Goal: Information Seeking & Learning: Learn about a topic

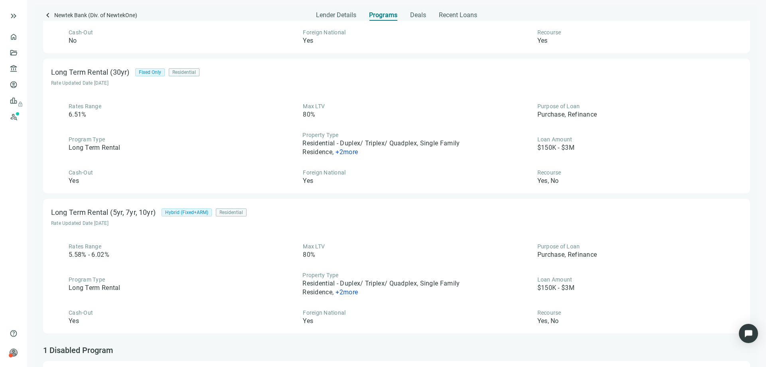
scroll to position [373, 0]
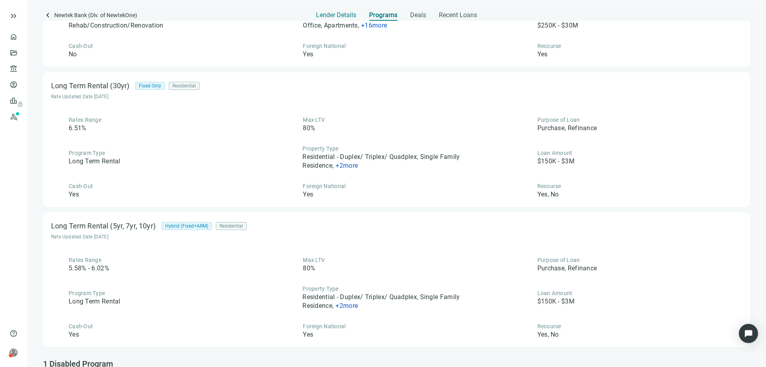
click at [347, 12] on span "Lender Details" at bounding box center [336, 15] width 40 height 8
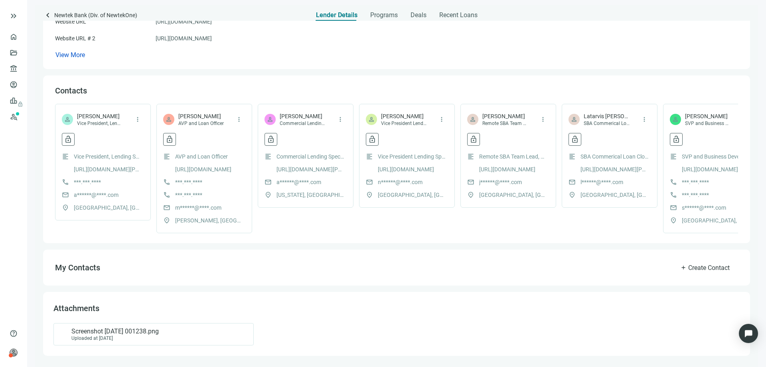
scroll to position [164, 0]
click at [488, 165] on link "http://www.linkedin.com/in/jyates-profile" at bounding box center [507, 169] width 56 height 9
click at [307, 165] on link "http://www.linkedin.com/in/alana-watson-683401271" at bounding box center [310, 169] width 68 height 9
click at [299, 165] on link "http://www.linkedin.com/in/alana-watson-683401271" at bounding box center [310, 169] width 68 height 9
click at [108, 165] on link "https://www.linkedin.com/in/alfred-al-stovall-jr-0a499922/" at bounding box center [108, 169] width 68 height 9
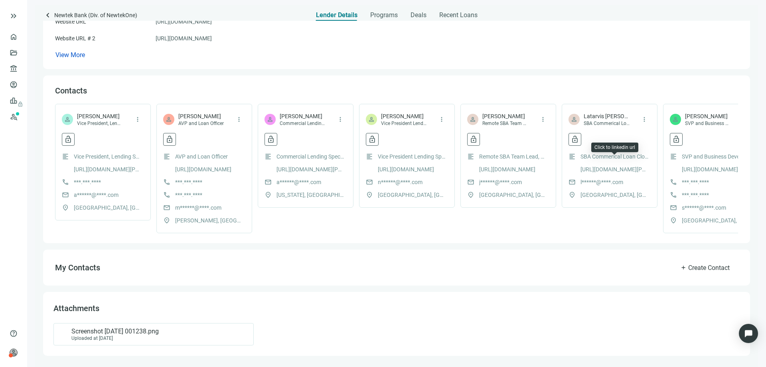
click at [600, 165] on link "http://www.linkedin.com/in/latarvis-norman-83979392" at bounding box center [614, 169] width 68 height 9
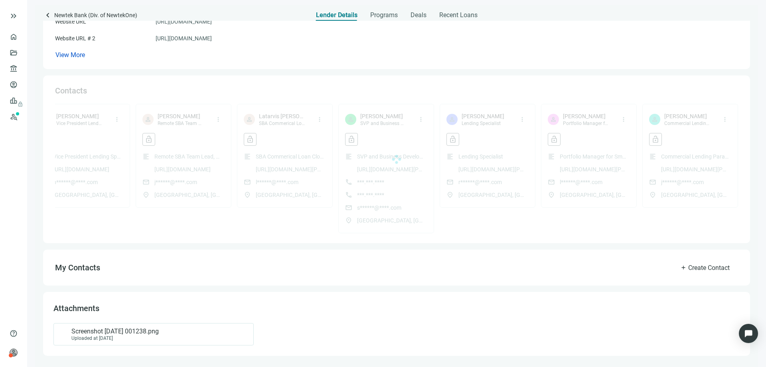
scroll to position [0, 333]
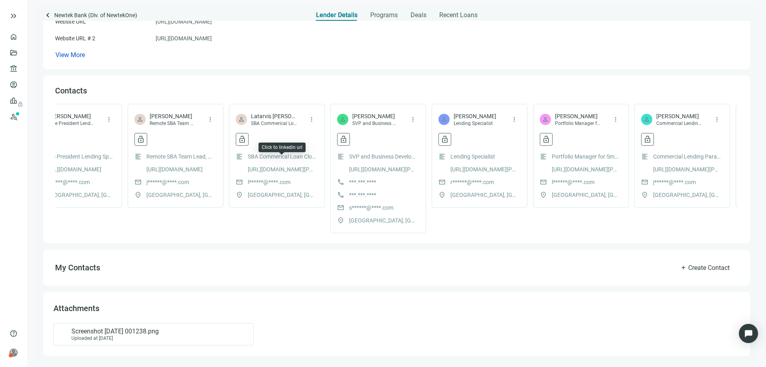
click at [276, 165] on link "http://www.linkedin.com/in/latarvis-norman-83979392" at bounding box center [282, 169] width 68 height 9
click at [376, 165] on link "https://www.linkedin.com/in/shawn-ecksel-63335860/" at bounding box center [383, 169] width 68 height 9
click at [567, 165] on link "http://www.linkedin.com/in/larry-robinson-785430160" at bounding box center [586, 169] width 68 height 9
click at [674, 165] on link "http://www.linkedin.com/in/janine-gonzalez-reiser-8a52456" at bounding box center [687, 169] width 68 height 9
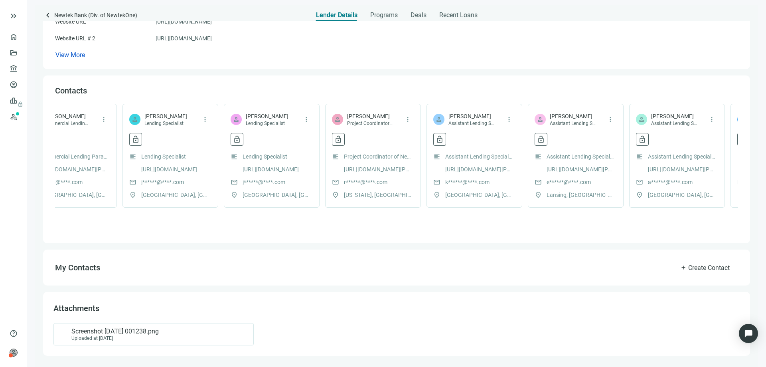
scroll to position [0, 927]
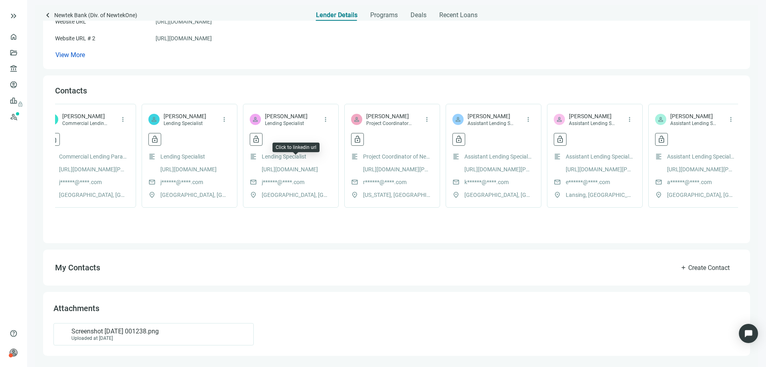
click at [310, 165] on link "http://www.linkedin.com/in/jenieve-austin-26966114a" at bounding box center [290, 169] width 56 height 9
click at [383, 165] on link "http://www.linkedin.com/in/rasheen-stephenson-41b084b6" at bounding box center [397, 169] width 68 height 9
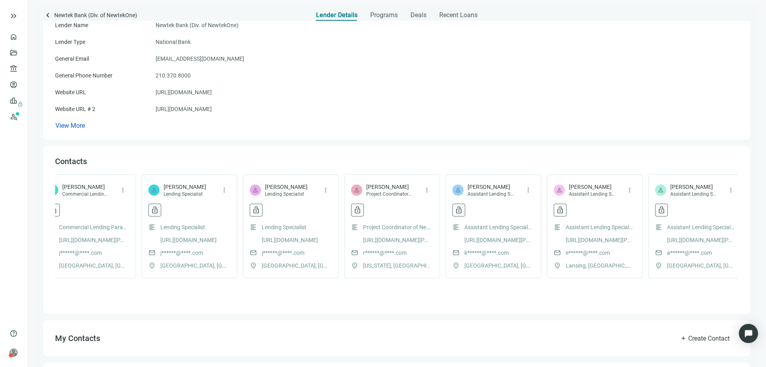
scroll to position [84, 0]
click at [185, 109] on link "https://newtekone.com" at bounding box center [184, 109] width 56 height 9
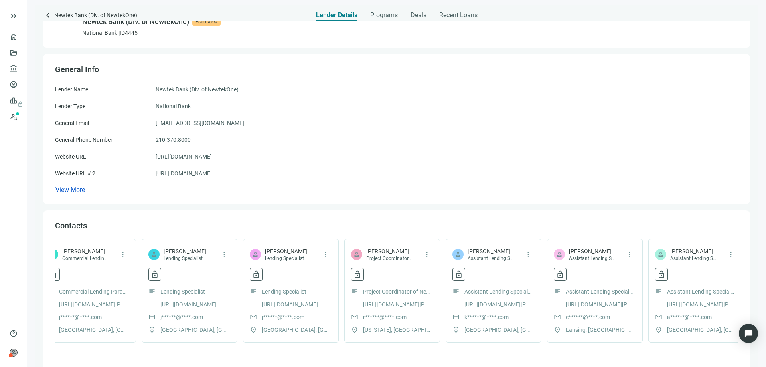
scroll to position [4, 0]
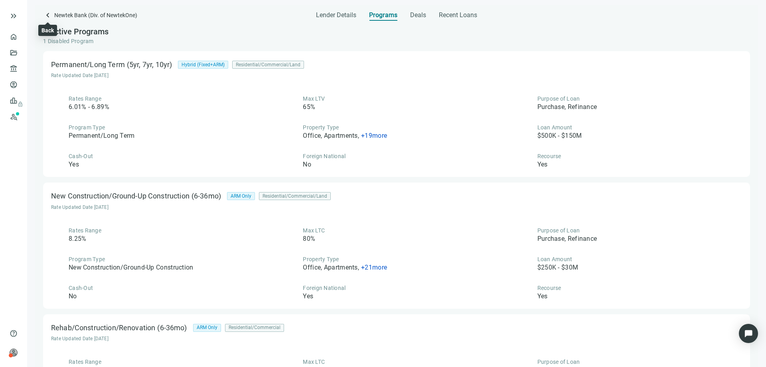
click at [45, 19] on span "keyboard_arrow_left" at bounding box center [48, 15] width 10 height 10
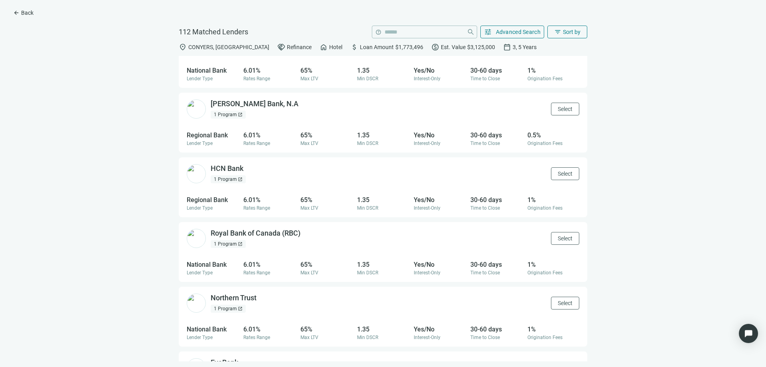
scroll to position [559, 0]
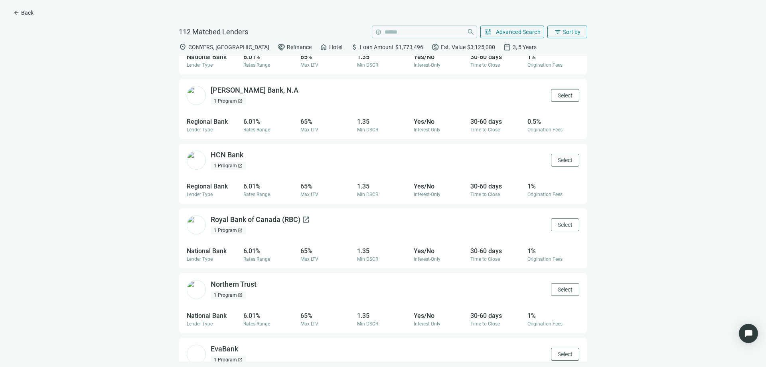
click at [239, 220] on div "Royal Bank of Canada (RBC) open_in_new" at bounding box center [260, 220] width 99 height 10
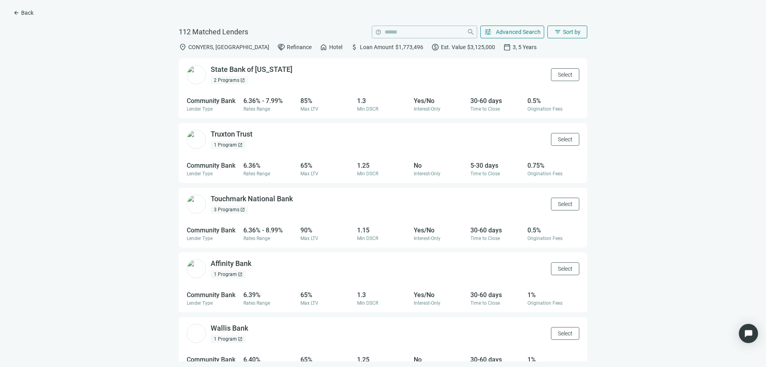
scroll to position [1749, 0]
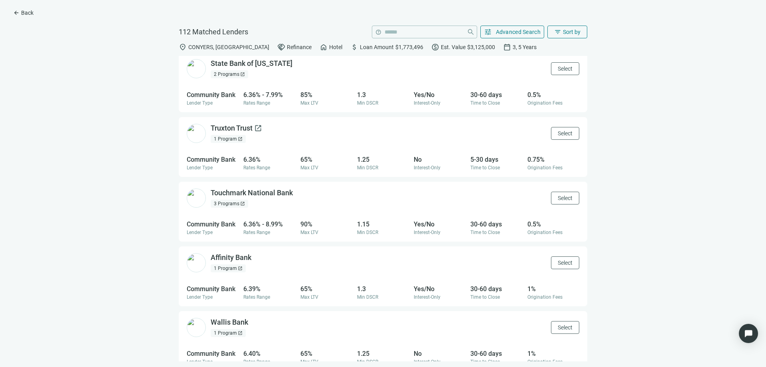
click at [227, 129] on div "Truxton Trust open_in_new" at bounding box center [236, 128] width 51 height 10
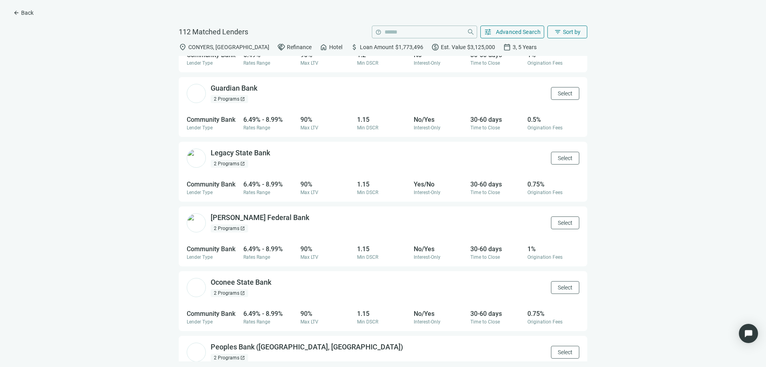
scroll to position [3767, 0]
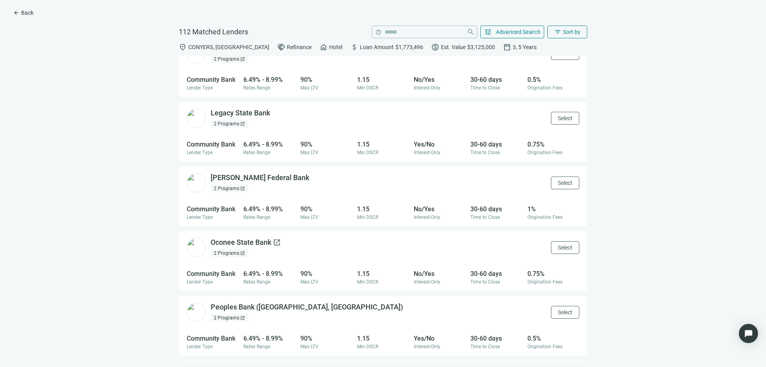
click at [257, 244] on div "Oconee State Bank open_in_new" at bounding box center [246, 242] width 70 height 10
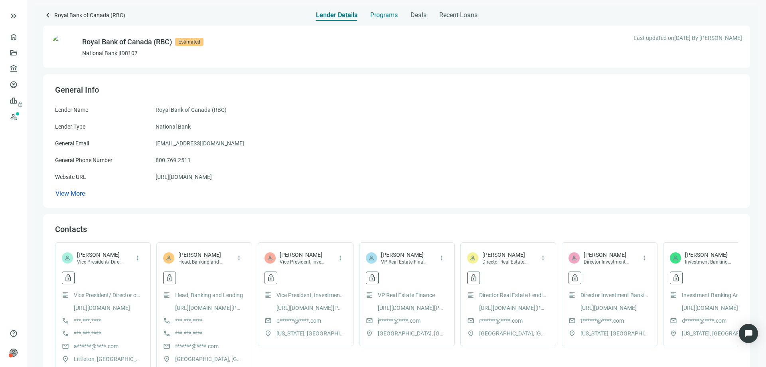
click at [387, 14] on span "Programs" at bounding box center [384, 15] width 28 height 8
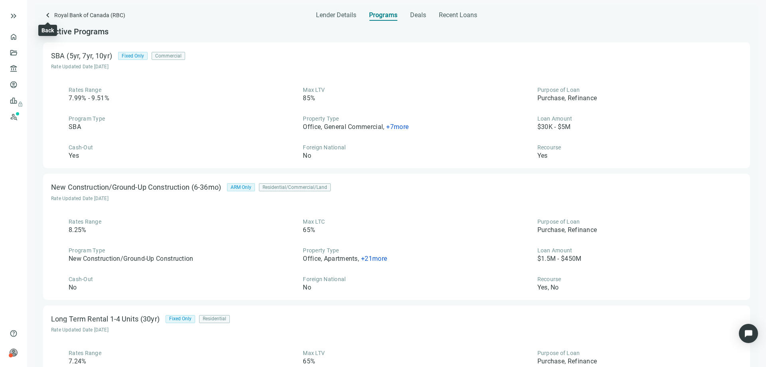
click at [47, 14] on span "keyboard_arrow_left" at bounding box center [48, 15] width 10 height 10
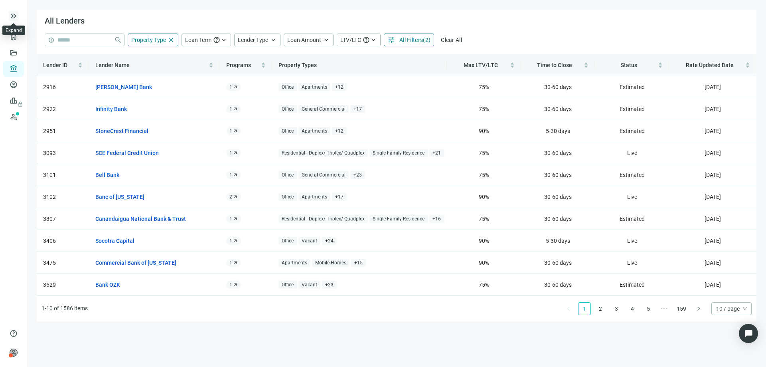
click at [14, 18] on span "keyboard_double_arrow_right" at bounding box center [14, 16] width 10 height 10
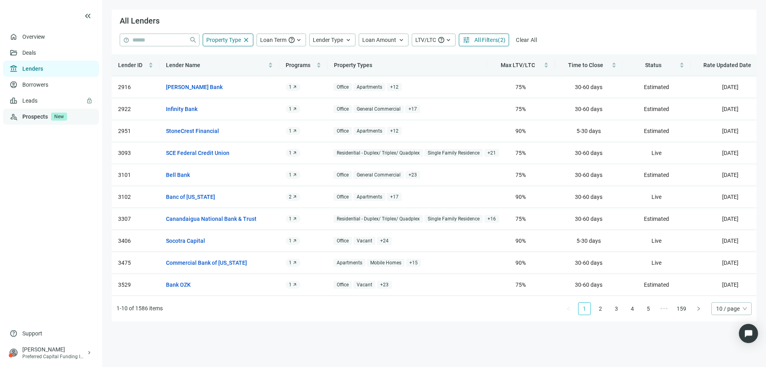
click at [34, 119] on link "Prospects New" at bounding box center [57, 117] width 70 height 16
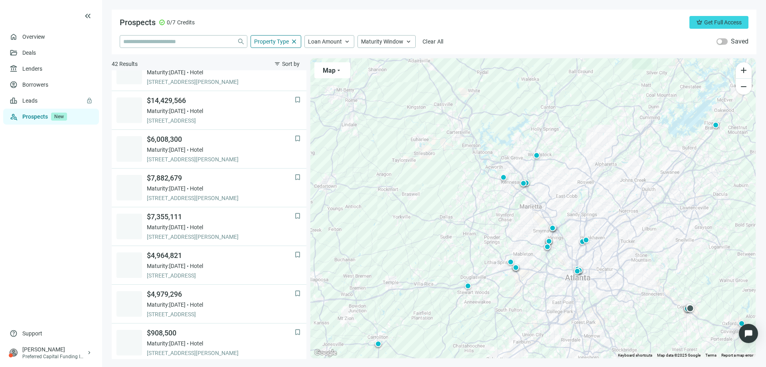
scroll to position [239, 0]
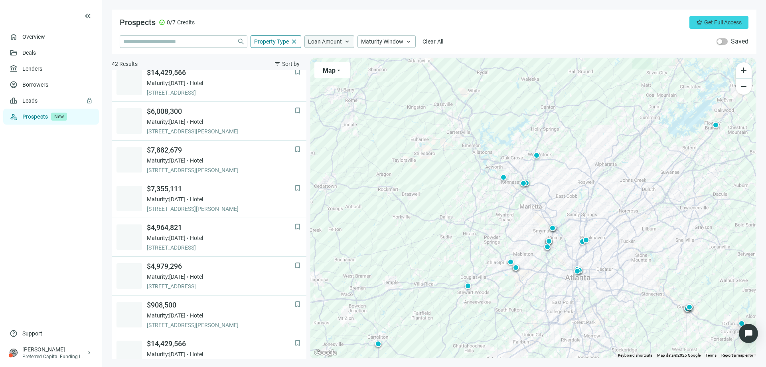
click at [343, 41] on span "keyboard_arrow_up" at bounding box center [346, 41] width 7 height 7
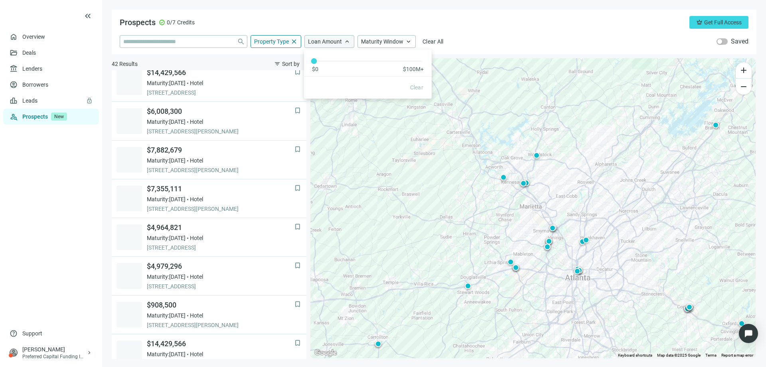
click at [343, 41] on span "keyboard_arrow_up" at bounding box center [346, 41] width 7 height 7
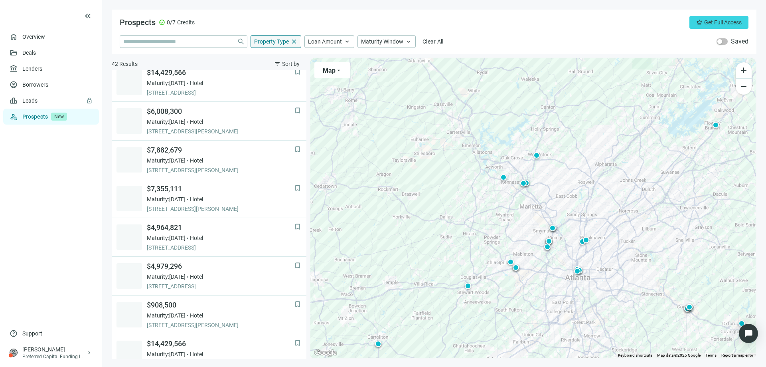
click at [295, 40] on span "close" at bounding box center [293, 41] width 7 height 7
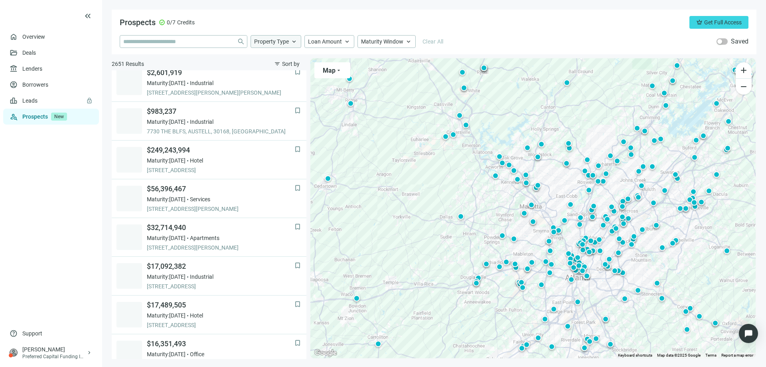
click at [283, 41] on span "Property Type" at bounding box center [271, 41] width 35 height 7
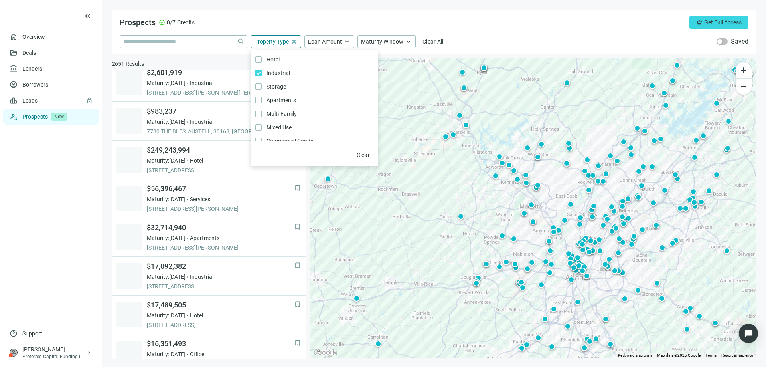
click at [454, 38] on div "close Property Type close Hotel Only Industrial Only Storage Only Apartments On…" at bounding box center [434, 41] width 629 height 13
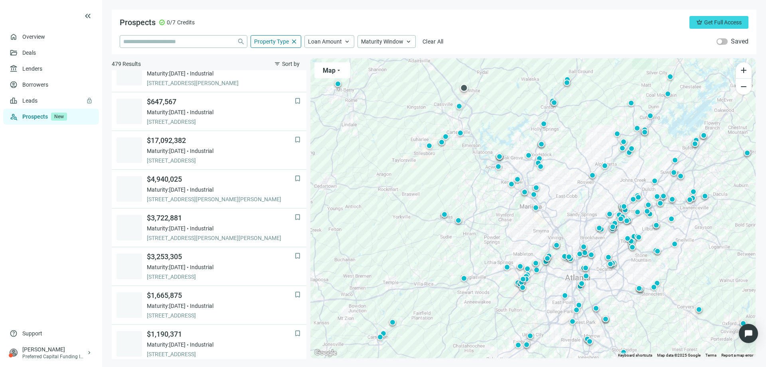
scroll to position [405, 0]
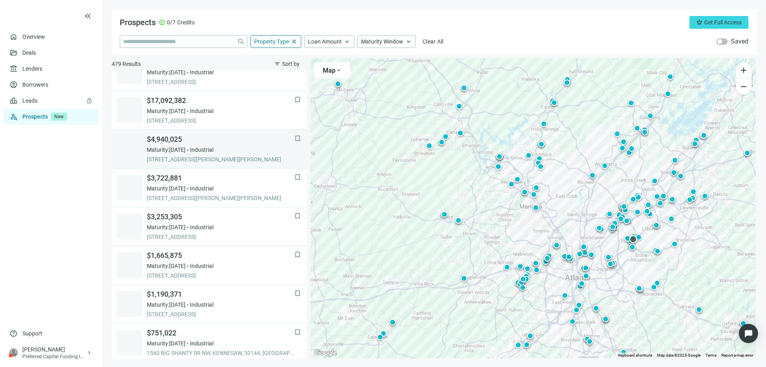
click at [182, 139] on span "$4,940,025" at bounding box center [221, 139] width 148 height 10
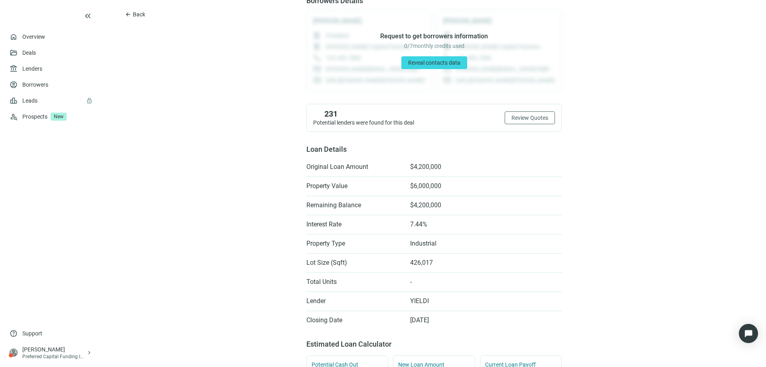
scroll to position [80, 0]
click at [89, 11] on span "keyboard_double_arrow_left" at bounding box center [88, 16] width 10 height 10
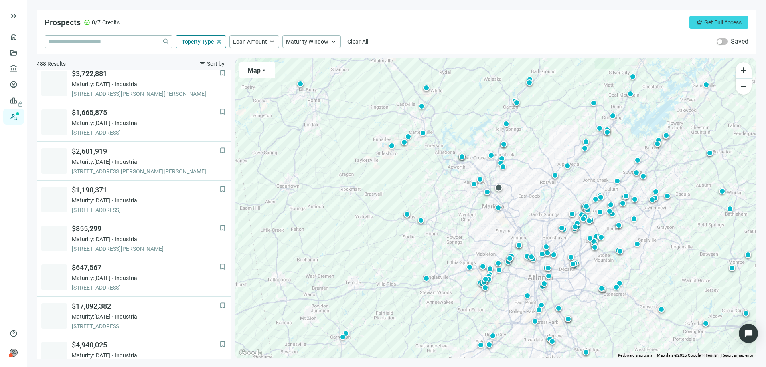
scroll to position [160, 0]
click at [87, 43] on input "search" at bounding box center [103, 42] width 111 height 12
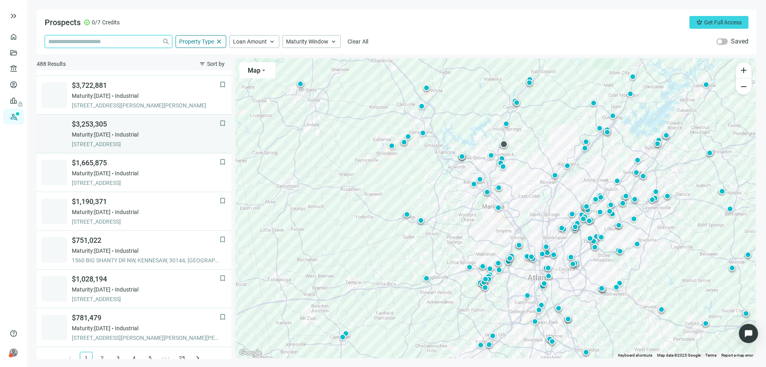
scroll to position [508, 0]
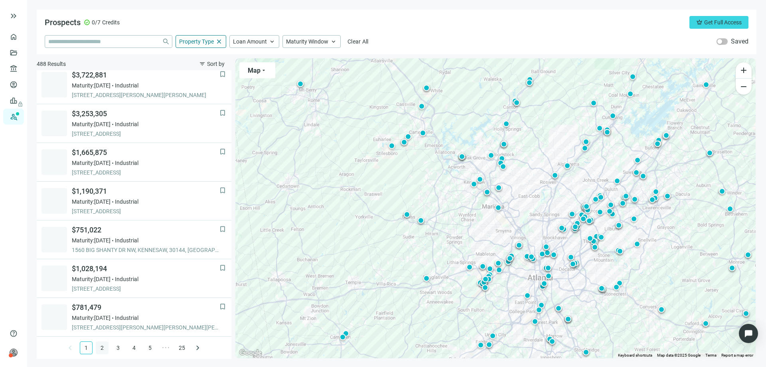
click at [98, 349] on link "2" at bounding box center [102, 347] width 12 height 12
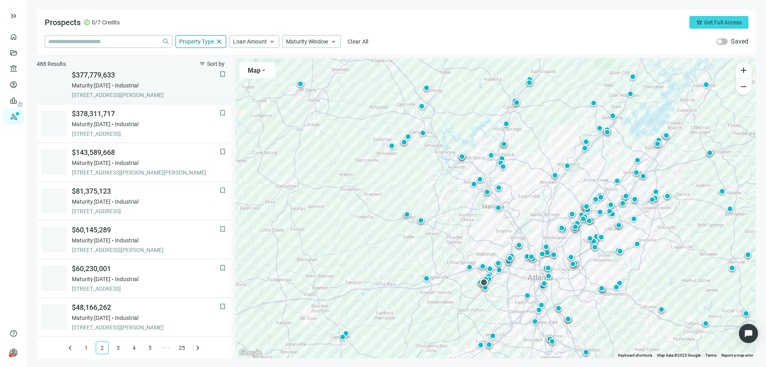
click span "5885 FULTON INDUSTRIAL BLVD SW, ATLANTA, 30336, GA"
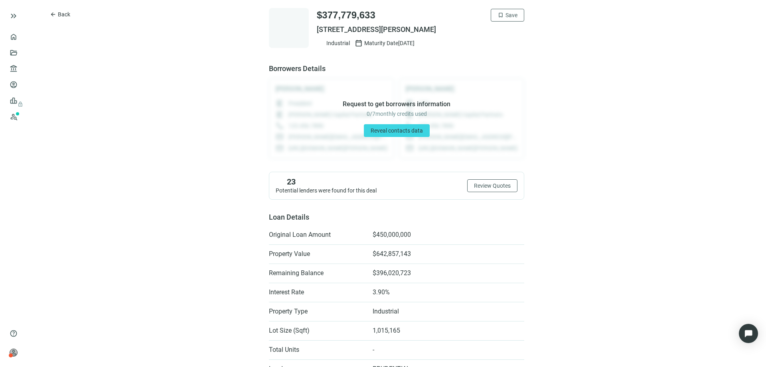
scroll to position [0, 0]
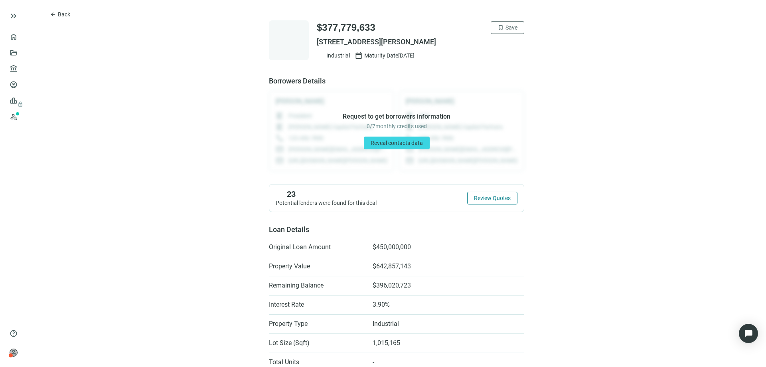
click span "Review Quotes"
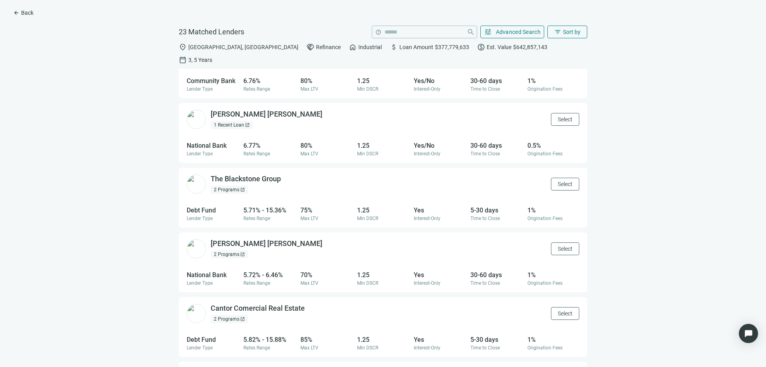
scroll to position [199, 0]
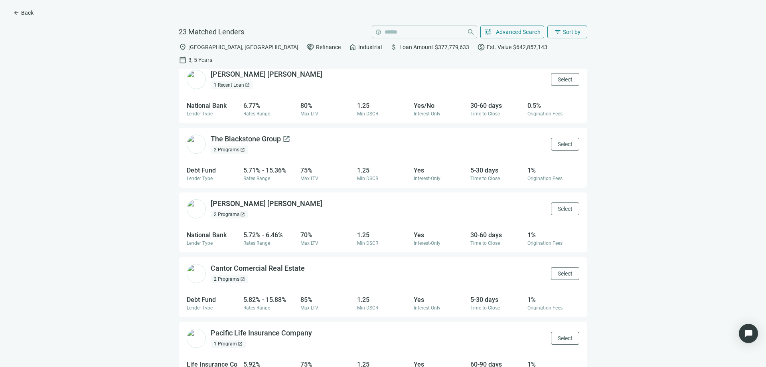
click div "The Blackstone Group open_in_new"
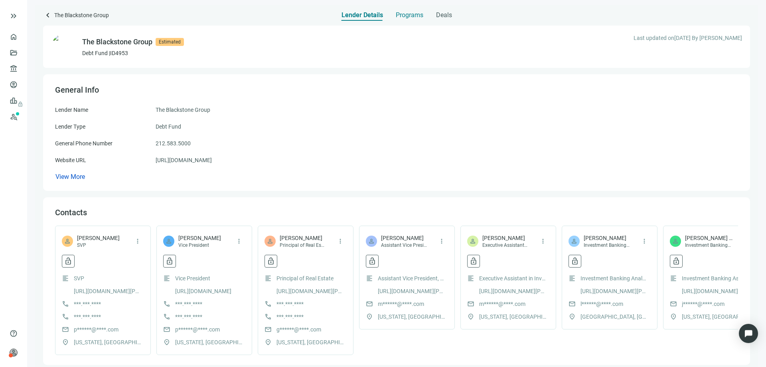
click at [405, 18] on span "Programs" at bounding box center [410, 15] width 28 height 8
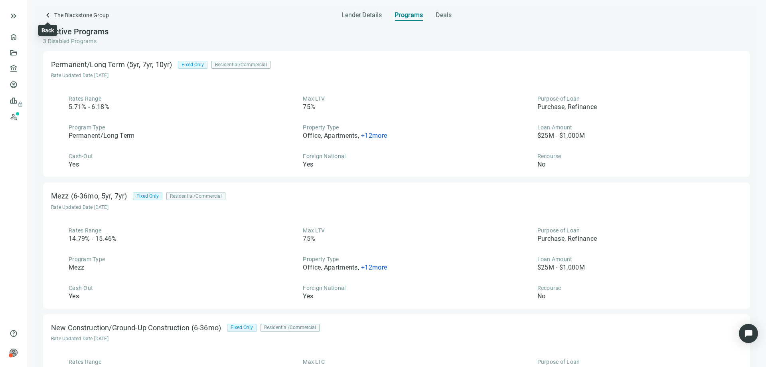
click at [47, 16] on span "keyboard_arrow_left" at bounding box center [48, 15] width 10 height 10
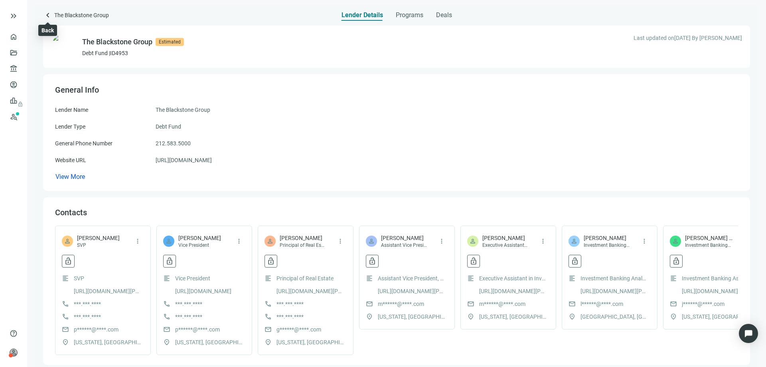
click at [50, 18] on span "keyboard_arrow_left" at bounding box center [48, 15] width 10 height 10
click at [20, 118] on link "Prospects New" at bounding box center [33, 117] width 26 height 16
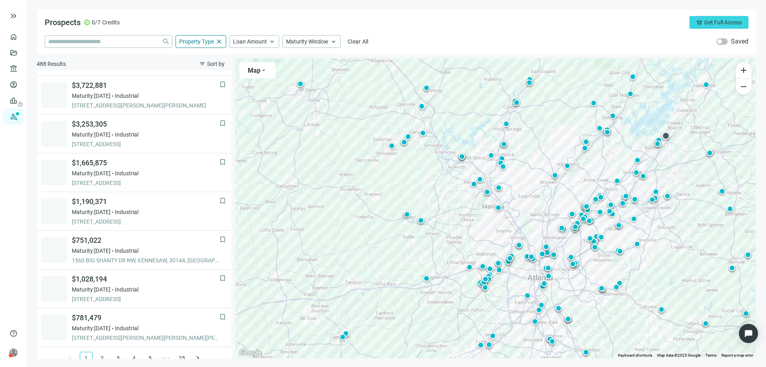
scroll to position [508, 0]
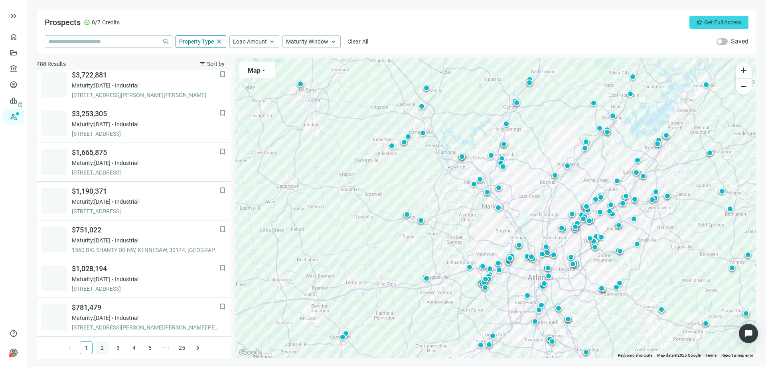
click at [99, 346] on link "2" at bounding box center [102, 347] width 12 height 12
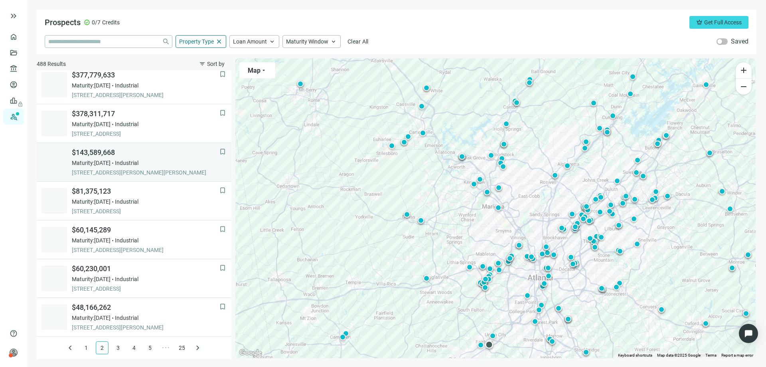
click at [101, 147] on link "bookmark $143,589,668 Maturity: 12.31.2025 Industrial 7780 SPENCE RD, FAIRBURN,…" at bounding box center [134, 162] width 195 height 39
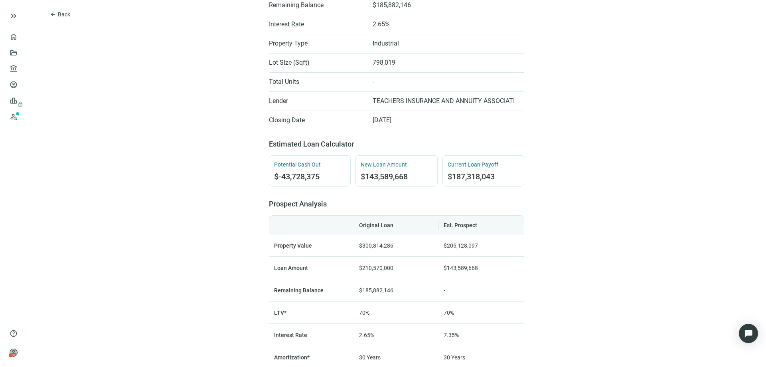
scroll to position [280, 0]
click at [53, 13] on span "arrow_back" at bounding box center [53, 14] width 6 height 6
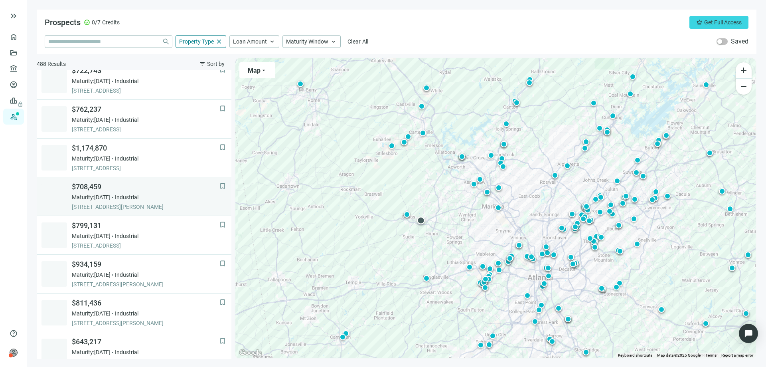
scroll to position [508, 0]
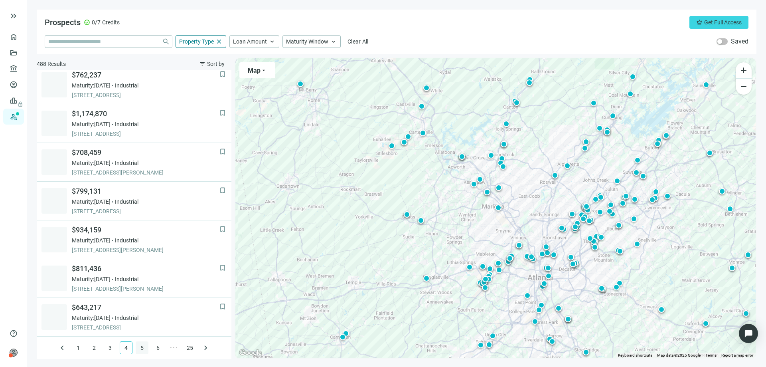
click at [138, 349] on link "5" at bounding box center [142, 347] width 12 height 12
click at [144, 345] on link "6" at bounding box center [150, 347] width 12 height 12
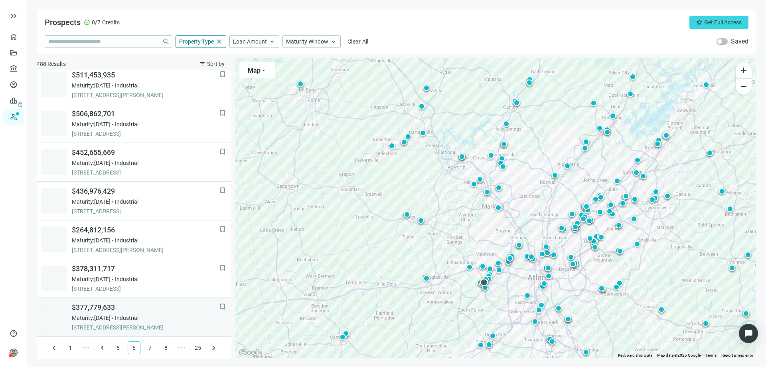
click at [111, 307] on span "$377,779,633" at bounding box center [146, 307] width 148 height 10
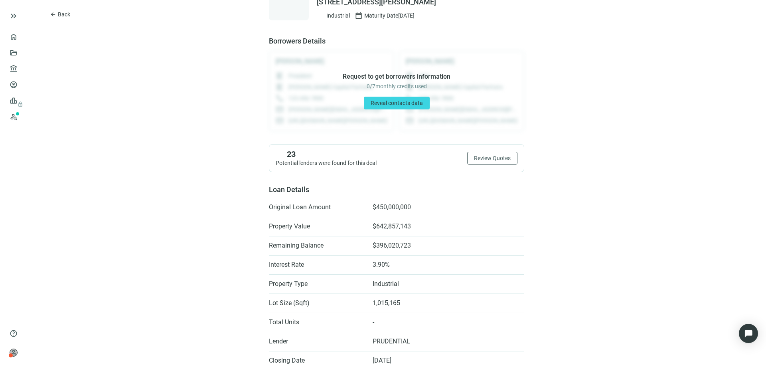
scroll to position [0, 0]
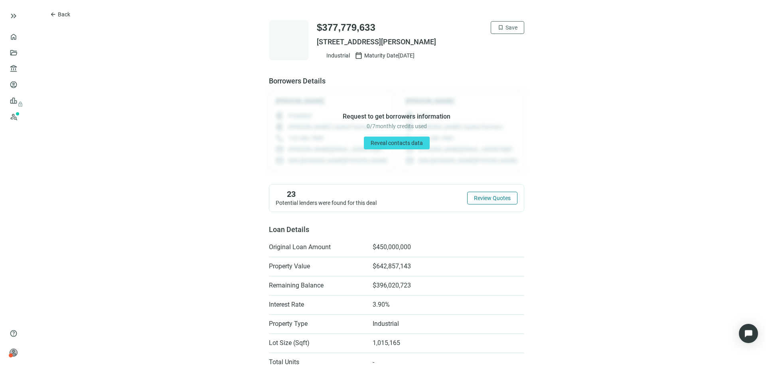
click at [483, 201] on span "Review Quotes" at bounding box center [492, 198] width 37 height 6
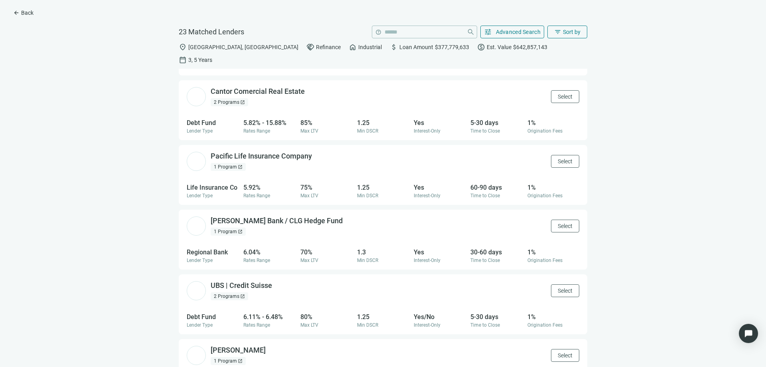
scroll to position [416, 0]
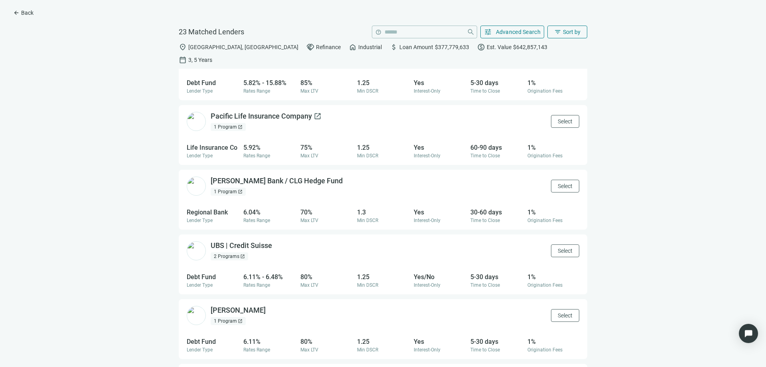
click at [271, 111] on div "Pacific Life Insurance Company open_in_new" at bounding box center [266, 116] width 111 height 10
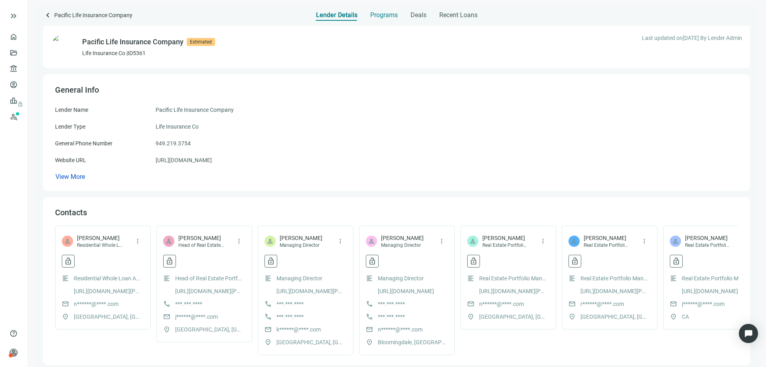
click at [379, 15] on span "Programs" at bounding box center [384, 15] width 28 height 8
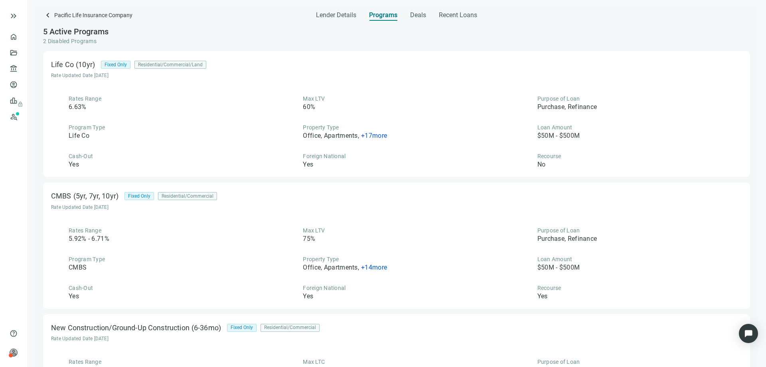
click at [366, 134] on span "+ 17 more" at bounding box center [374, 136] width 26 height 8
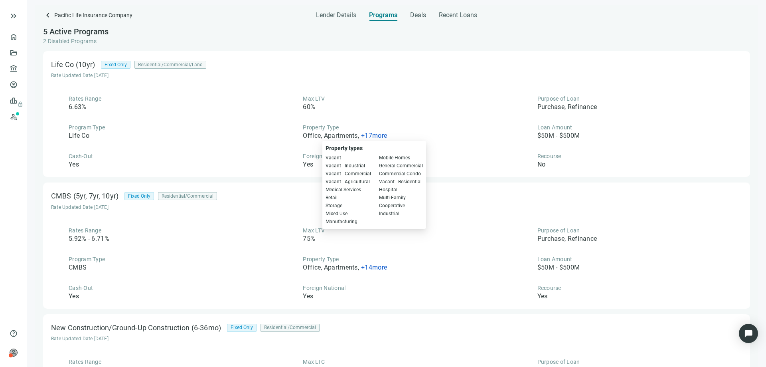
click at [369, 123] on div "Rates Range 6.63% Max LTV 60% Purpose of Loan Purchase, Refinance Program Type …" at bounding box center [396, 132] width 691 height 74
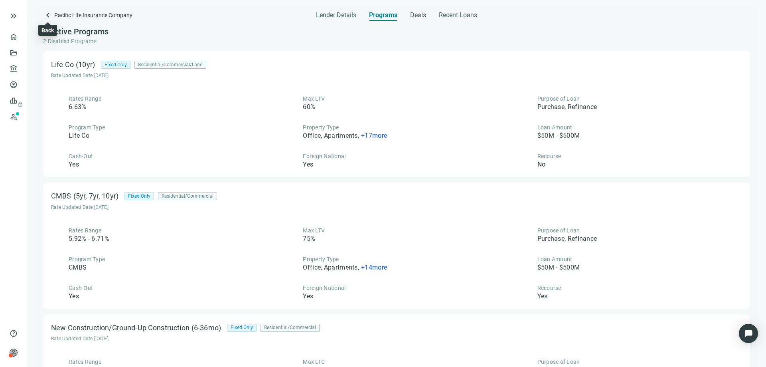
click at [50, 16] on span "keyboard_arrow_left" at bounding box center [48, 15] width 10 height 10
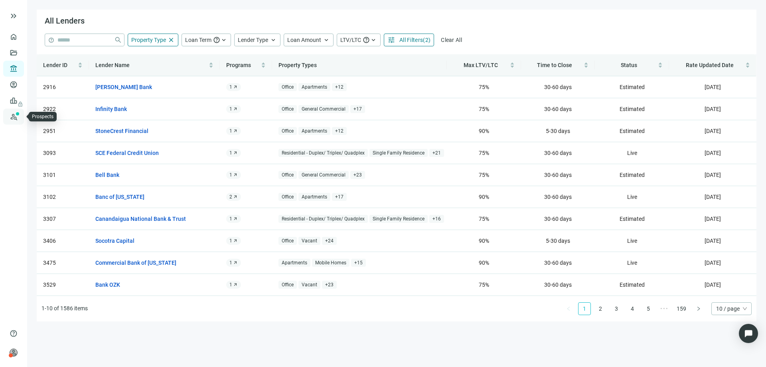
click at [20, 115] on link "Prospects New" at bounding box center [33, 117] width 26 height 16
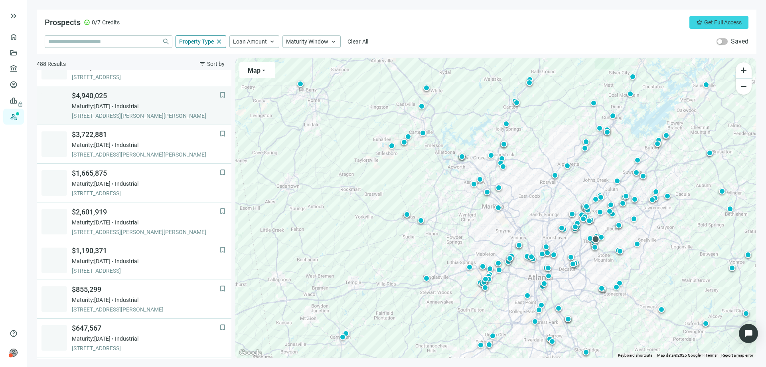
scroll to position [160, 0]
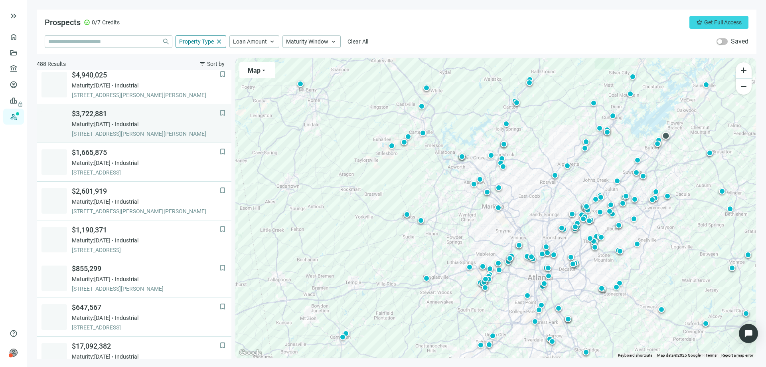
click at [106, 114] on span "$3,722,881" at bounding box center [146, 114] width 148 height 10
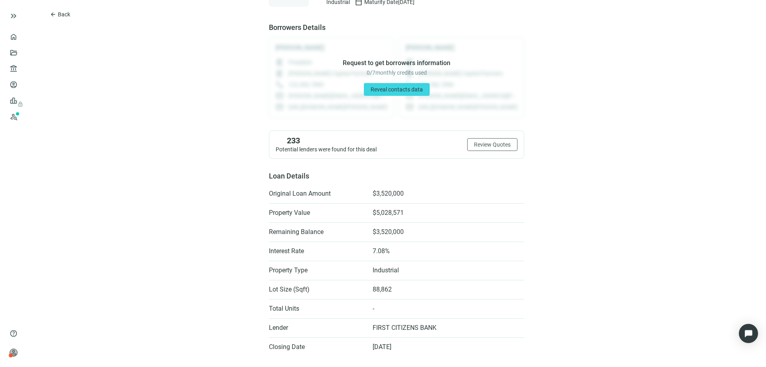
scroll to position [40, 0]
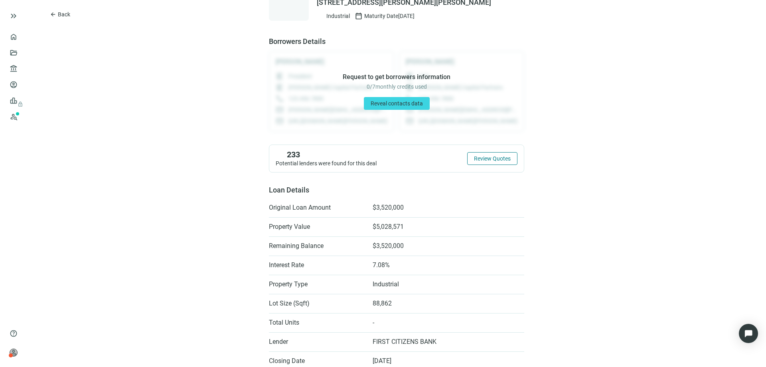
click at [493, 156] on span "Review Quotes" at bounding box center [492, 158] width 37 height 6
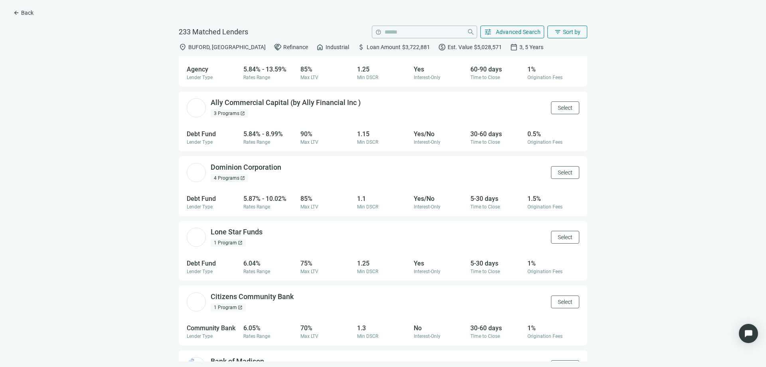
scroll to position [1701, 0]
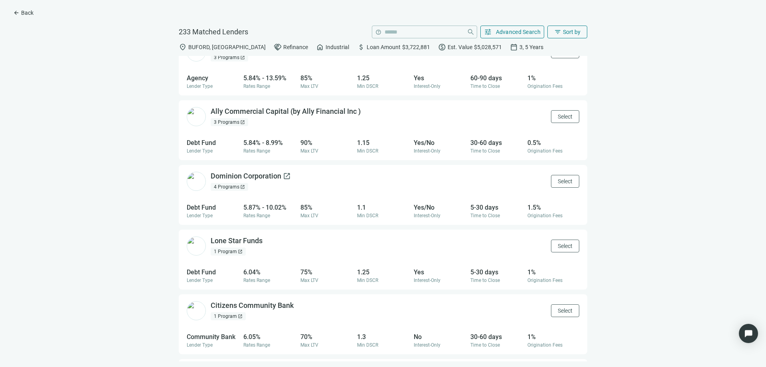
click at [241, 178] on div "Dominion Corporation open_in_new" at bounding box center [251, 176] width 80 height 10
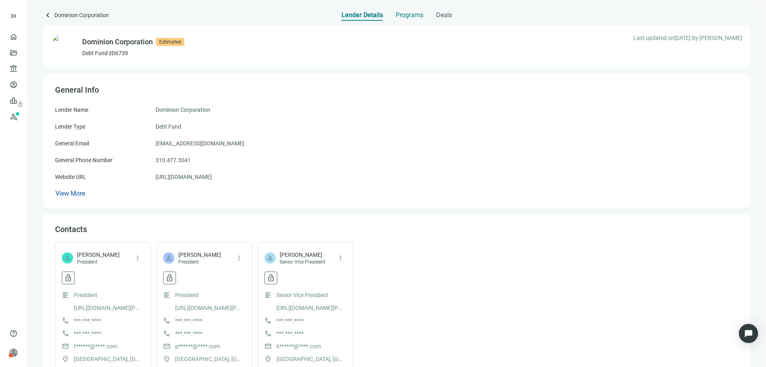
click at [399, 16] on span "Programs" at bounding box center [410, 15] width 28 height 8
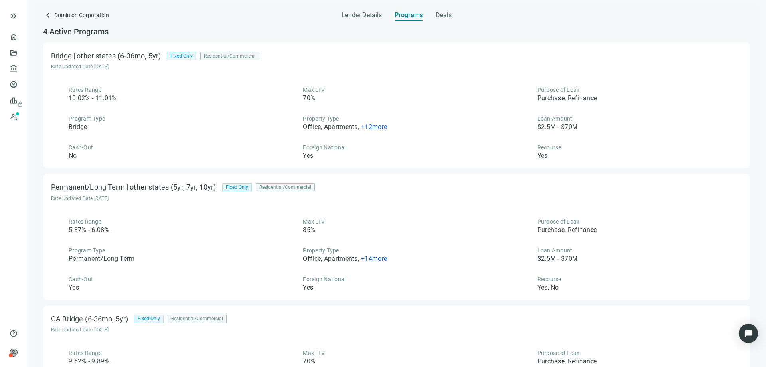
click at [366, 128] on span "+ 12 more" at bounding box center [374, 127] width 26 height 8
click at [369, 115] on div "Property Type Office, Apartments , + 12 more" at bounding box center [345, 122] width 84 height 17
click at [357, 17] on span "Lender Details" at bounding box center [361, 15] width 40 height 8
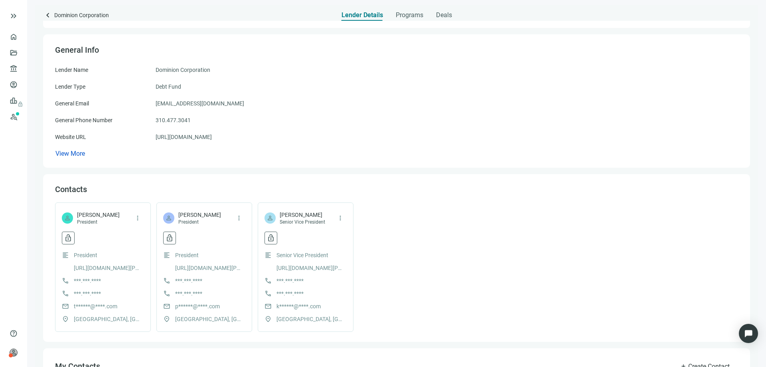
scroll to position [80, 0]
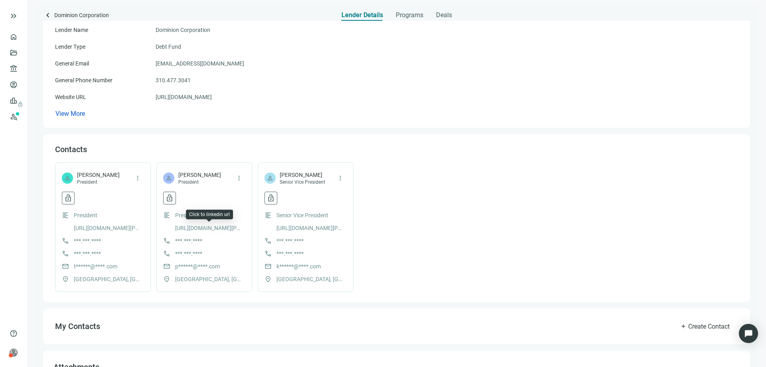
click at [210, 225] on link "https://www.linkedin.com/in/paul-horvitz-39b84432/" at bounding box center [209, 227] width 68 height 9
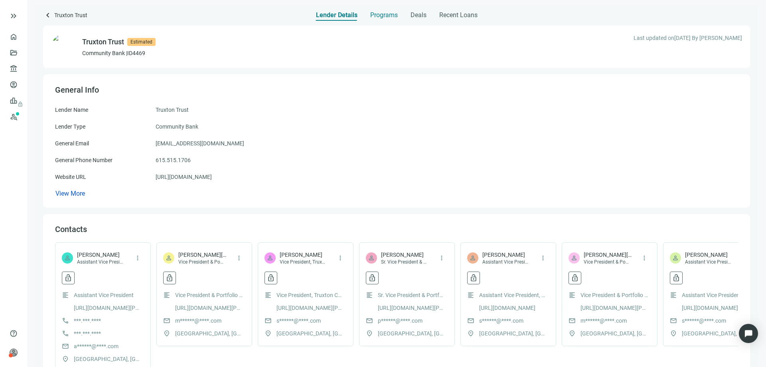
click at [375, 16] on span "Programs" at bounding box center [384, 15] width 28 height 8
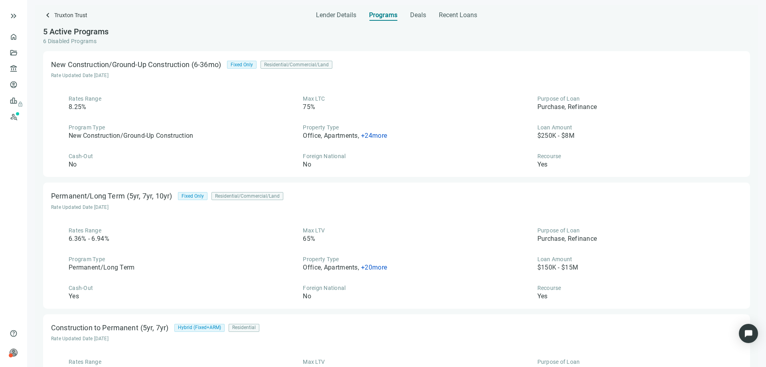
click at [363, 136] on span "+ 24 more" at bounding box center [374, 136] width 26 height 8
click at [367, 124] on div "Property Type Office, Apartments , + 24 more" at bounding box center [345, 131] width 84 height 17
click at [440, 17] on span "Recent Loans" at bounding box center [458, 15] width 38 height 8
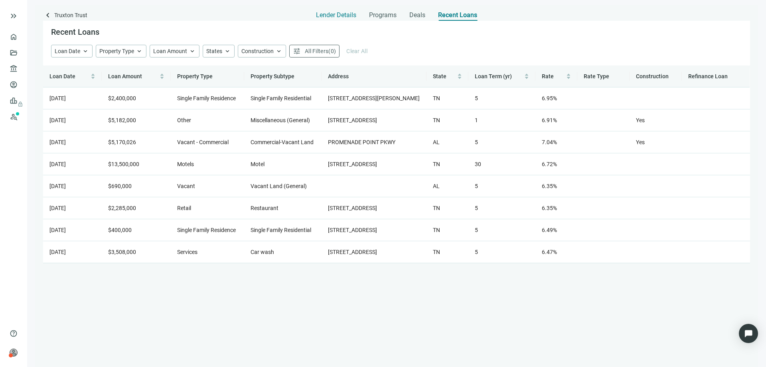
click at [343, 18] on span "Lender Details" at bounding box center [336, 15] width 40 height 8
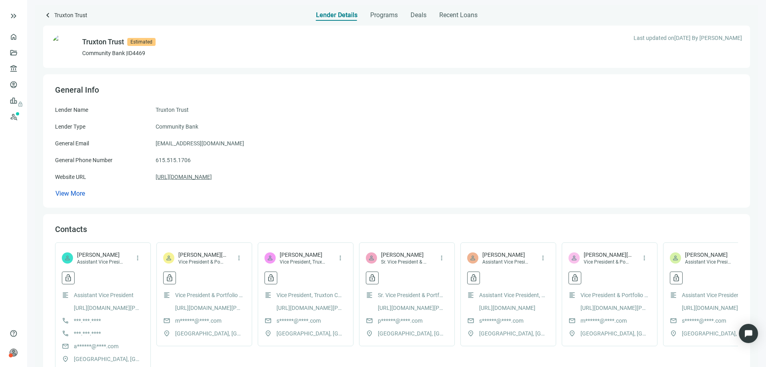
click at [193, 175] on link "[URL][DOMAIN_NAME]" at bounding box center [184, 176] width 56 height 9
click at [49, 16] on span "keyboard_arrow_left" at bounding box center [48, 15] width 10 height 10
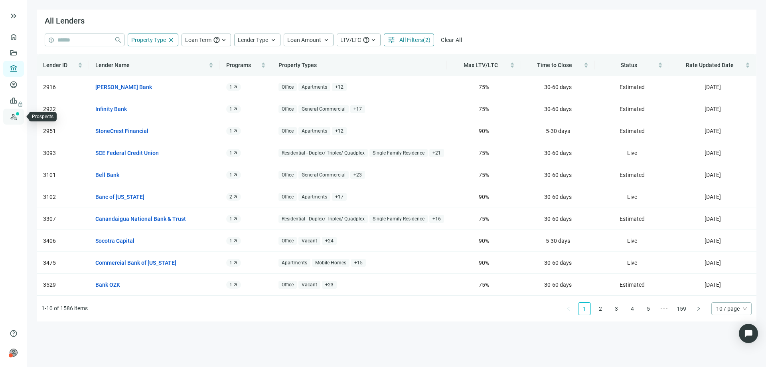
click at [20, 116] on link "Prospects New" at bounding box center [33, 117] width 26 height 16
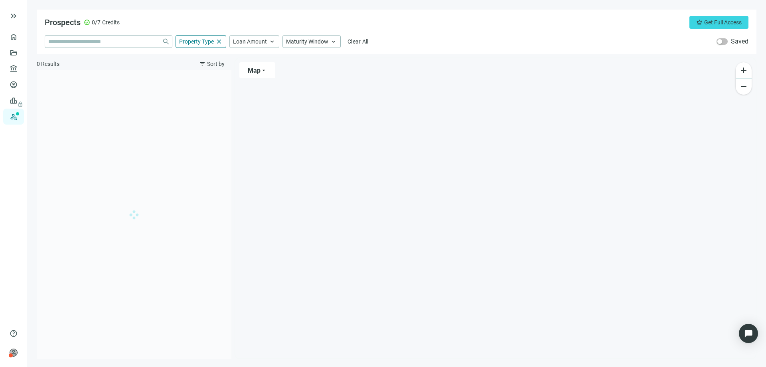
click at [20, 116] on link "Prospects New" at bounding box center [33, 117] width 26 height 16
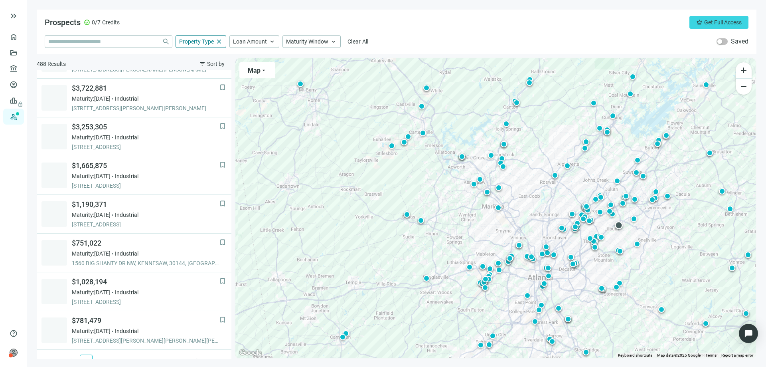
scroll to position [508, 0]
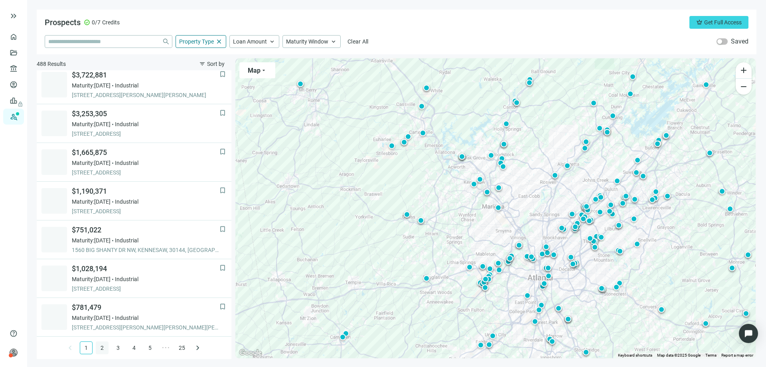
click at [97, 344] on link "2" at bounding box center [102, 347] width 12 height 12
click at [113, 346] on link "3" at bounding box center [118, 347] width 12 height 12
click at [128, 346] on link "4" at bounding box center [134, 347] width 12 height 12
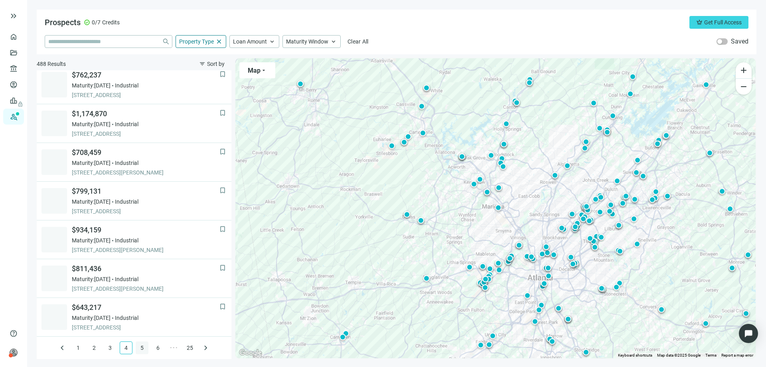
click at [137, 348] on link "5" at bounding box center [142, 347] width 12 height 12
click at [147, 346] on link "6" at bounding box center [150, 347] width 12 height 12
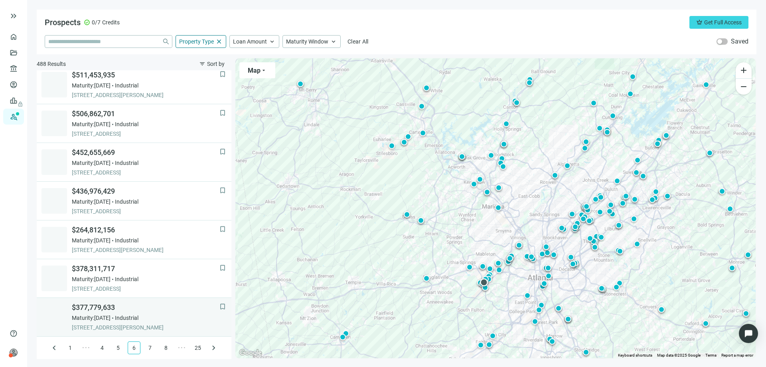
click at [104, 307] on span "$377,779,633" at bounding box center [146, 307] width 148 height 10
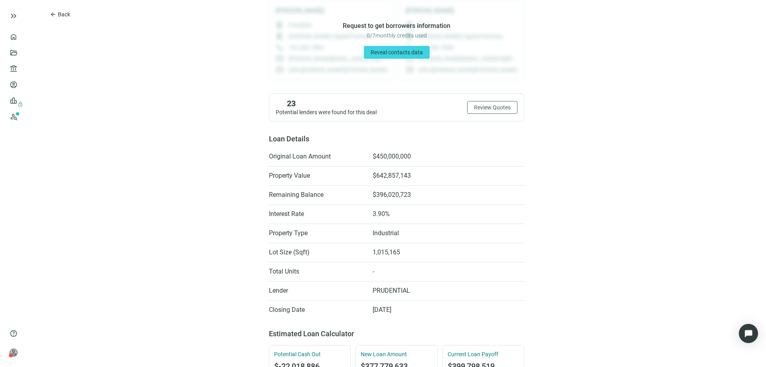
scroll to position [80, 0]
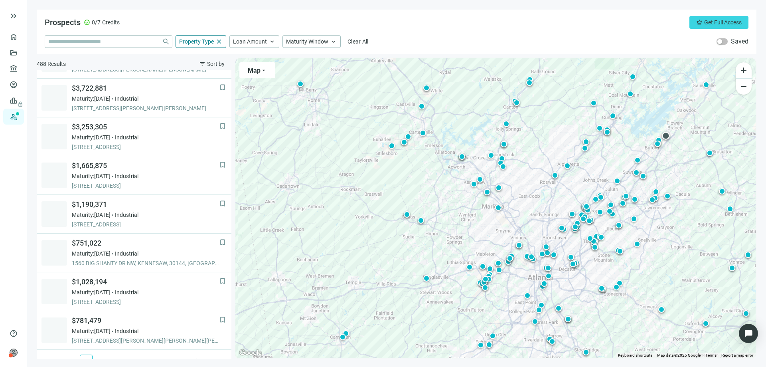
scroll to position [508, 0]
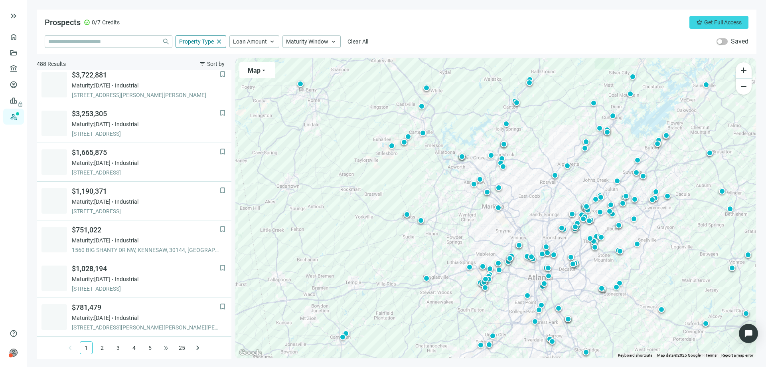
click at [162, 349] on span "•••" at bounding box center [166, 347] width 13 height 13
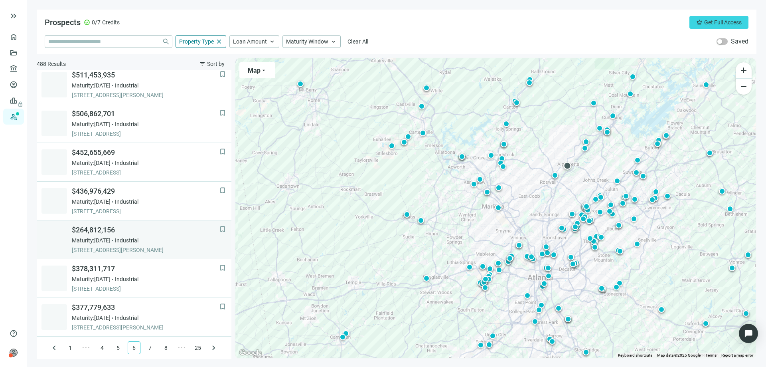
click at [104, 228] on span "$264,812,156" at bounding box center [146, 230] width 148 height 10
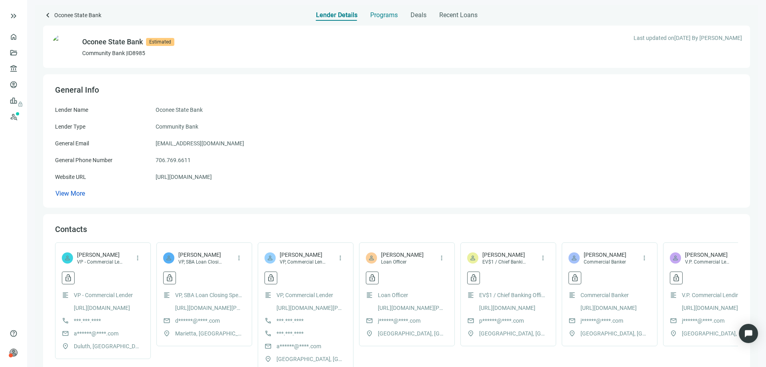
click at [379, 12] on span "Programs" at bounding box center [384, 15] width 28 height 8
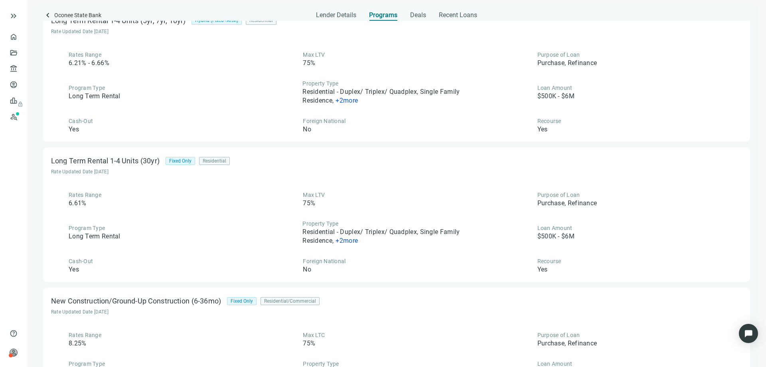
scroll to position [293, 0]
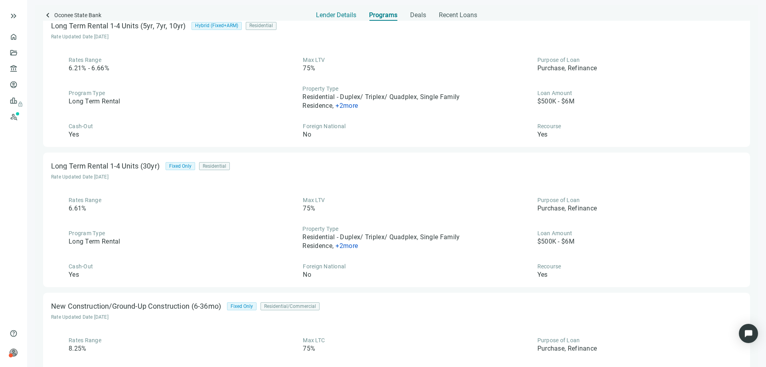
click at [328, 11] on div "Lender Details" at bounding box center [336, 13] width 40 height 16
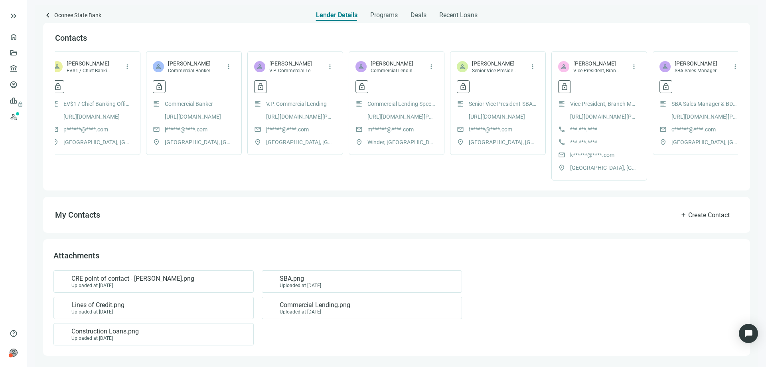
scroll to position [0, 434]
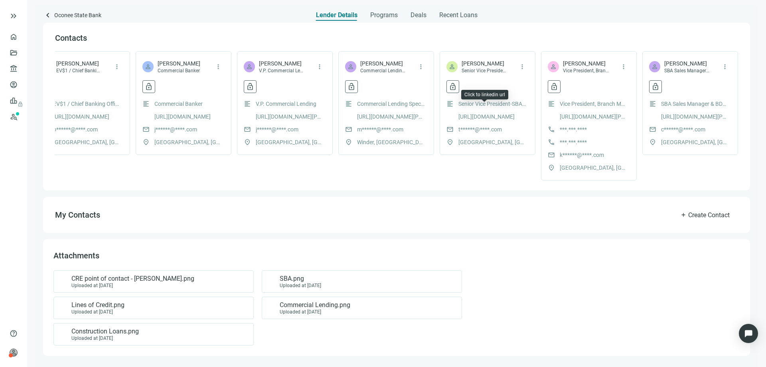
click at [488, 112] on link "[URL][DOMAIN_NAME]" at bounding box center [486, 116] width 56 height 9
click at [661, 112] on link "[URL][DOMAIN_NAME][PERSON_NAME]" at bounding box center [695, 116] width 68 height 9
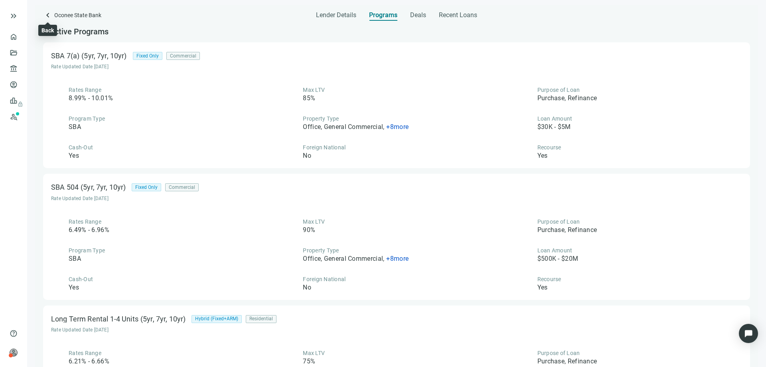
click at [47, 18] on span "keyboard_arrow_left" at bounding box center [48, 15] width 10 height 10
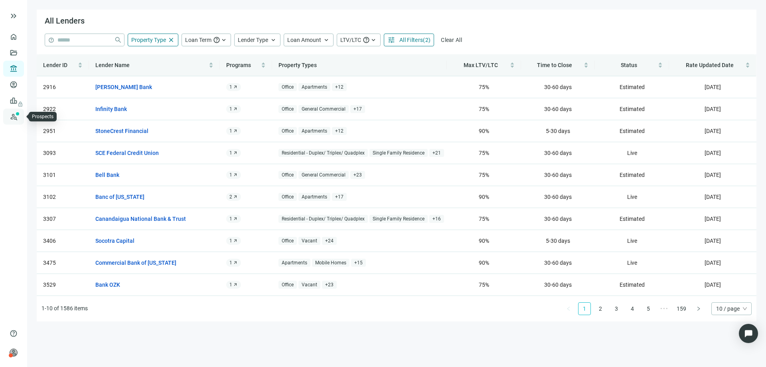
click at [20, 116] on link "Prospects New" at bounding box center [33, 117] width 26 height 16
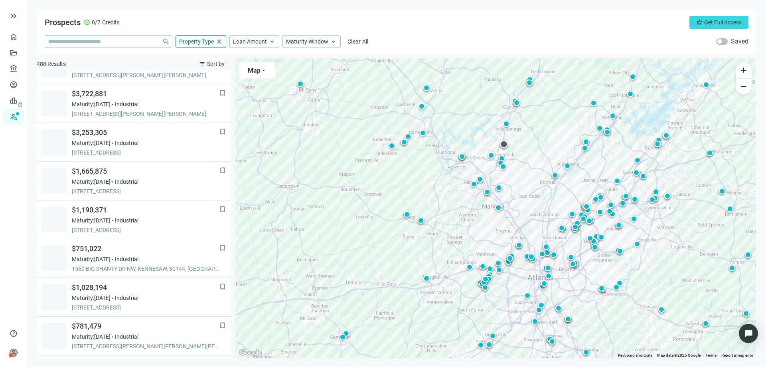
scroll to position [508, 0]
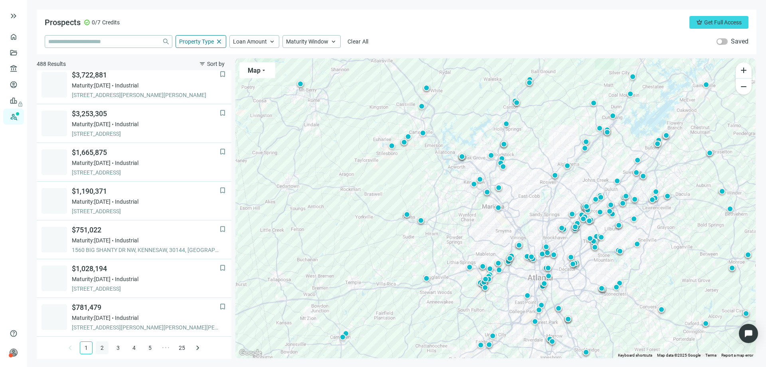
click at [98, 349] on link "2" at bounding box center [102, 347] width 12 height 12
click at [113, 344] on link "3" at bounding box center [118, 347] width 12 height 12
click at [130, 347] on link "4" at bounding box center [134, 347] width 12 height 12
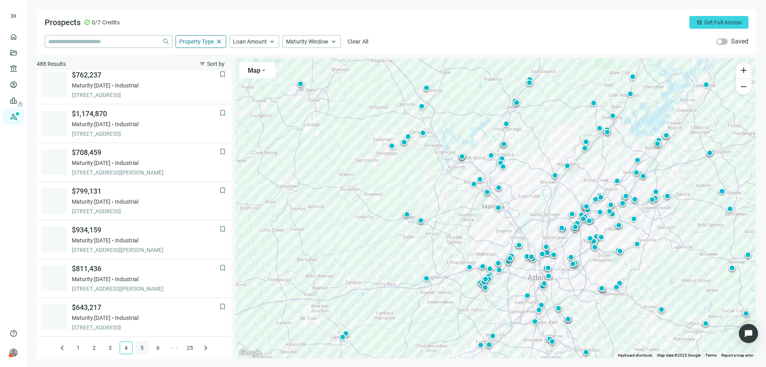
click at [136, 349] on link "5" at bounding box center [142, 347] width 12 height 12
click at [585, 296] on div "To activate drag with keyboard, press Alt + Enter. Once in keyboard drag state,…" at bounding box center [495, 208] width 520 height 300
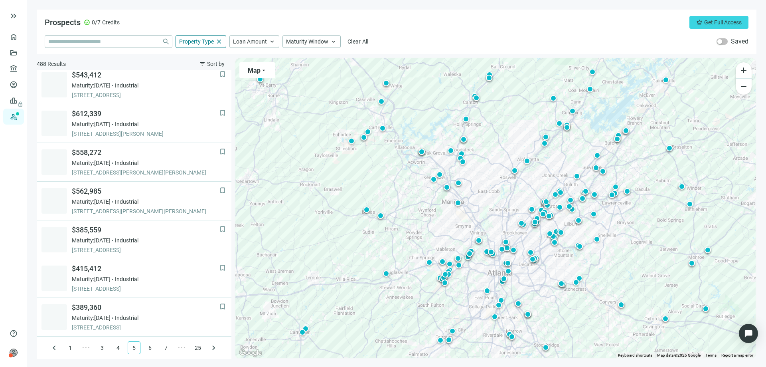
drag, startPoint x: 585, startPoint y: 296, endPoint x: 541, endPoint y: 291, distance: 44.1
click at [541, 291] on div "To activate drag with keyboard, press Alt + Enter. Once in keyboard drag state,…" at bounding box center [495, 208] width 520 height 300
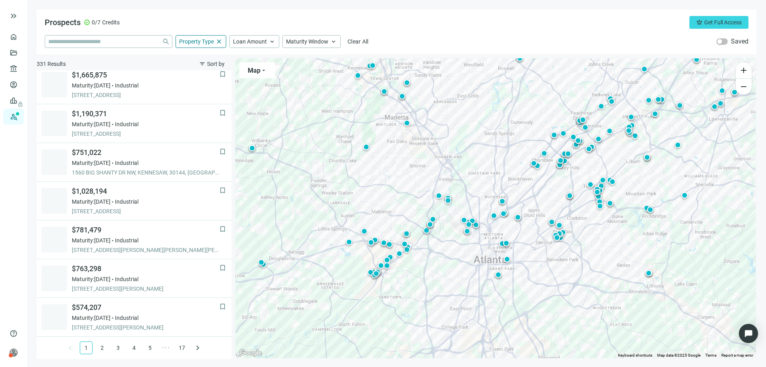
drag, startPoint x: 529, startPoint y: 312, endPoint x: 514, endPoint y: 232, distance: 81.6
click at [514, 232] on div "To activate drag with keyboard, press Alt + Enter. Once in keyboard drag state,…" at bounding box center [495, 208] width 520 height 300
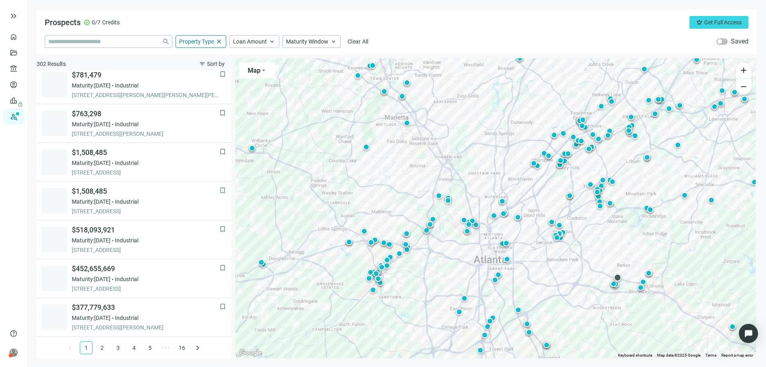
click at [616, 276] on div at bounding box center [618, 277] width 8 height 8
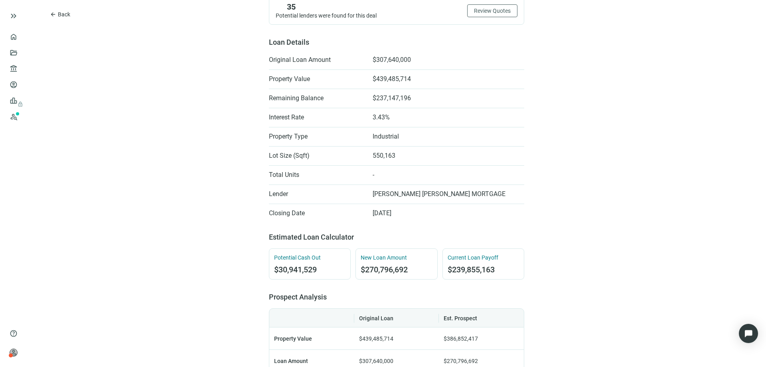
scroll to position [199, 0]
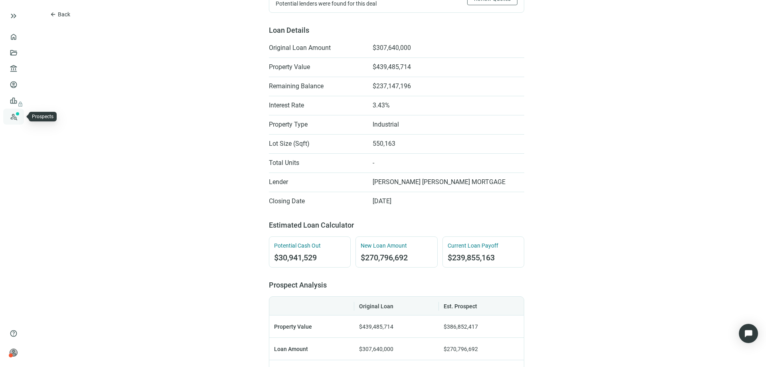
click at [20, 117] on link "Prospects New" at bounding box center [33, 117] width 26 height 16
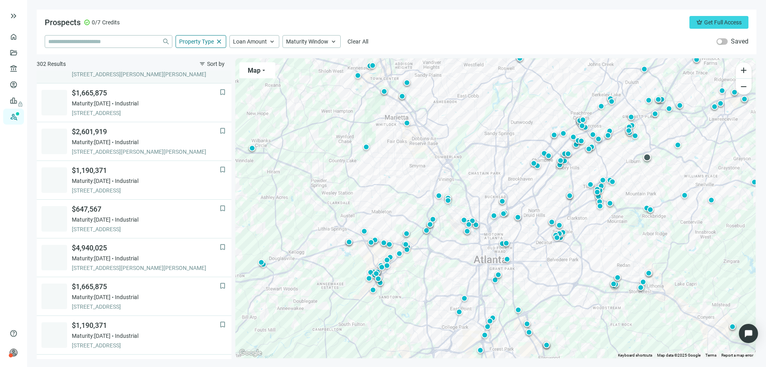
scroll to position [160, 0]
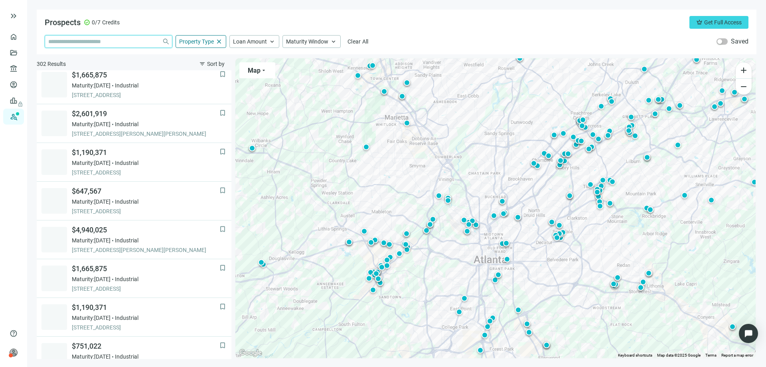
click at [86, 43] on input "search" at bounding box center [103, 42] width 111 height 12
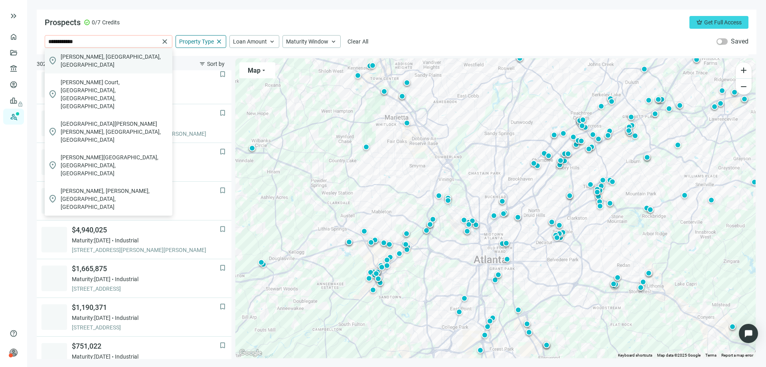
click at [81, 56] on span "[PERSON_NAME], [GEOGRAPHIC_DATA], [GEOGRAPHIC_DATA]" at bounding box center [115, 61] width 109 height 16
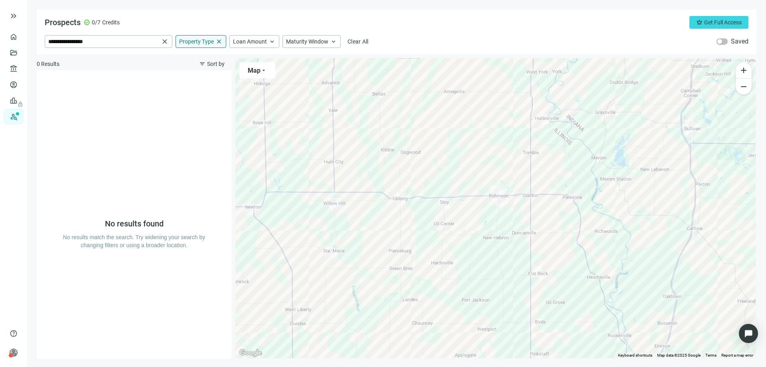
click at [216, 42] on span "close" at bounding box center [218, 41] width 7 height 7
click at [207, 41] on span "Property Type" at bounding box center [196, 41] width 35 height 7
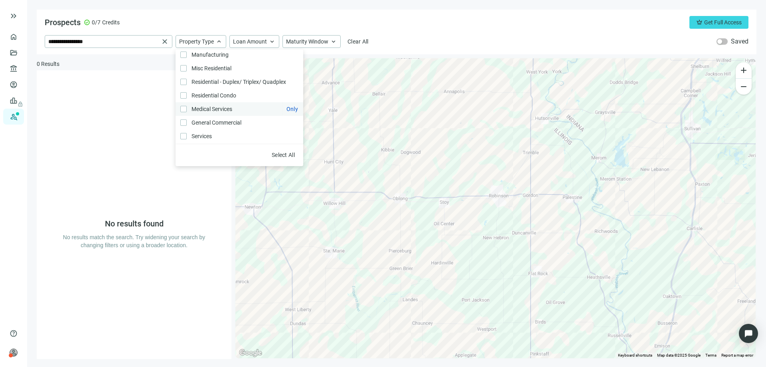
scroll to position [160, 0]
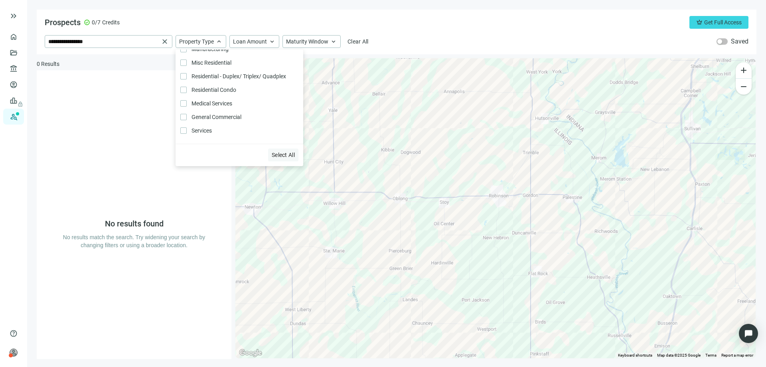
click at [278, 151] on button "Select All" at bounding box center [283, 154] width 30 height 13
click at [150, 165] on div "No results found No results match the search. Try widening your search by chang…" at bounding box center [134, 214] width 195 height 288
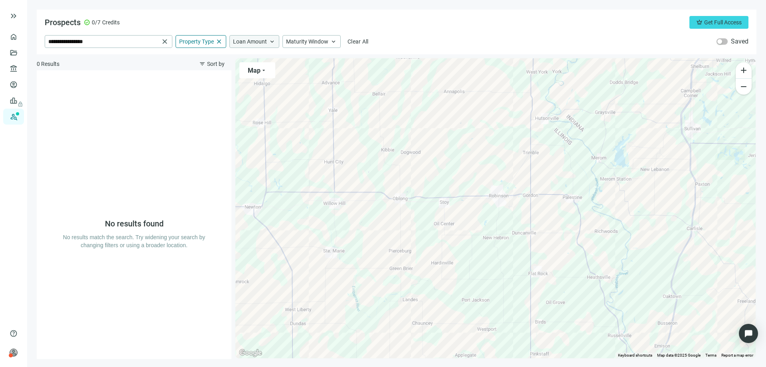
click at [270, 41] on span "keyboard_arrow_up" at bounding box center [271, 41] width 7 height 7
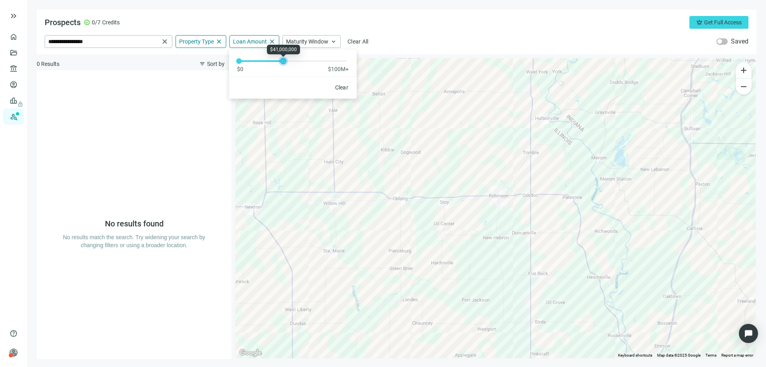
drag, startPoint x: 239, startPoint y: 60, endPoint x: 283, endPoint y: 64, distance: 44.4
click at [283, 63] on div at bounding box center [283, 61] width 4 height 4
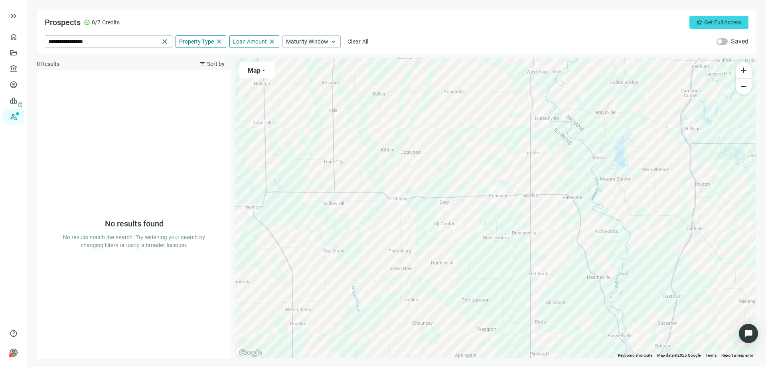
click at [389, 44] on div "**********" at bounding box center [397, 41] width 704 height 13
click at [185, 146] on div "No results found No results match the search. Try widening your search by chang…" at bounding box center [134, 214] width 144 height 288
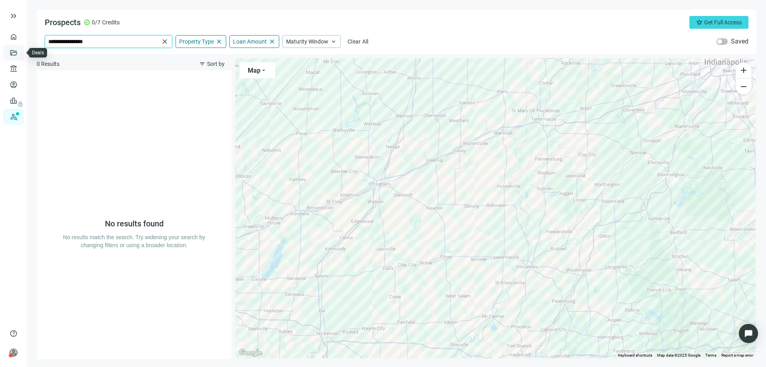
drag, startPoint x: 72, startPoint y: 41, endPoint x: 24, endPoint y: 47, distance: 49.0
click at [24, 47] on div "**********" at bounding box center [383, 183] width 766 height 367
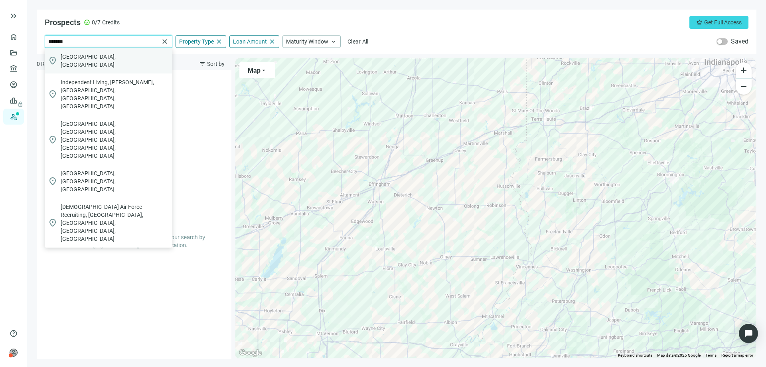
type input "*******"
click at [71, 59] on span "[GEOGRAPHIC_DATA], [GEOGRAPHIC_DATA]" at bounding box center [115, 61] width 109 height 16
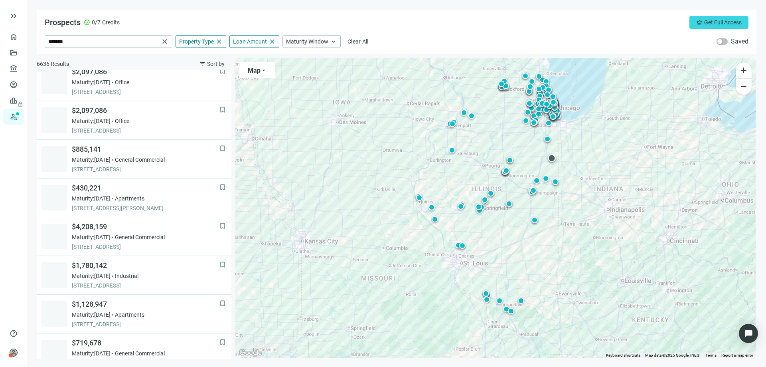
scroll to position [279, 0]
click at [210, 43] on span "Property Type" at bounding box center [196, 41] width 35 height 7
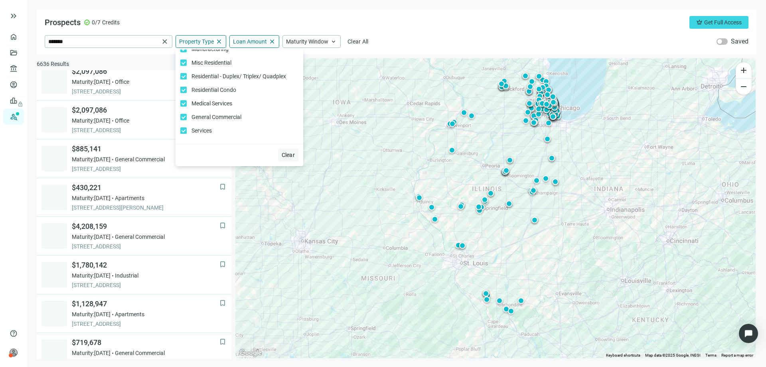
click at [282, 156] on span "Clear" at bounding box center [289, 155] width 14 height 6
click at [318, 23] on div "Prospects check_circle 0/7 Credits crown Get Full Access" at bounding box center [397, 22] width 704 height 13
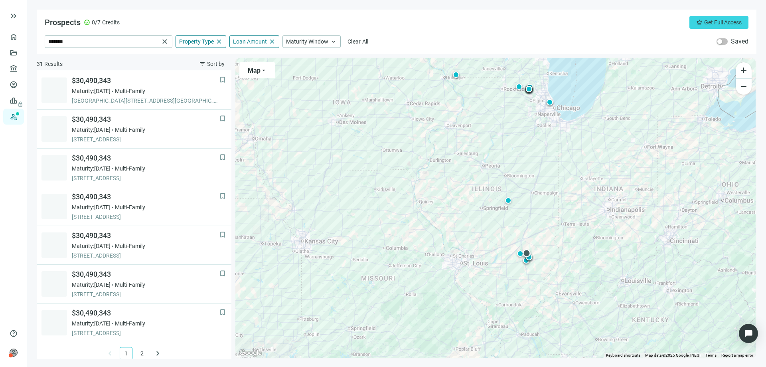
scroll to position [508, 0]
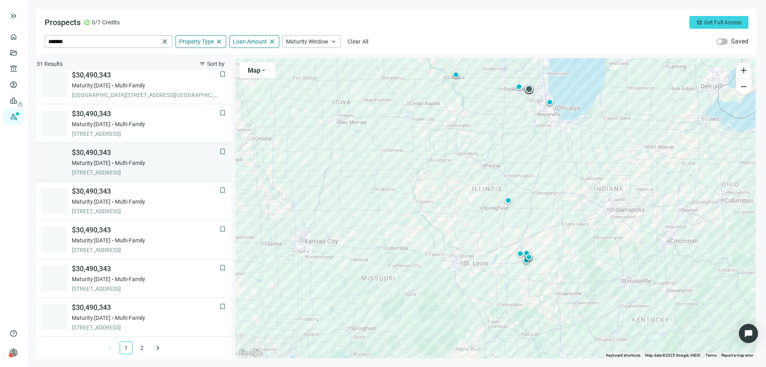
click at [101, 155] on span "$30,490,343" at bounding box center [146, 153] width 148 height 10
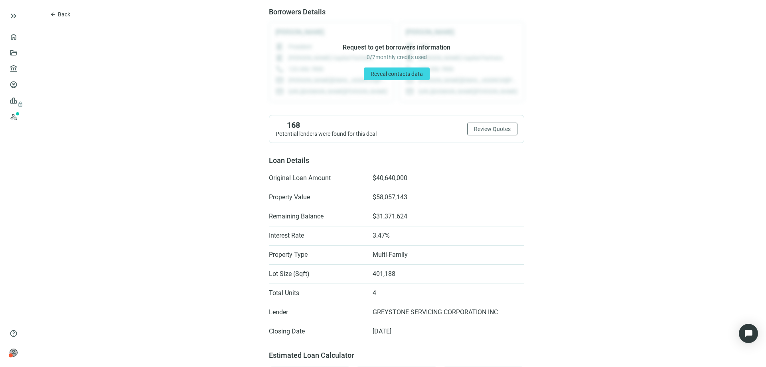
scroll to position [40, 0]
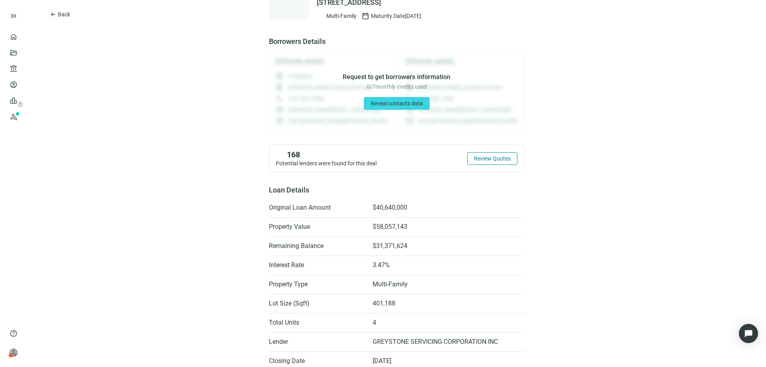
click at [494, 159] on span "Review Quotes" at bounding box center [492, 158] width 37 height 6
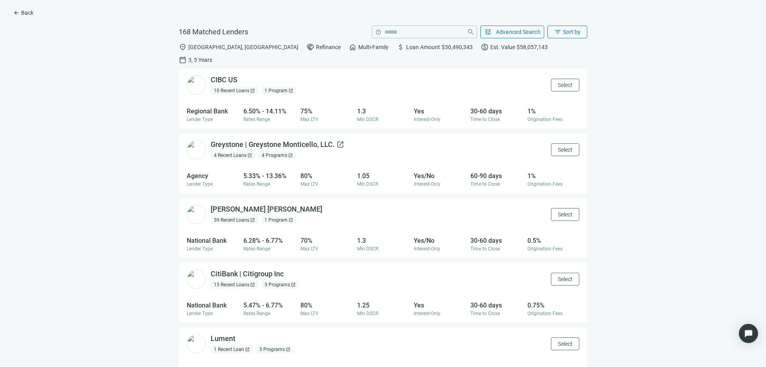
click at [302, 140] on div "Greystone | Greystone Monticello, LLC. open_in_new" at bounding box center [278, 145] width 134 height 10
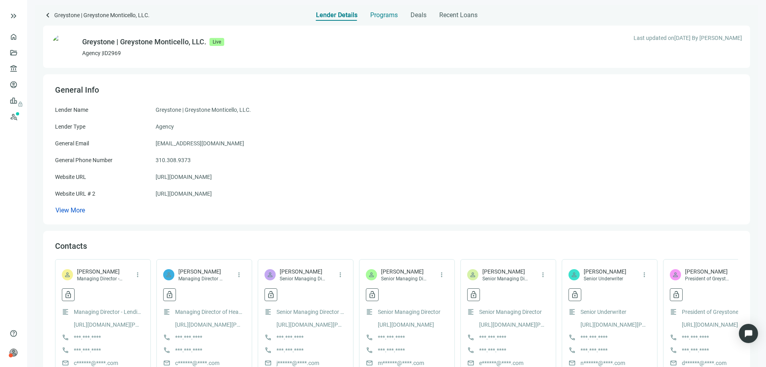
click at [375, 14] on span "Programs" at bounding box center [384, 15] width 28 height 8
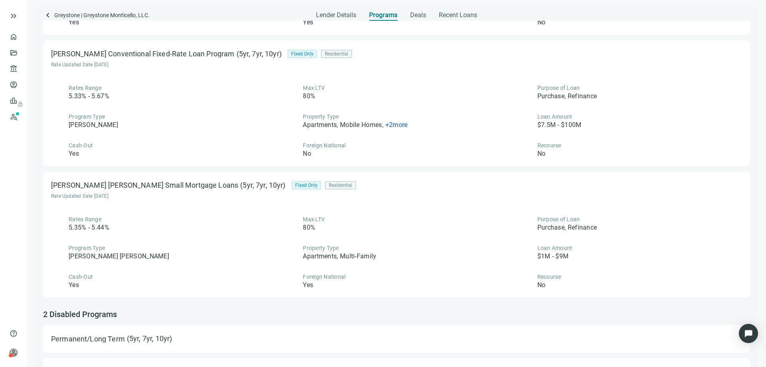
scroll to position [1348, 0]
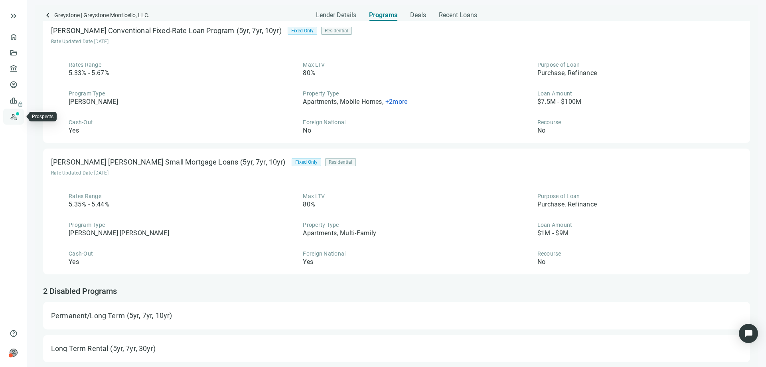
click at [20, 116] on link "Prospects New" at bounding box center [33, 117] width 26 height 16
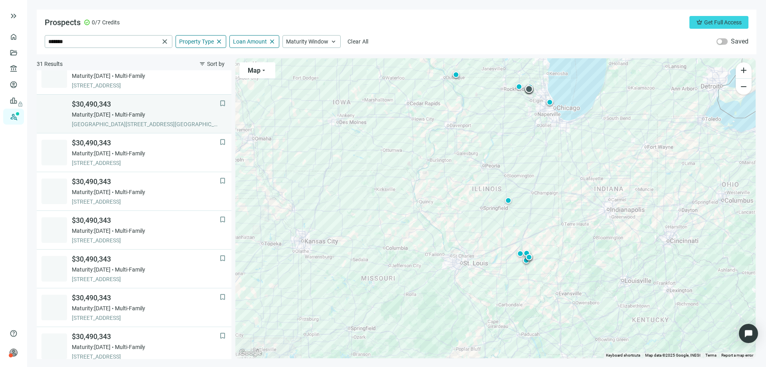
scroll to position [508, 0]
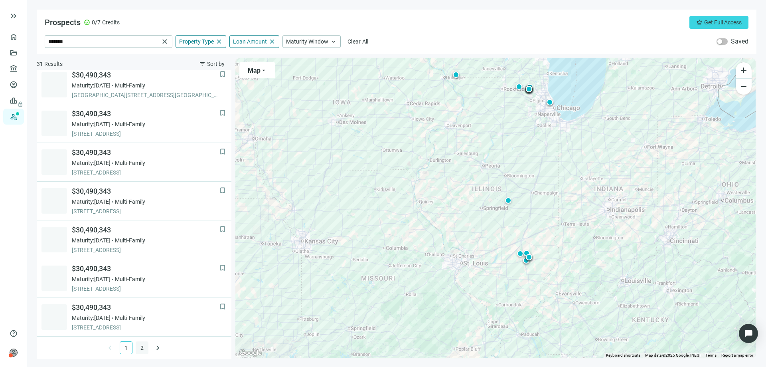
click at [136, 348] on link "2" at bounding box center [142, 347] width 12 height 12
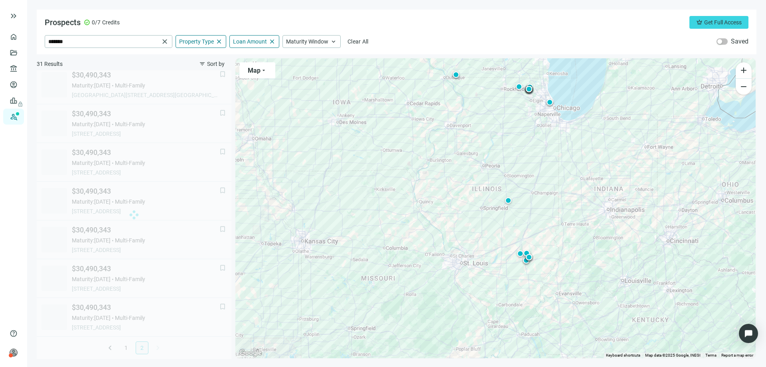
scroll to position [160, 0]
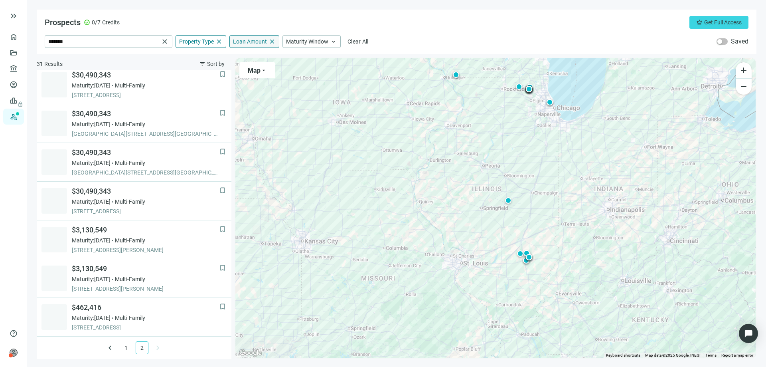
click at [250, 45] on div "Loan Amount close" at bounding box center [254, 41] width 50 height 13
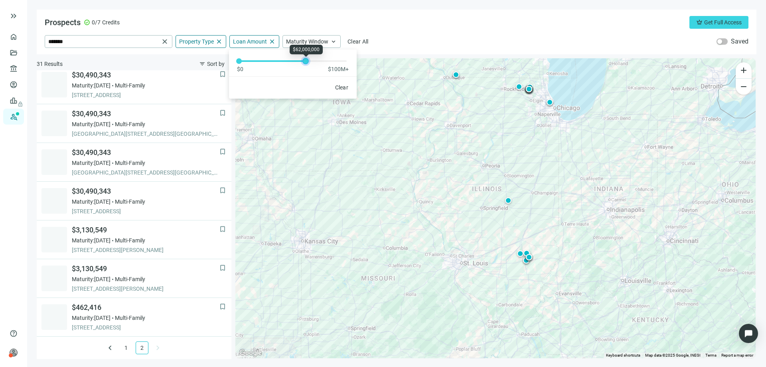
drag, startPoint x: 282, startPoint y: 61, endPoint x: 305, endPoint y: 63, distance: 22.8
click at [305, 63] on div at bounding box center [306, 61] width 4 height 4
click at [290, 22] on div "Prospects check_circle 0/7 Credits crown Get Full Access" at bounding box center [397, 22] width 704 height 13
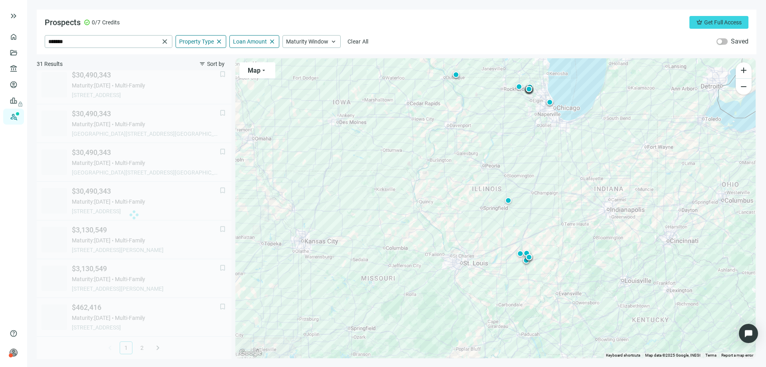
scroll to position [508, 0]
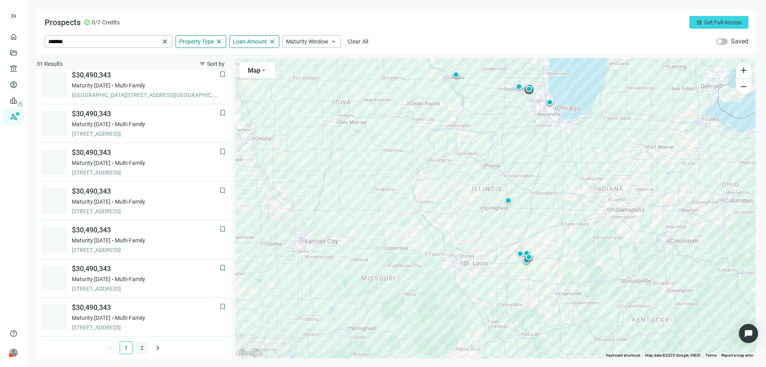
click at [136, 346] on link "2" at bounding box center [142, 347] width 12 height 12
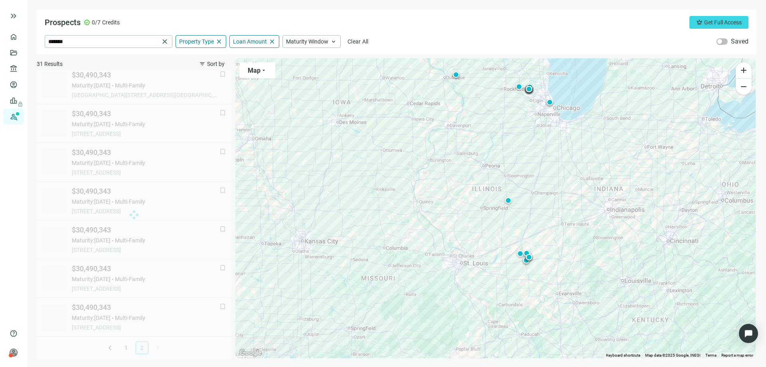
scroll to position [160, 0]
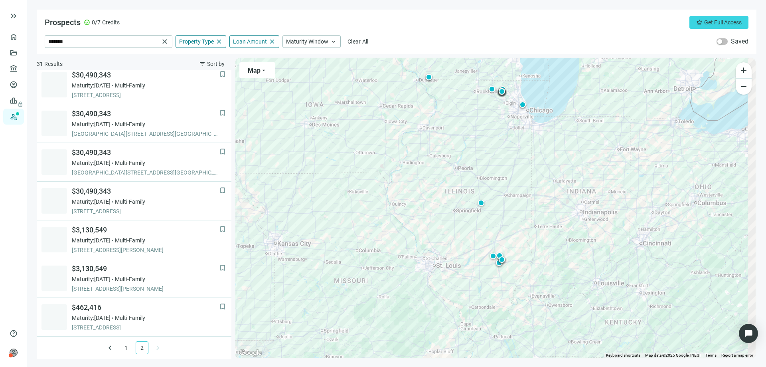
drag, startPoint x: 558, startPoint y: 224, endPoint x: 528, endPoint y: 226, distance: 29.6
click at [528, 226] on div "To activate drag with keyboard, press Alt + Enter. Once in keyboard drag state,…" at bounding box center [495, 208] width 520 height 300
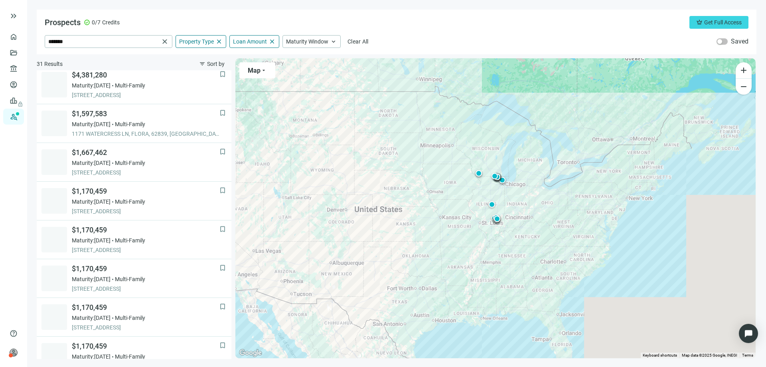
scroll to position [508, 0]
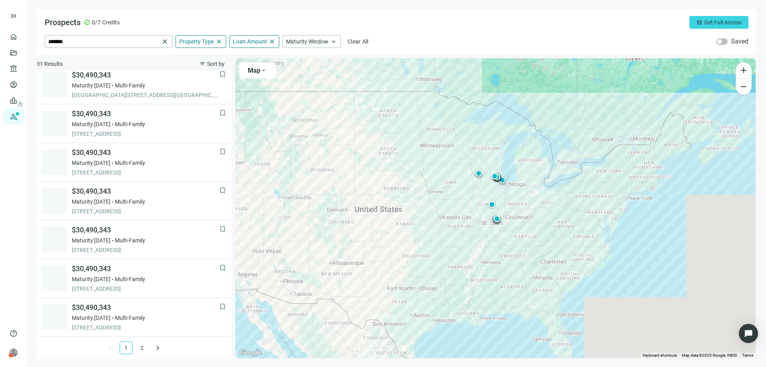
click at [507, 288] on div "To activate drag with keyboard, press Alt + Enter. Once in keyboard drag state,…" at bounding box center [495, 208] width 520 height 300
type input "**********"
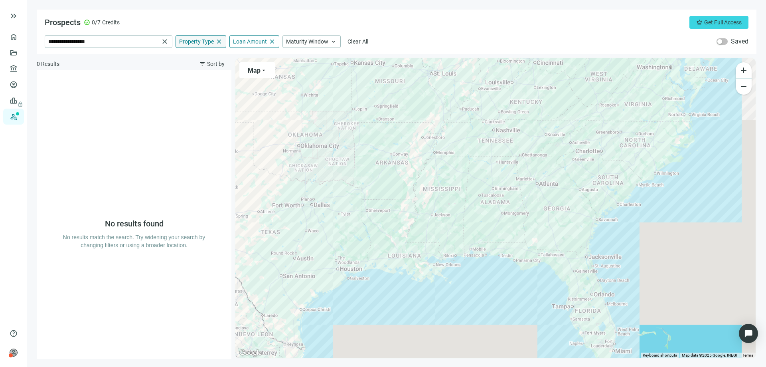
click at [219, 43] on span "close" at bounding box center [218, 41] width 7 height 7
click at [214, 40] on div "Property Type keyboard_arrow_up" at bounding box center [201, 41] width 51 height 13
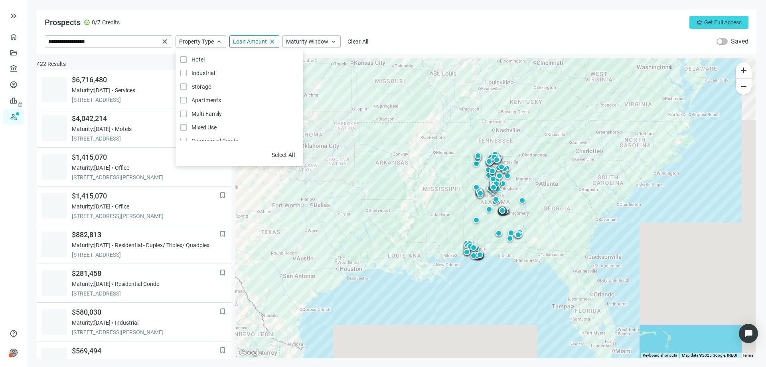
click at [226, 21] on div "Prospects check_circle 0/7 Credits crown Get Full Access" at bounding box center [397, 22] width 704 height 13
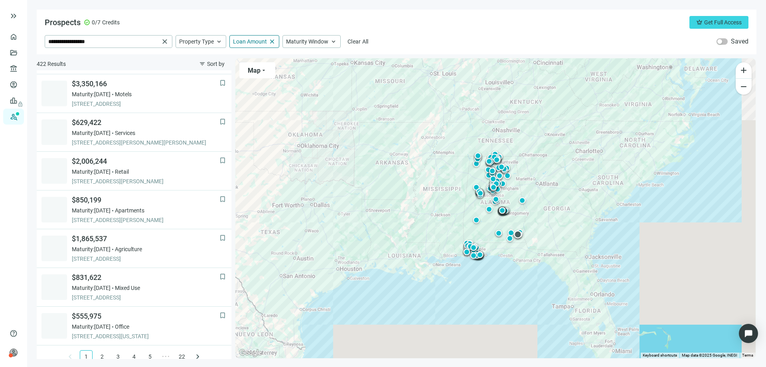
scroll to position [508, 0]
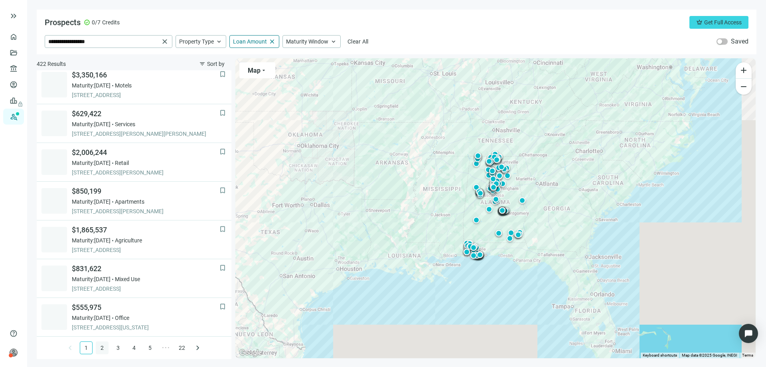
click at [99, 345] on link "2" at bounding box center [102, 347] width 12 height 12
click at [115, 347] on link "3" at bounding box center [118, 347] width 12 height 12
click at [131, 345] on link "4" at bounding box center [134, 347] width 12 height 12
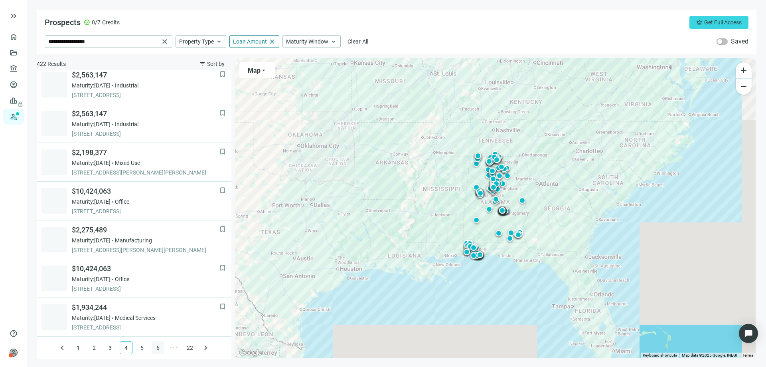
click at [152, 346] on link "6" at bounding box center [158, 347] width 12 height 12
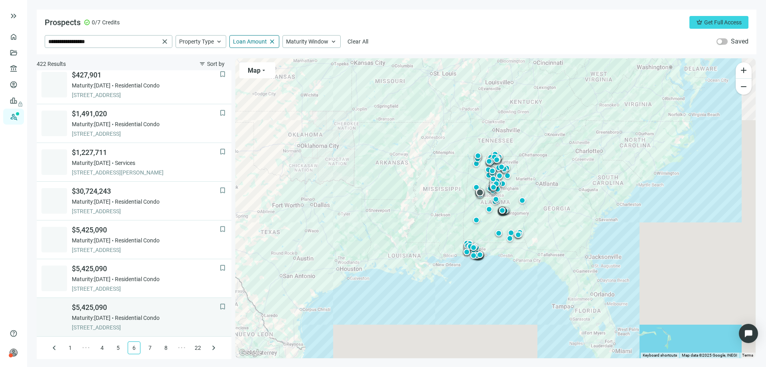
click at [111, 319] on span "Maturity: 03.31.2026" at bounding box center [91, 318] width 39 height 8
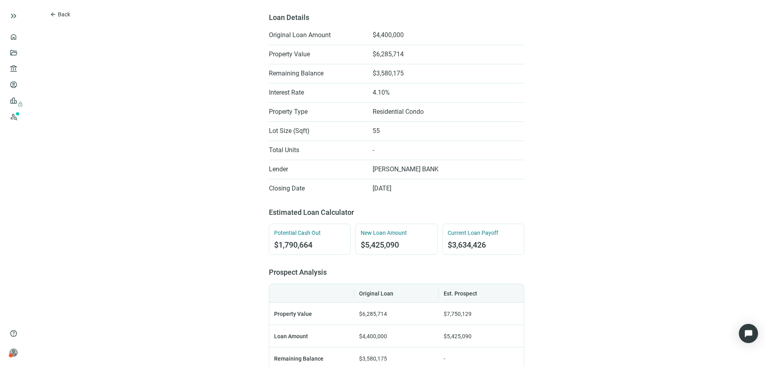
scroll to position [199, 0]
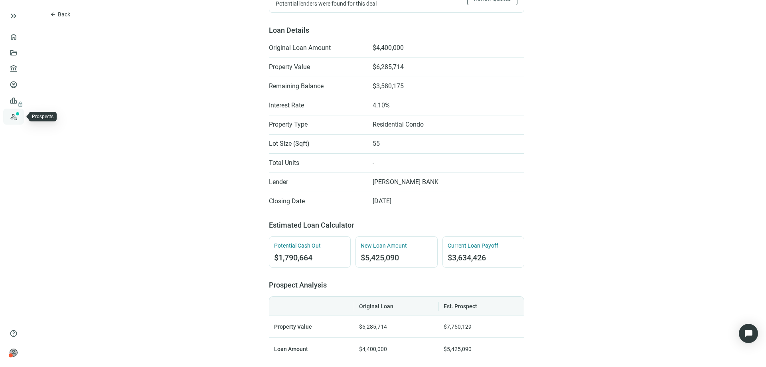
click at [20, 116] on link "Prospects New" at bounding box center [33, 117] width 26 height 16
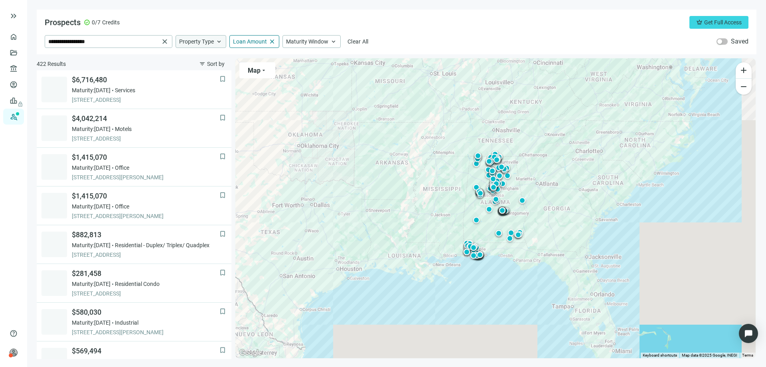
click at [208, 43] on span "Property Type" at bounding box center [196, 41] width 35 height 7
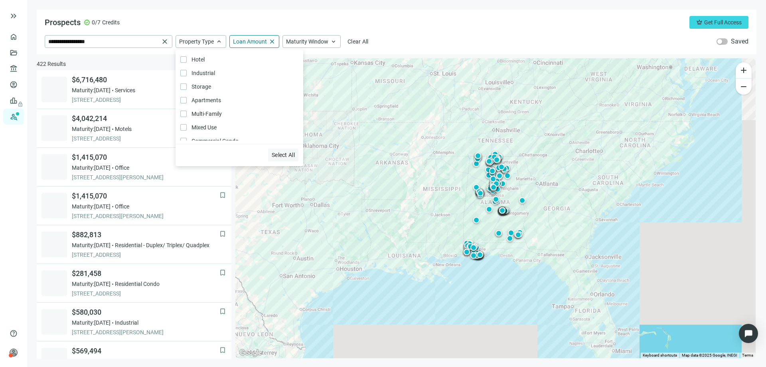
click at [283, 156] on span "Select All" at bounding box center [283, 155] width 23 height 6
click at [403, 23] on div "Prospects check_circle 0/7 Credits crown Get Full Access" at bounding box center [397, 22] width 704 height 13
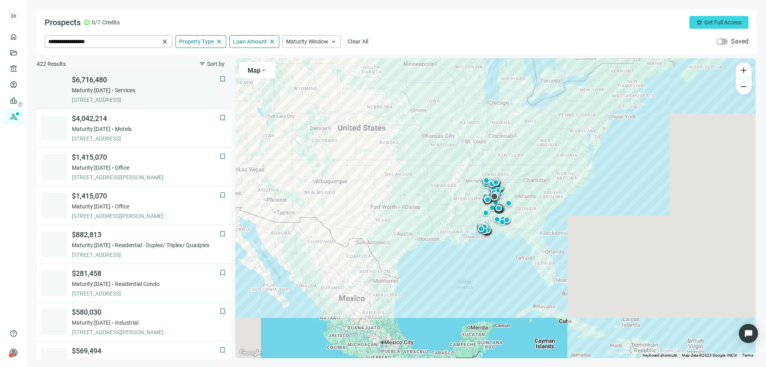
click at [133, 99] on span "2925 COLUMBIANA RD, VESTAVIA HILLS, 35216, AL" at bounding box center [146, 100] width 148 height 8
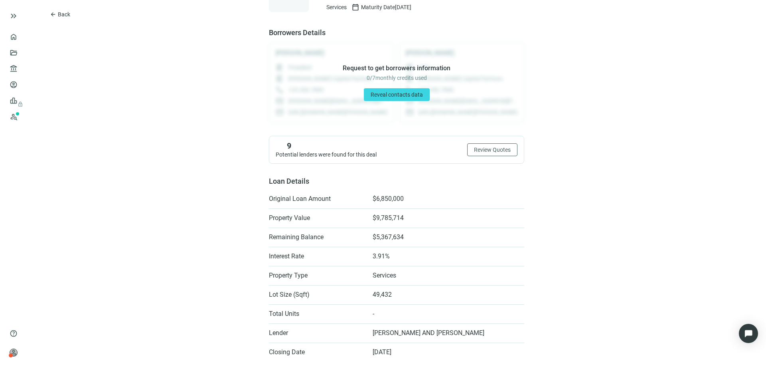
scroll to position [40, 0]
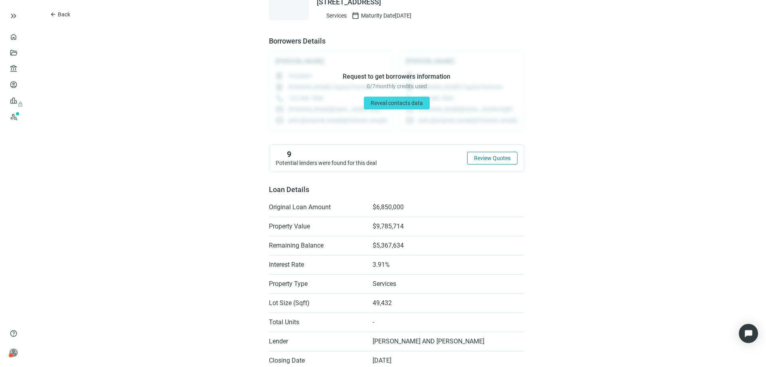
click at [498, 159] on span "Review Quotes" at bounding box center [492, 158] width 37 height 6
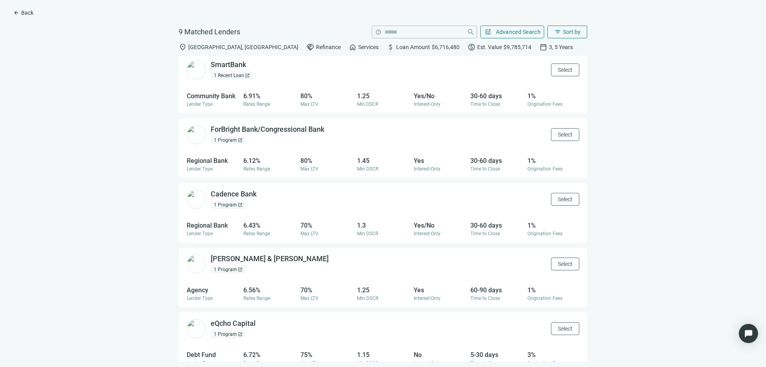
scroll to position [272, 0]
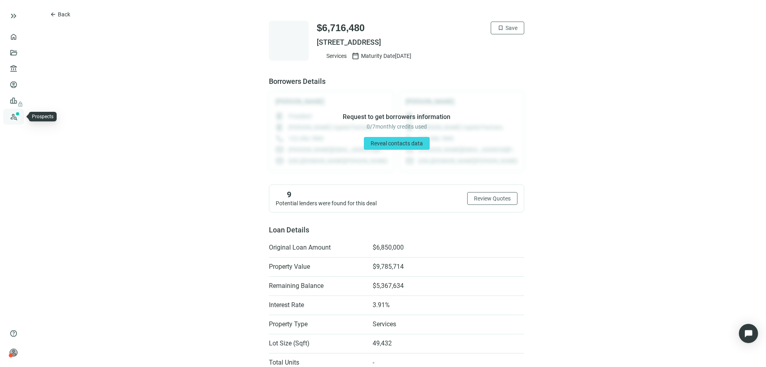
click at [20, 119] on link "Prospects New" at bounding box center [33, 117] width 26 height 16
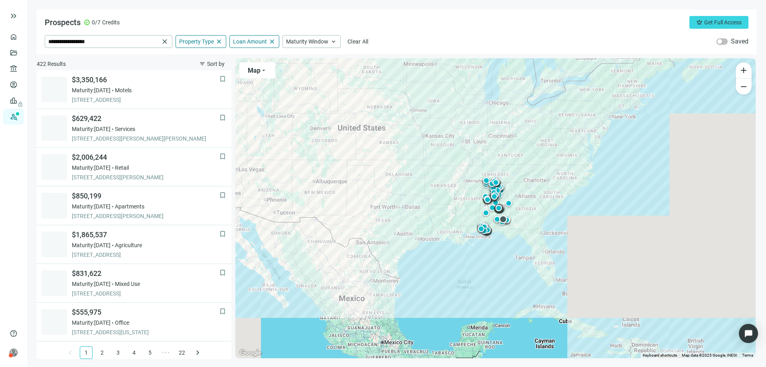
scroll to position [508, 0]
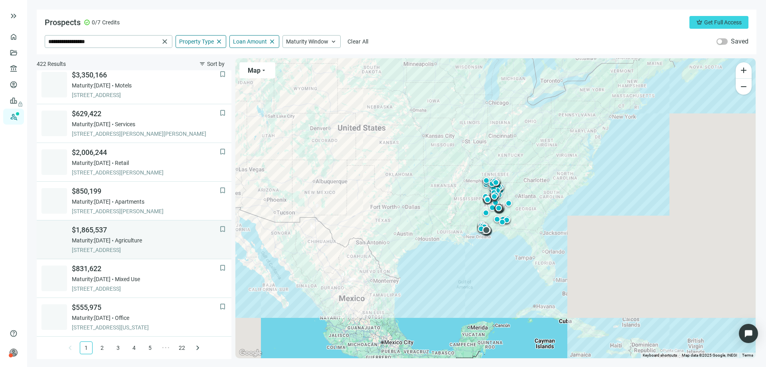
click at [105, 238] on span "Maturity: 12.21.2025" at bounding box center [91, 240] width 39 height 8
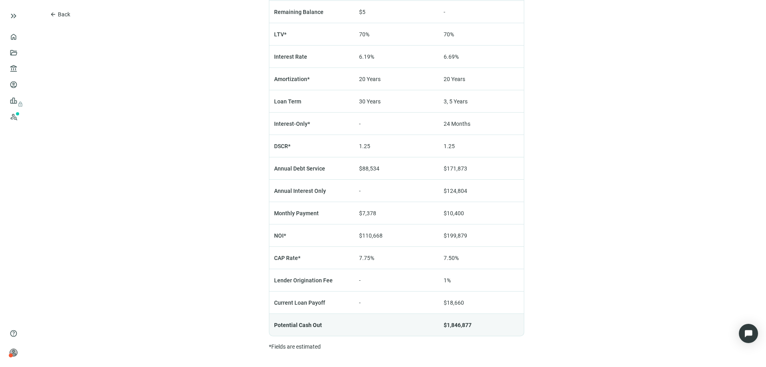
scroll to position [559, 0]
click at [20, 116] on link "Prospects New" at bounding box center [33, 117] width 26 height 16
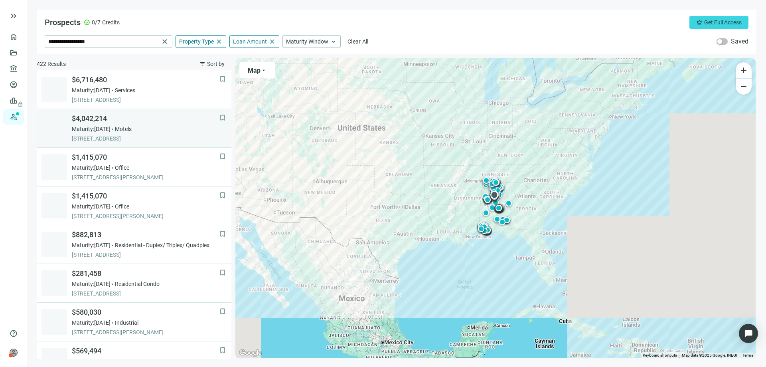
click at [96, 130] on span "Maturity: 11.30.2025" at bounding box center [91, 129] width 39 height 8
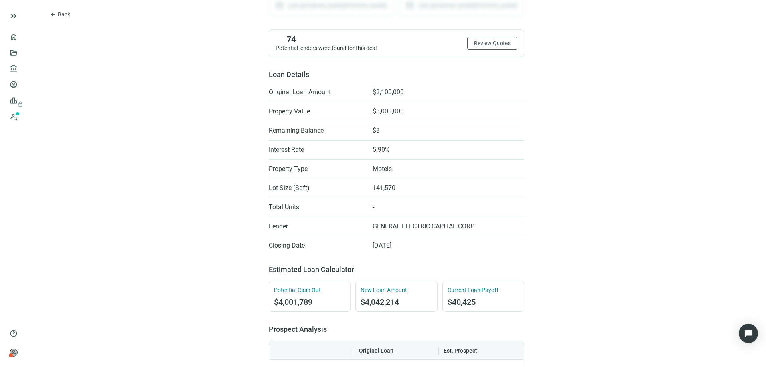
scroll to position [120, 0]
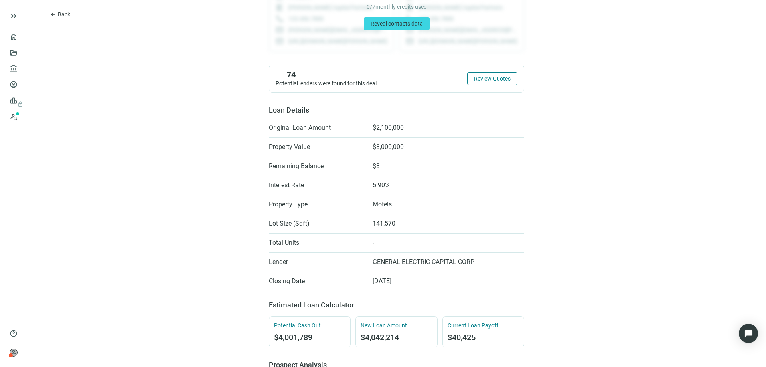
click at [475, 80] on span "Review Quotes" at bounding box center [492, 78] width 37 height 6
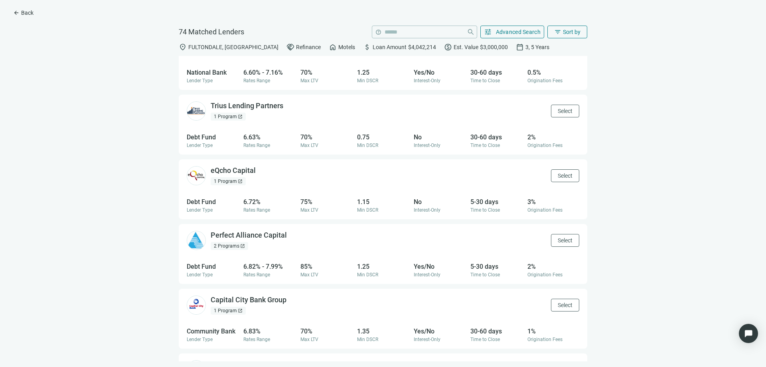
scroll to position [2586, 0]
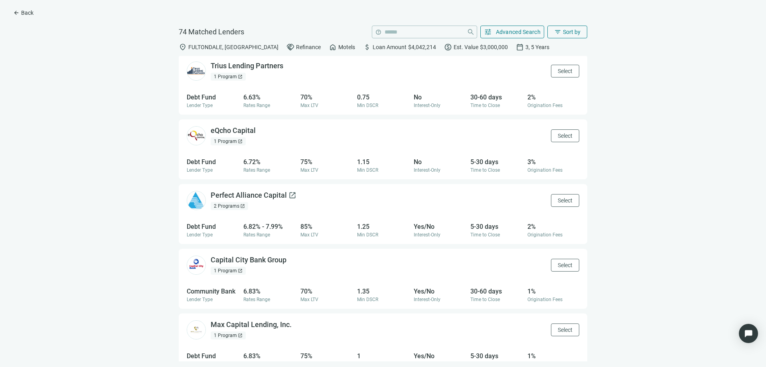
click at [264, 195] on div "Perfect Alliance Capital open_in_new" at bounding box center [254, 195] width 86 height 10
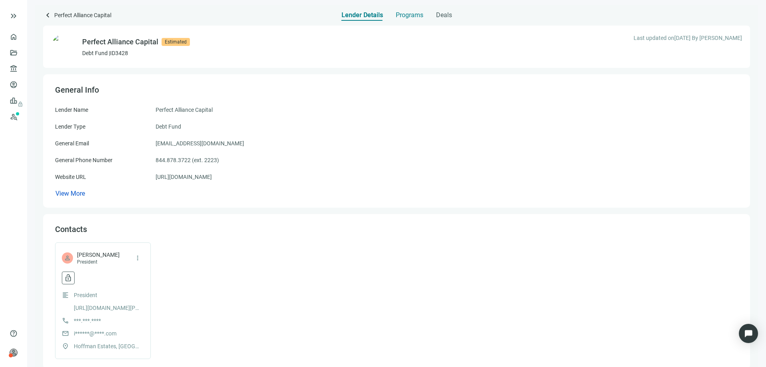
click at [406, 17] on span "Programs" at bounding box center [410, 15] width 28 height 8
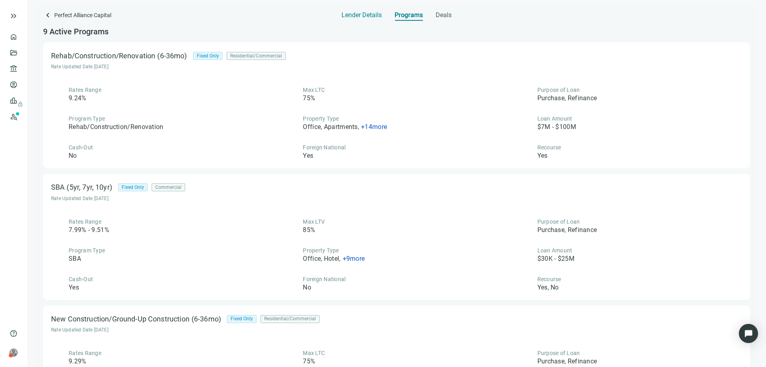
click at [358, 14] on span "Lender Details" at bounding box center [361, 15] width 40 height 8
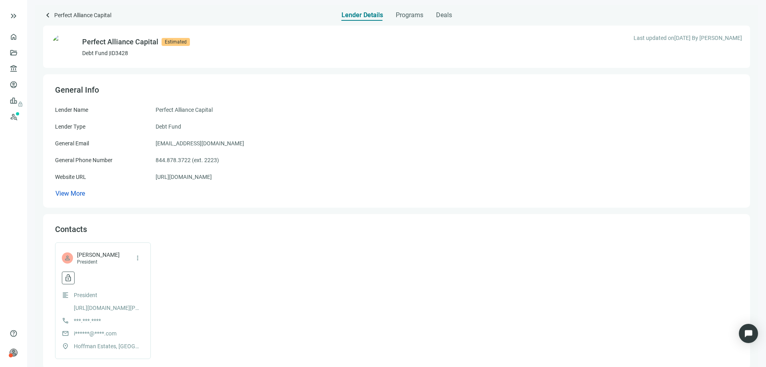
scroll to position [80, 0]
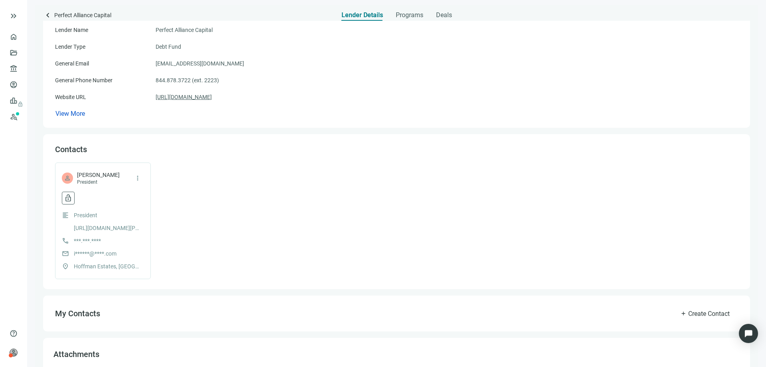
click at [212, 98] on link "[URL][DOMAIN_NAME]" at bounding box center [184, 97] width 56 height 9
click at [20, 117] on link "Prospects New" at bounding box center [33, 117] width 26 height 16
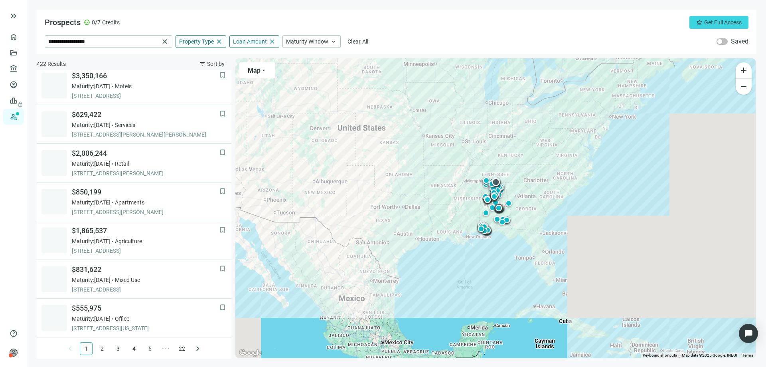
scroll to position [508, 0]
click at [146, 349] on link "5" at bounding box center [150, 347] width 12 height 12
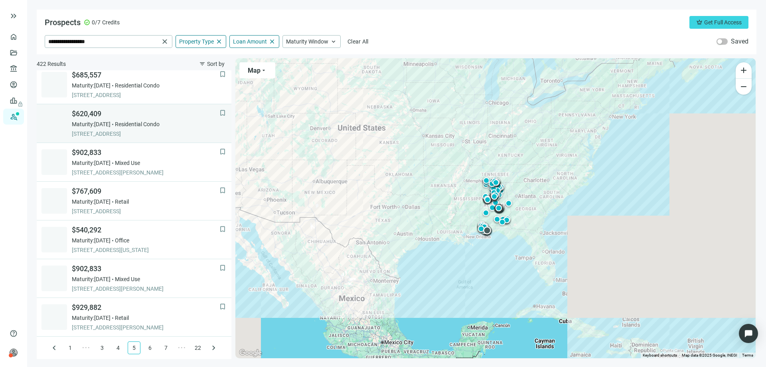
click at [112, 133] on span "[STREET_ADDRESS]" at bounding box center [146, 134] width 148 height 8
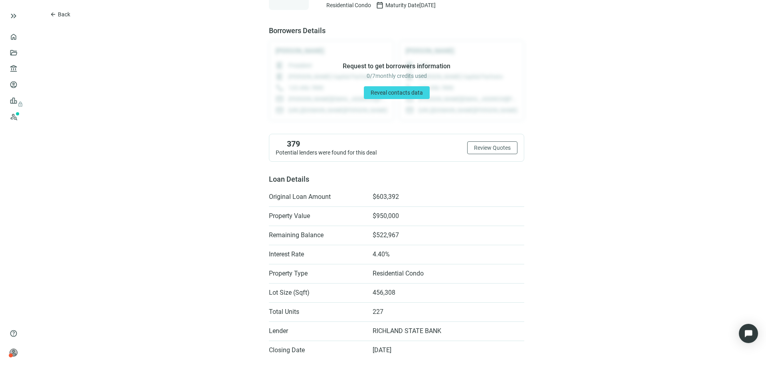
scroll to position [40, 0]
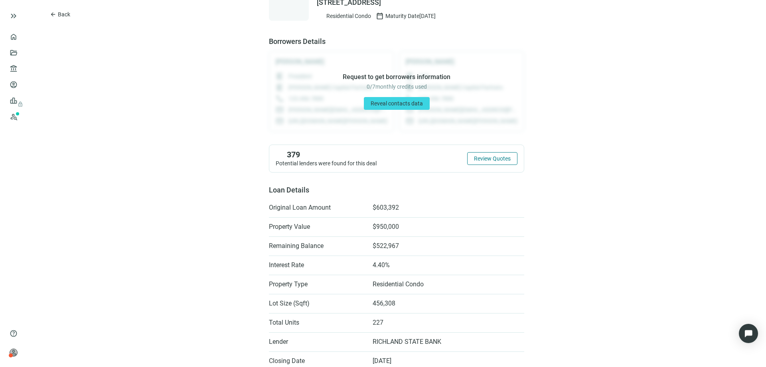
click at [483, 162] on span "Review Quotes" at bounding box center [492, 158] width 37 height 6
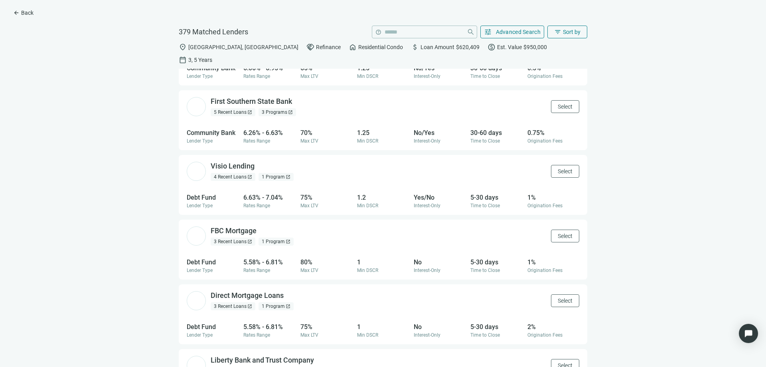
scroll to position [3552, 0]
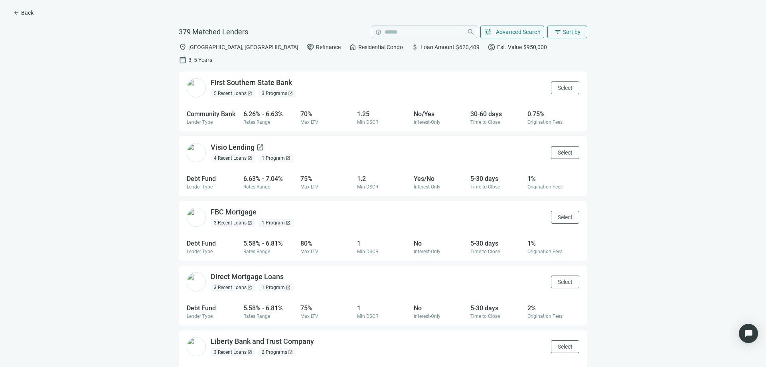
click at [230, 142] on div "Visio Lending open_in_new" at bounding box center [237, 147] width 53 height 10
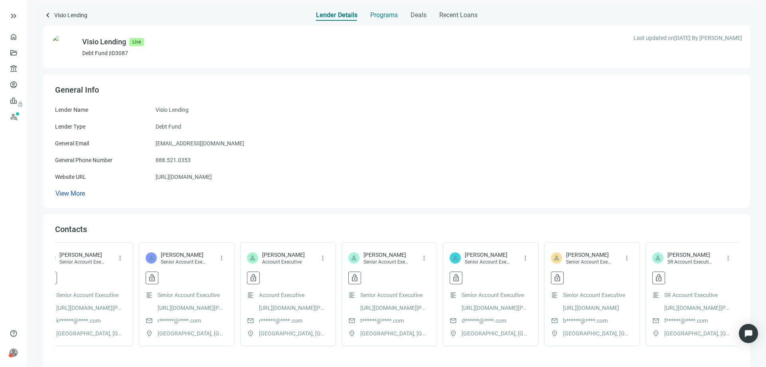
click at [382, 17] on span "Programs" at bounding box center [384, 15] width 28 height 8
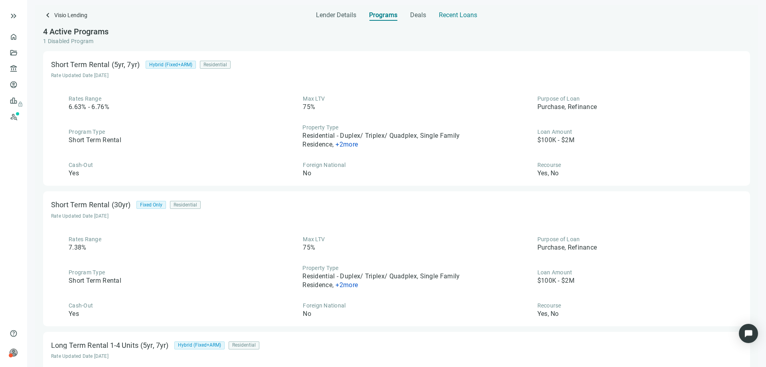
click at [444, 16] on span "Recent Loans" at bounding box center [458, 15] width 38 height 8
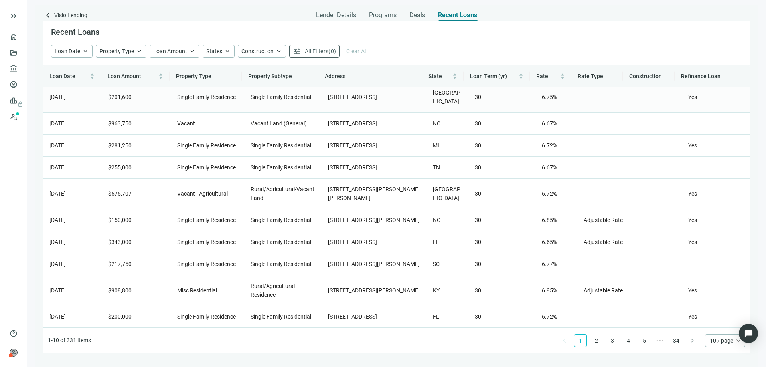
scroll to position [67, 0]
click at [675, 341] on link "34" at bounding box center [676, 340] width 12 height 12
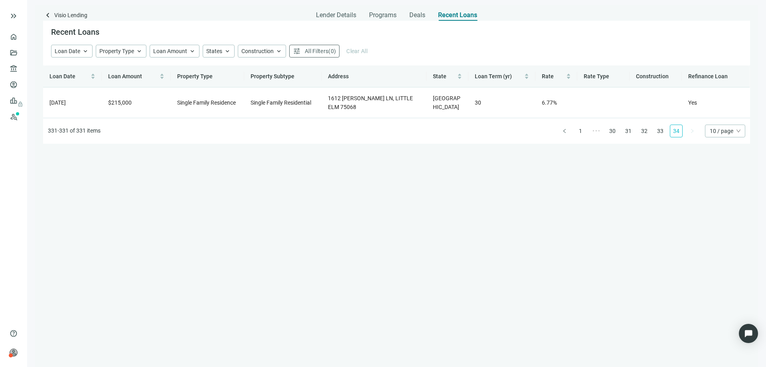
scroll to position [0, 0]
click at [20, 116] on link "Prospects New" at bounding box center [33, 117] width 26 height 16
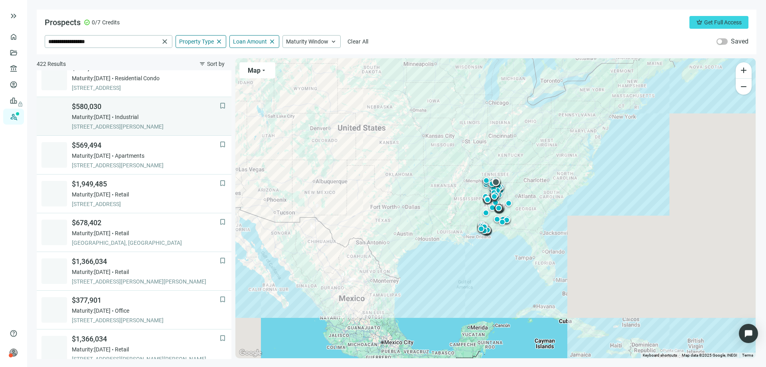
scroll to position [199, 0]
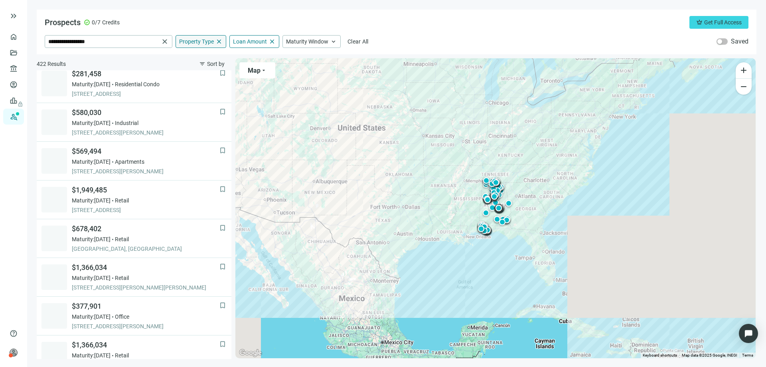
click at [212, 43] on span "Property Type" at bounding box center [196, 41] width 35 height 7
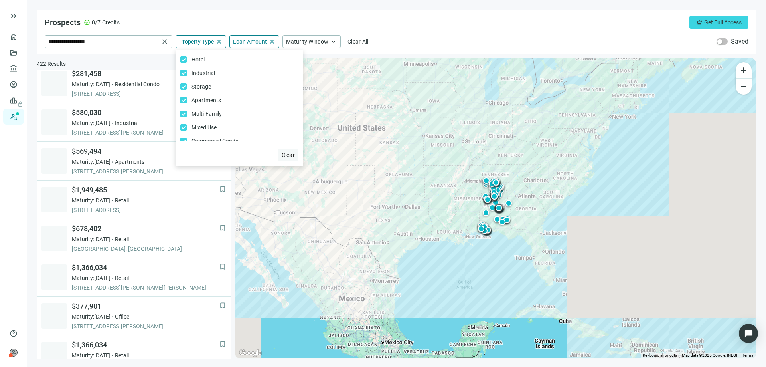
click at [284, 152] on span "Clear" at bounding box center [289, 155] width 14 height 6
click at [179, 60] on label "Hotel Only" at bounding box center [240, 60] width 128 height 14
click at [397, 26] on div "Prospects check_circle 0/7 Credits crown Get Full Access" at bounding box center [397, 22] width 704 height 13
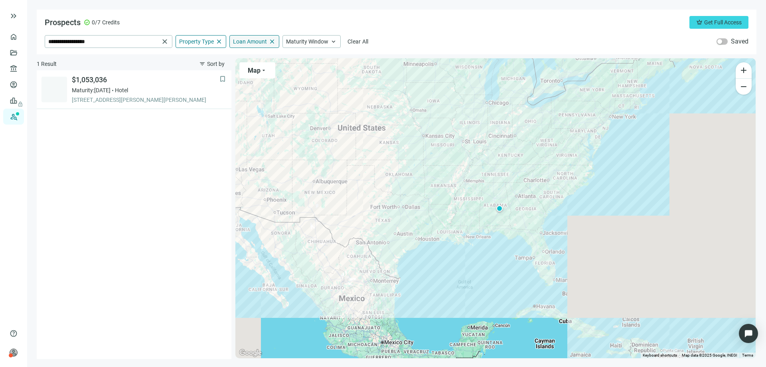
click at [251, 41] on span "Loan Amount" at bounding box center [250, 41] width 34 height 7
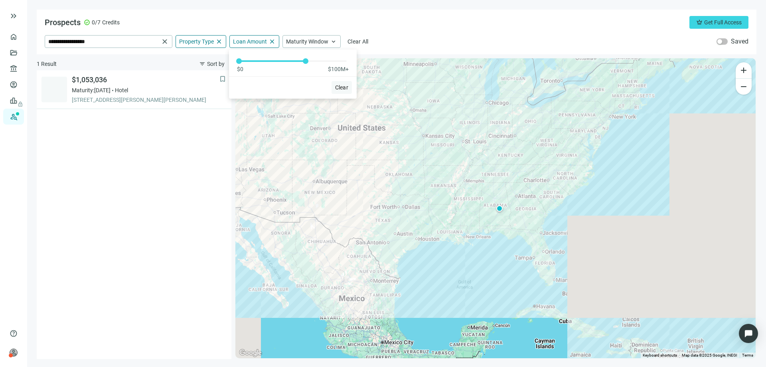
click at [343, 90] on span "Clear" at bounding box center [342, 87] width 14 height 6
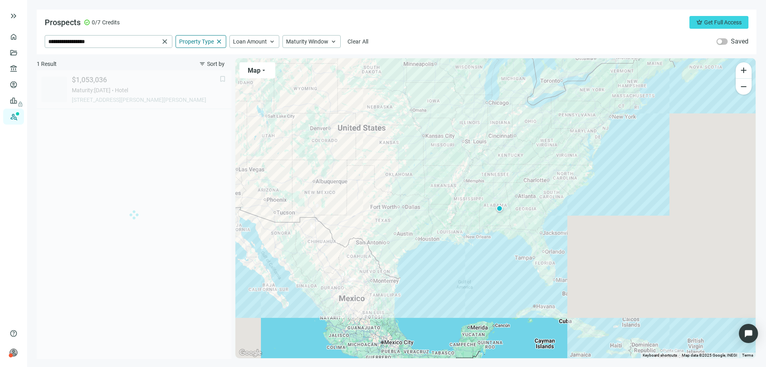
click at [379, 41] on div "**********" at bounding box center [397, 41] width 704 height 13
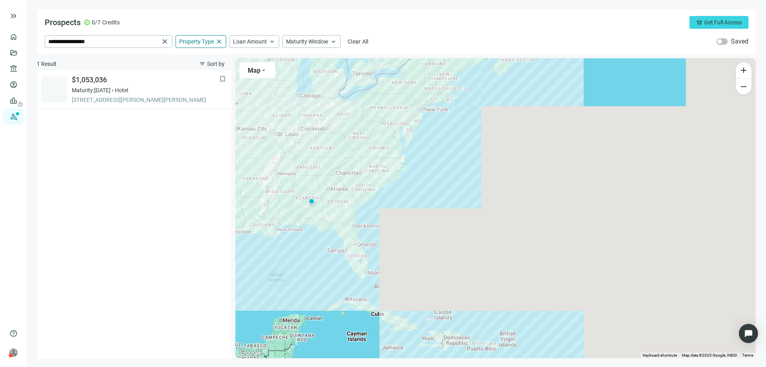
drag, startPoint x: 479, startPoint y: 219, endPoint x: 242, endPoint y: 191, distance: 238.9
click at [290, 212] on div "To activate drag with keyboard, press Alt + Enter. Once in keyboard drag state,…" at bounding box center [495, 208] width 520 height 300
click at [183, 43] on span "Property Type" at bounding box center [196, 41] width 35 height 7
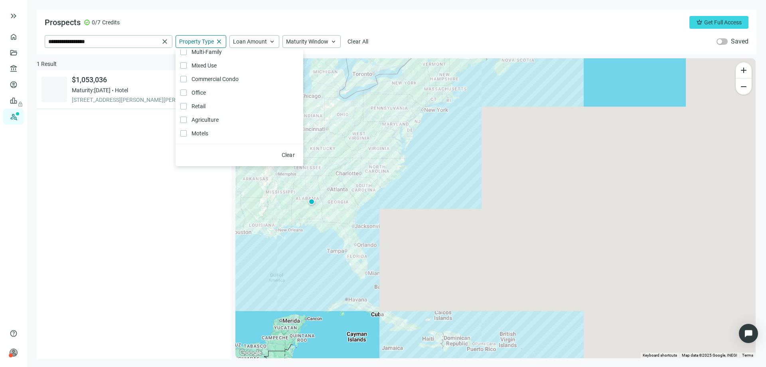
scroll to position [80, 0]
click at [184, 112] on label "Motels Only" at bounding box center [240, 116] width 128 height 14
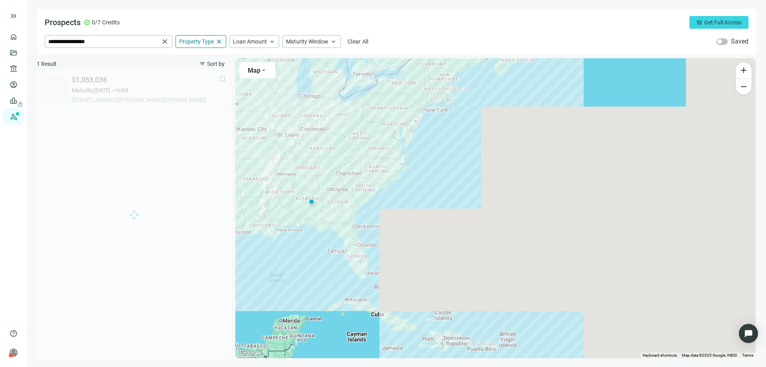
click at [384, 34] on div "**********" at bounding box center [397, 32] width 720 height 45
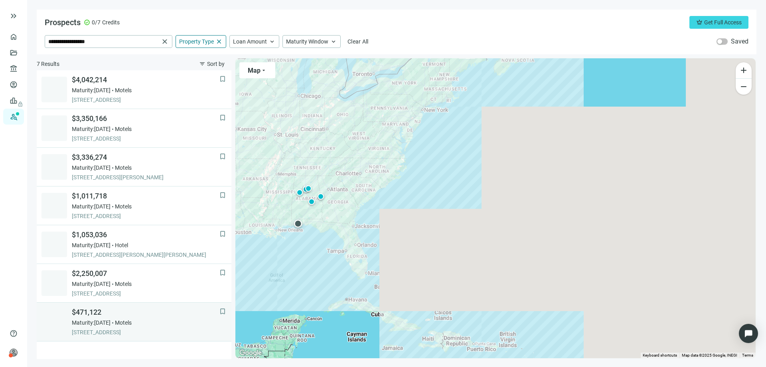
click at [111, 319] on span "Maturity: 02.02.2027" at bounding box center [91, 322] width 39 height 8
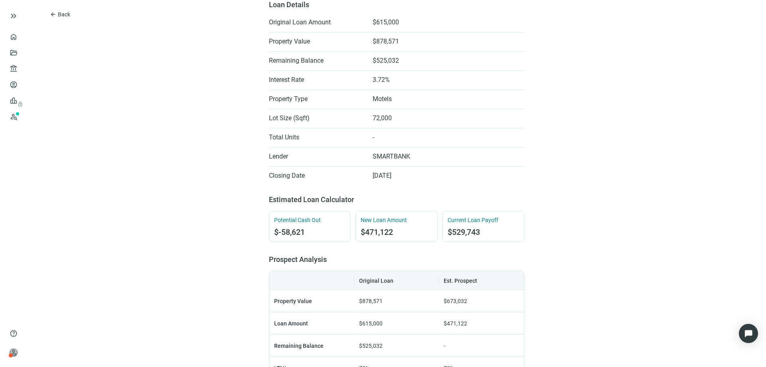
scroll to position [239, 0]
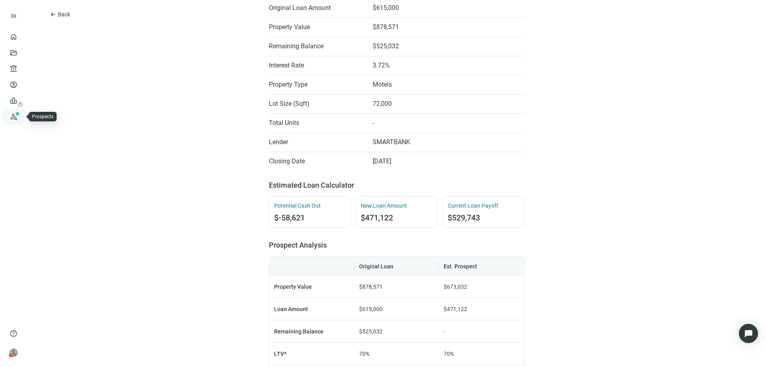
click at [20, 114] on link "Prospects New" at bounding box center [33, 117] width 26 height 16
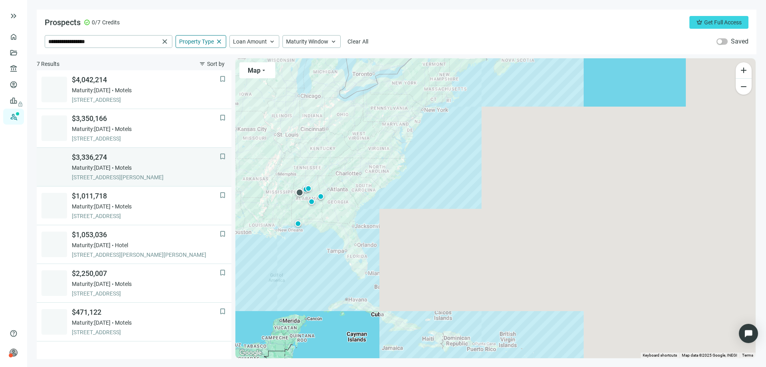
click at [98, 161] on span "$3,336,274" at bounding box center [146, 157] width 148 height 10
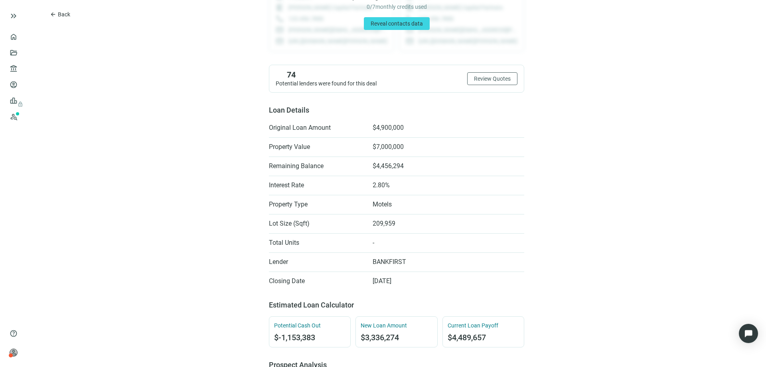
scroll to position [160, 0]
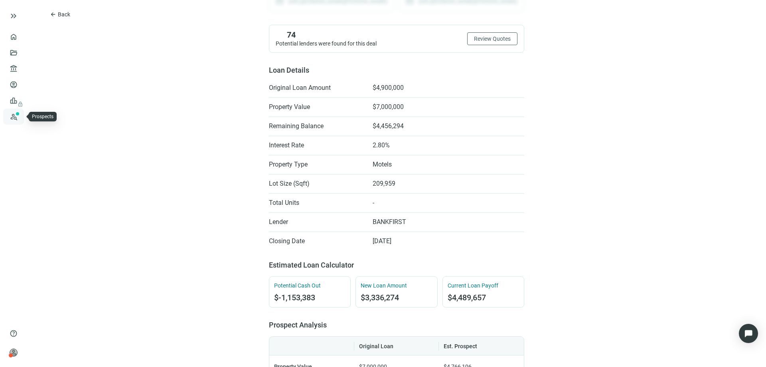
click at [20, 118] on link "Prospects New" at bounding box center [33, 117] width 26 height 16
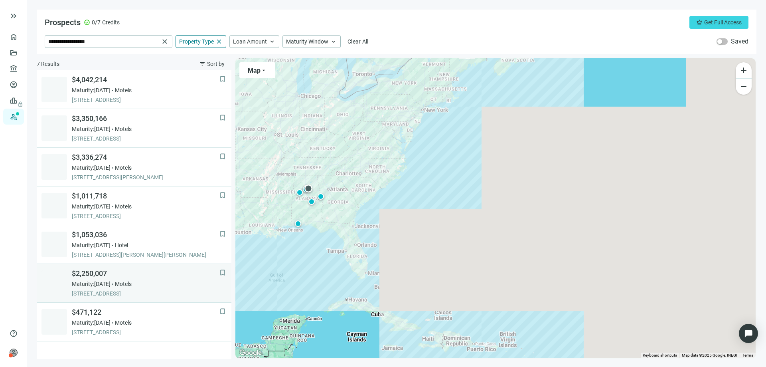
click at [99, 280] on span "Maturity: 07.31.2026" at bounding box center [91, 284] width 39 height 8
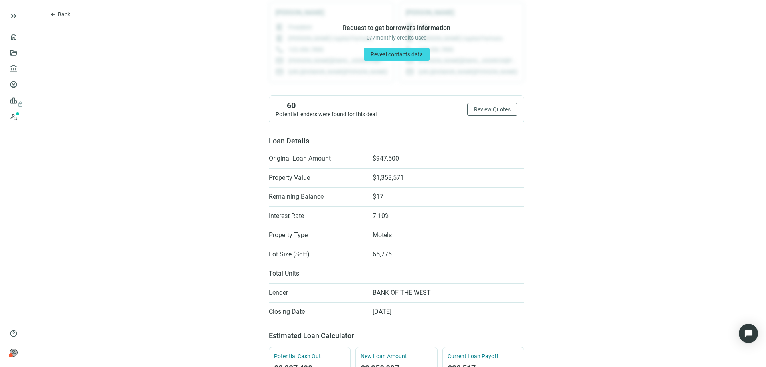
scroll to position [80, 0]
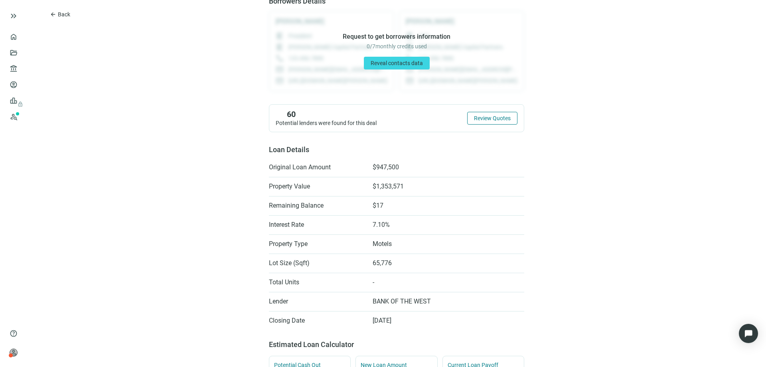
click at [482, 118] on span "Review Quotes" at bounding box center [492, 118] width 37 height 6
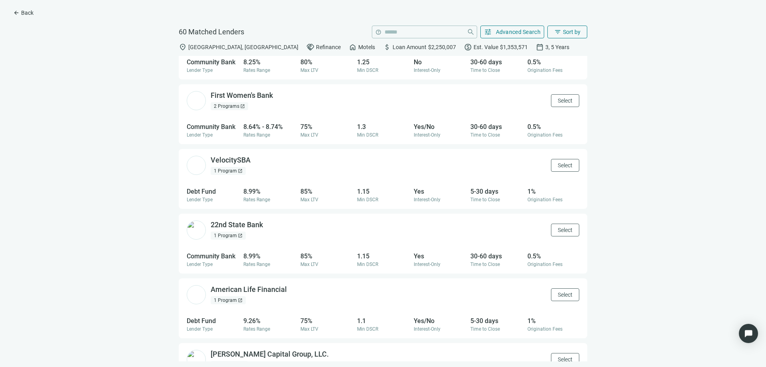
scroll to position [2850, 0]
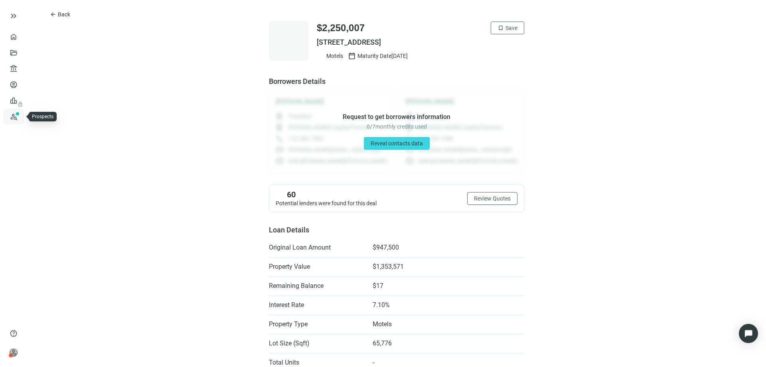
click at [20, 116] on link "Prospects New" at bounding box center [33, 117] width 26 height 16
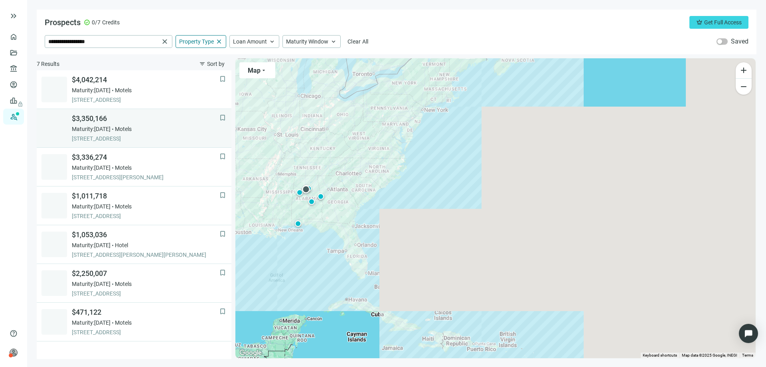
click at [87, 139] on span "140 VULCAN RD, BIRMINGHAM, 35209, AL" at bounding box center [146, 138] width 148 height 8
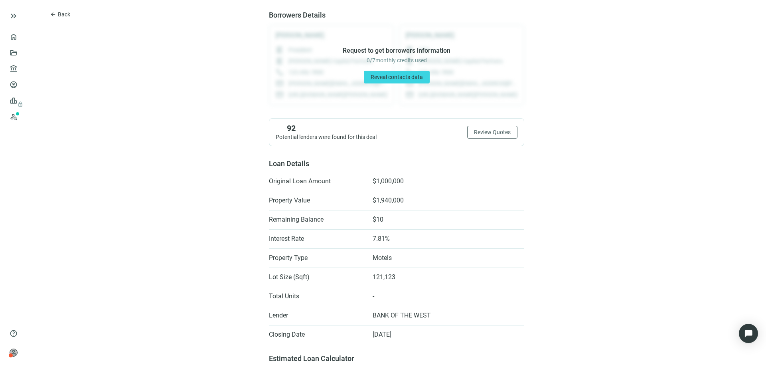
scroll to position [80, 0]
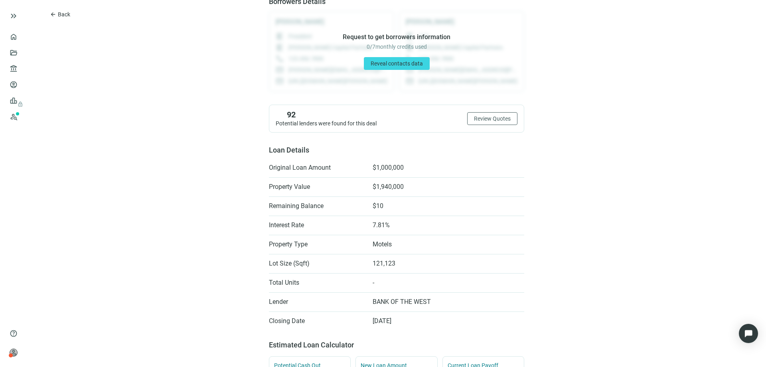
drag, startPoint x: 87, startPoint y: 139, endPoint x: 161, endPoint y: 130, distance: 74.0
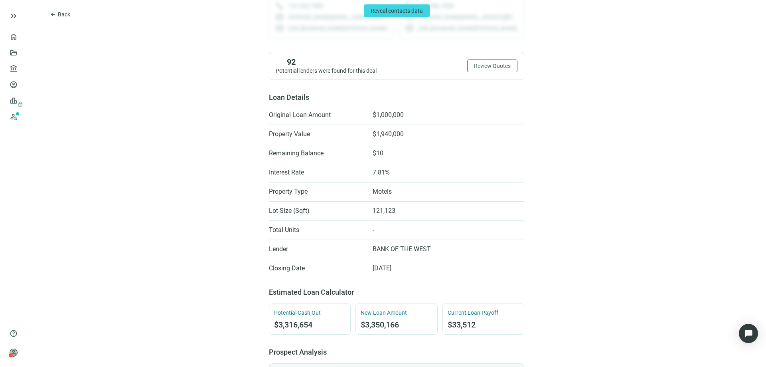
scroll to position [120, 0]
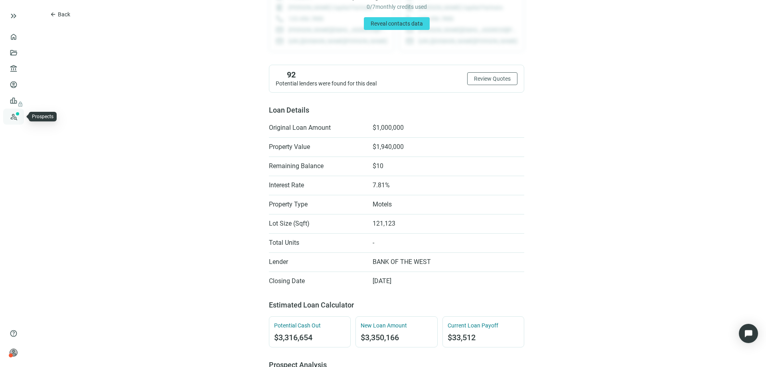
click at [20, 121] on link "Prospects New" at bounding box center [33, 117] width 26 height 16
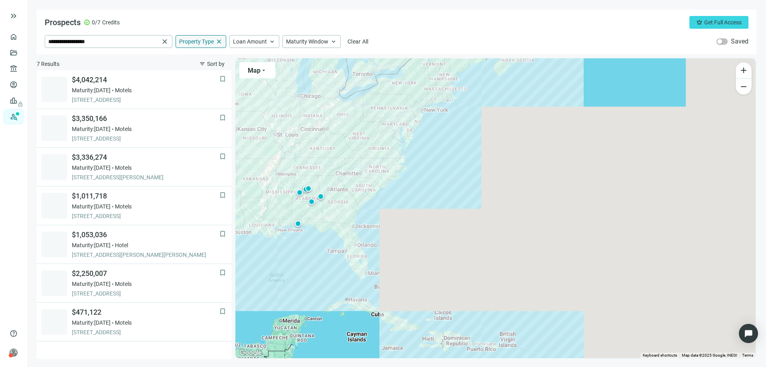
click at [201, 41] on span "Property Type" at bounding box center [196, 41] width 35 height 7
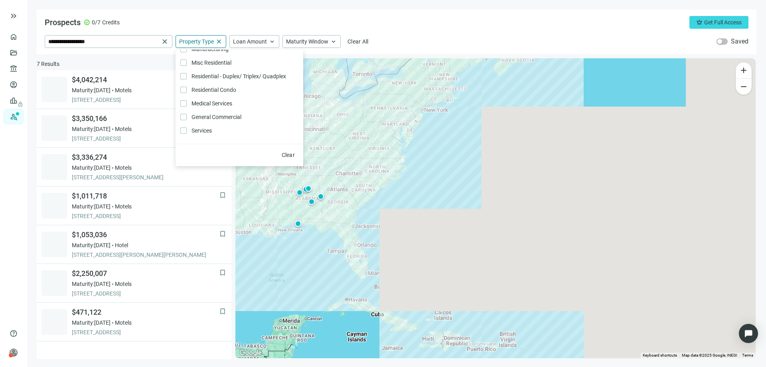
scroll to position [170, 0]
click at [379, 40] on div "**********" at bounding box center [397, 41] width 704 height 13
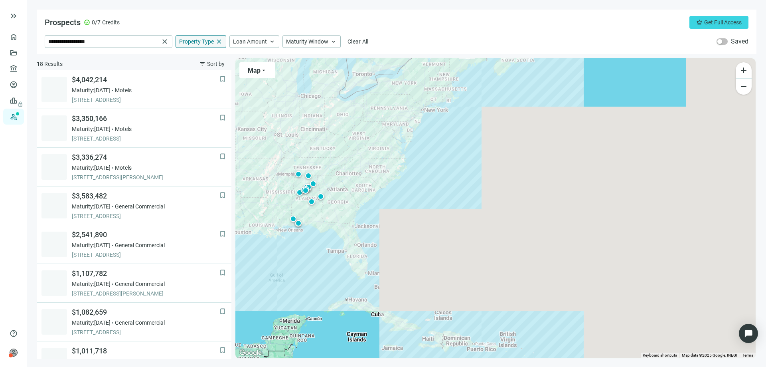
click at [215, 41] on span "close" at bounding box center [218, 41] width 7 height 7
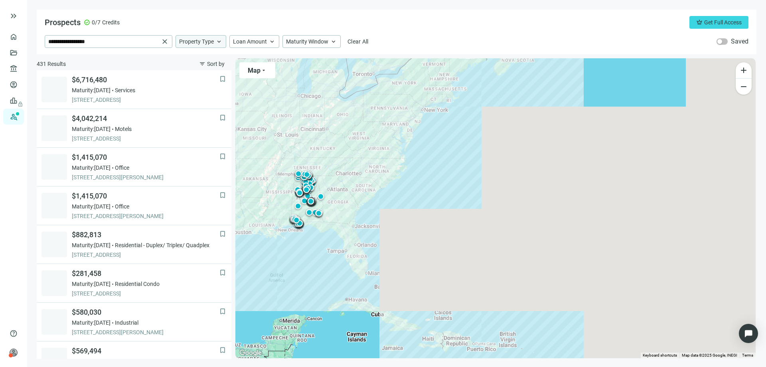
click at [211, 42] on span "Property Type" at bounding box center [196, 41] width 35 height 7
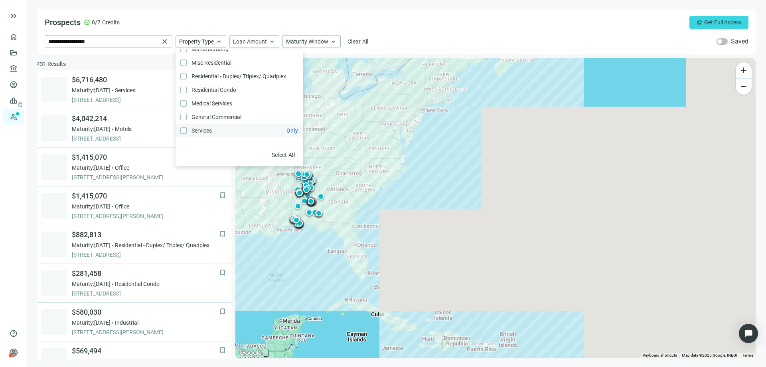
scroll to position [170, 0]
click at [185, 120] on label "General Commercial Only" at bounding box center [240, 116] width 128 height 14
click at [369, 38] on button "Clear All" at bounding box center [358, 41] width 28 height 13
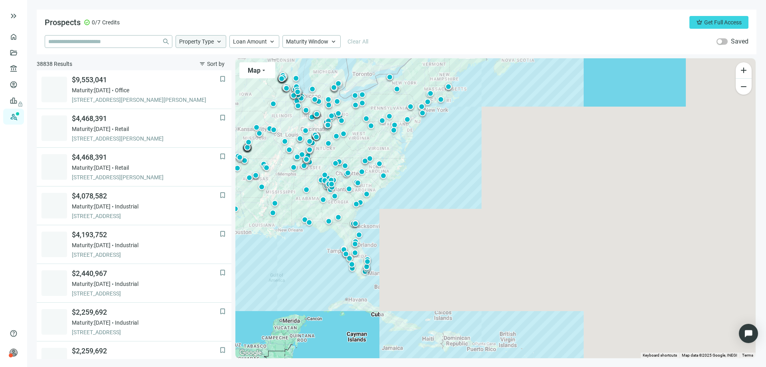
click at [203, 40] on span "Property Type" at bounding box center [196, 41] width 35 height 7
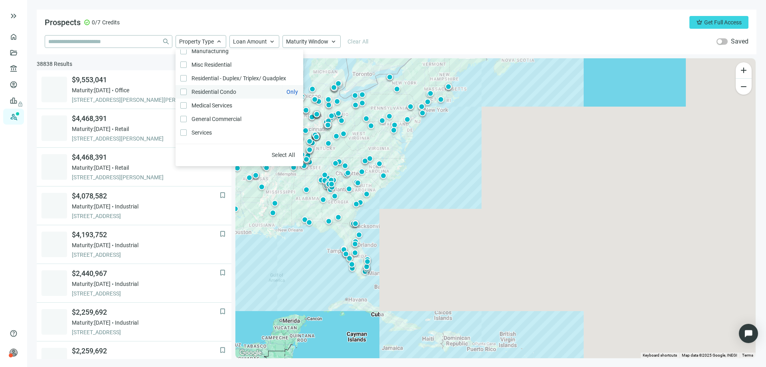
scroll to position [170, 0]
click at [302, 22] on div "Prospects check_circle 0/7 Credits crown Get Full Access" at bounding box center [397, 22] width 704 height 13
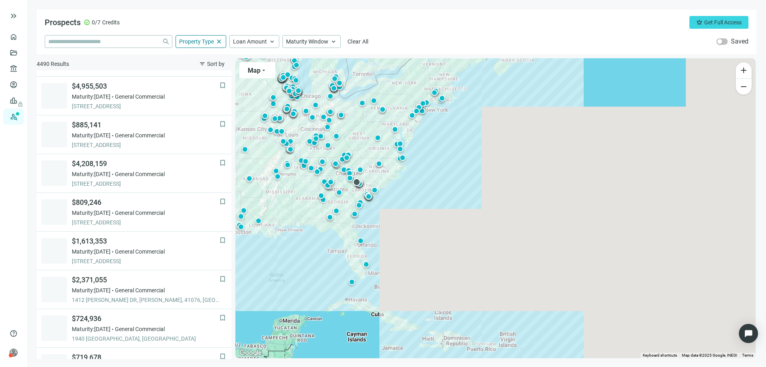
scroll to position [120, 0]
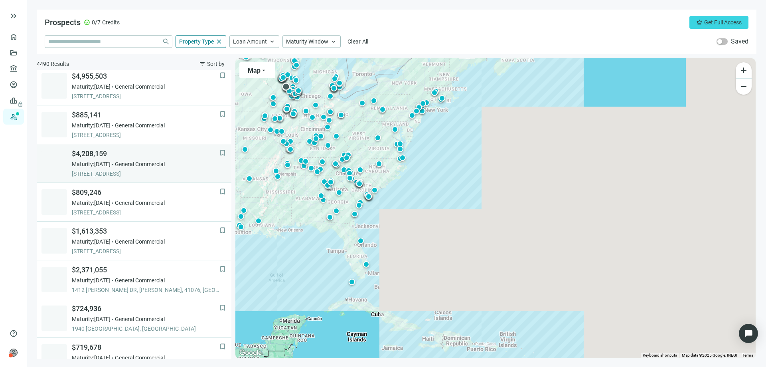
click at [104, 164] on span "Maturity: 11.29.2025" at bounding box center [91, 164] width 39 height 8
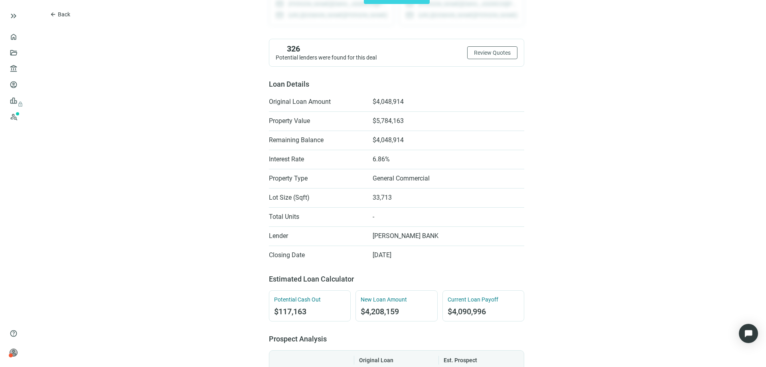
scroll to position [160, 0]
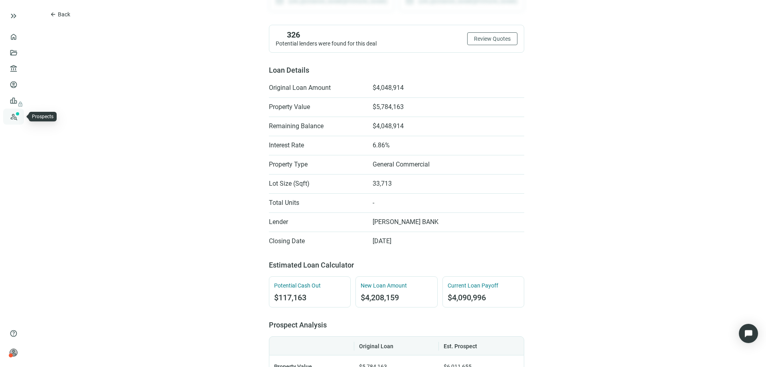
click at [20, 115] on link "Prospects New" at bounding box center [33, 117] width 26 height 16
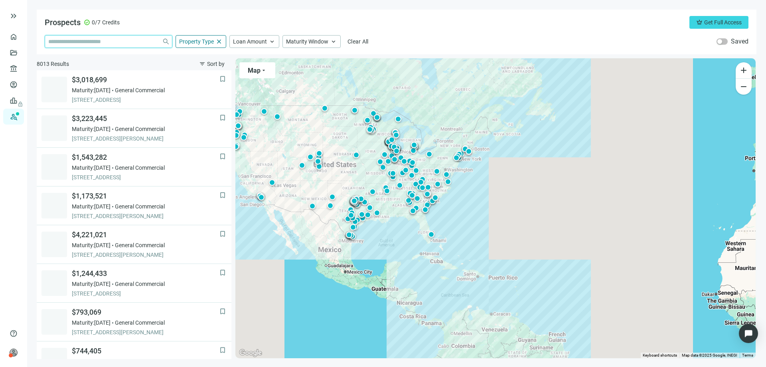
click at [83, 41] on input "search" at bounding box center [103, 42] width 111 height 12
click at [138, 21] on div "Prospects check_circle 0/7 Credits crown Get Full Access" at bounding box center [397, 22] width 704 height 13
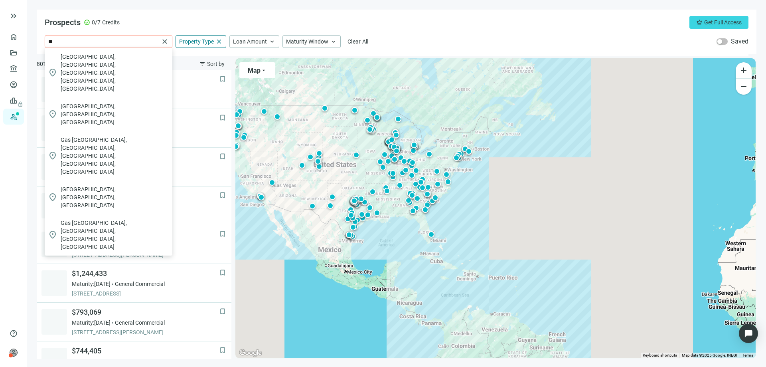
click at [74, 42] on input "**" at bounding box center [103, 42] width 111 height 12
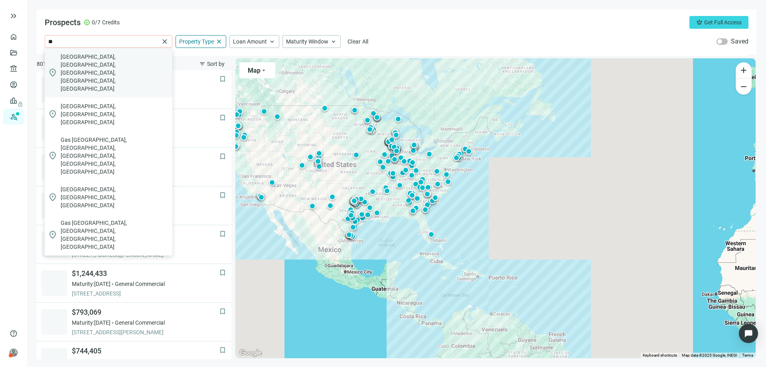
click at [77, 63] on span "Gas South Arena, Sugarloaf Parkway, Duluth, GA, USA" at bounding box center [115, 73] width 109 height 40
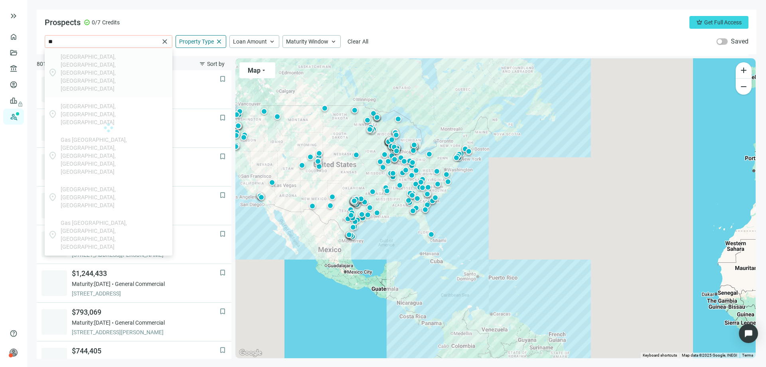
type input "**********"
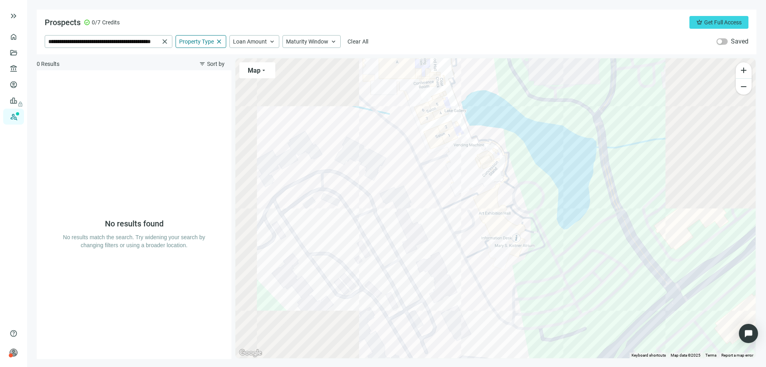
click at [92, 80] on div "No results found No results match the search. Try widening your search by chang…" at bounding box center [134, 214] width 144 height 288
click at [166, 41] on span "close" at bounding box center [165, 42] width 8 height 8
click at [102, 42] on input "search" at bounding box center [103, 42] width 111 height 12
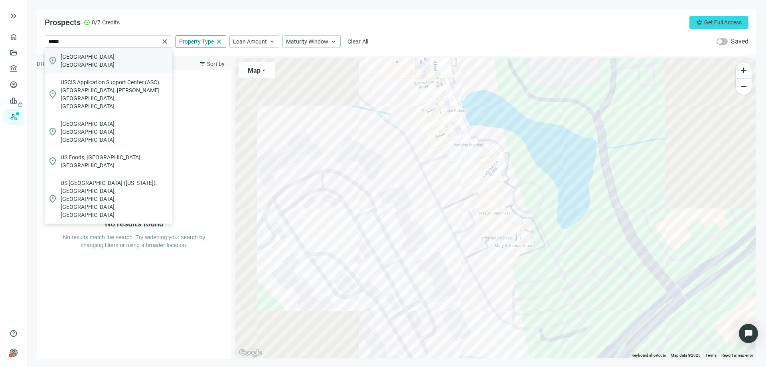
click at [85, 54] on div "location_on GA, USA" at bounding box center [109, 61] width 128 height 26
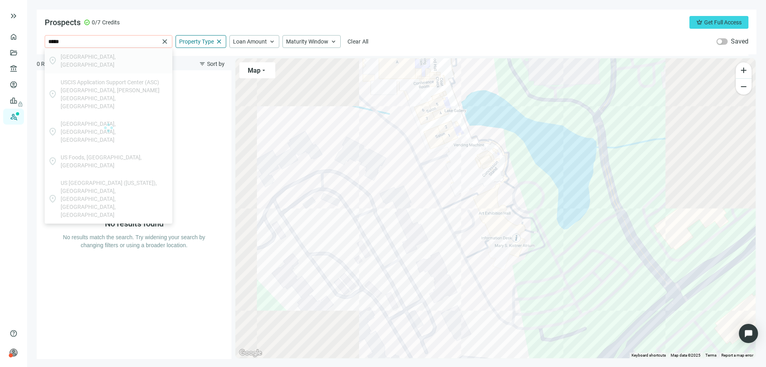
type input "*******"
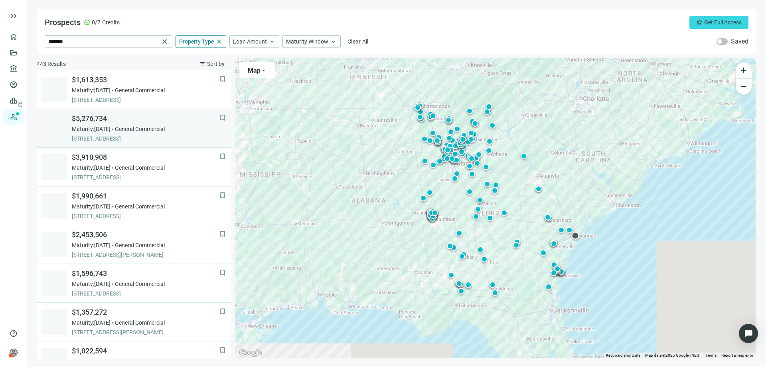
click at [102, 116] on span "$5,276,734" at bounding box center [146, 119] width 148 height 10
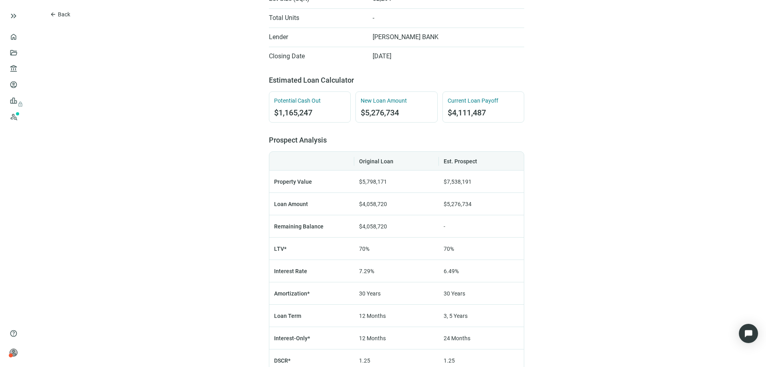
scroll to position [319, 0]
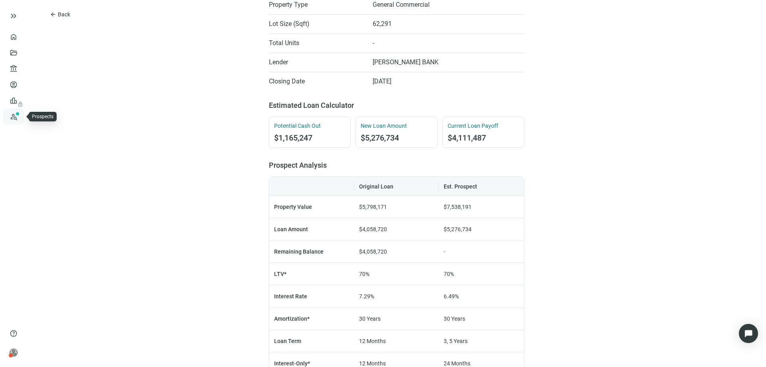
click at [20, 115] on link "Prospects New" at bounding box center [33, 117] width 26 height 16
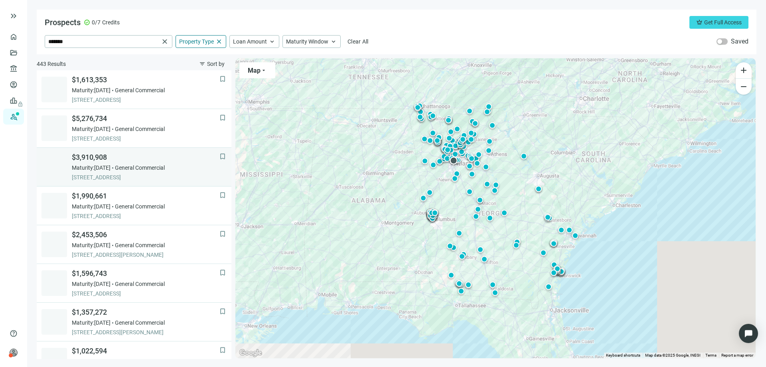
click at [92, 159] on span "$3,910,908" at bounding box center [146, 157] width 148 height 10
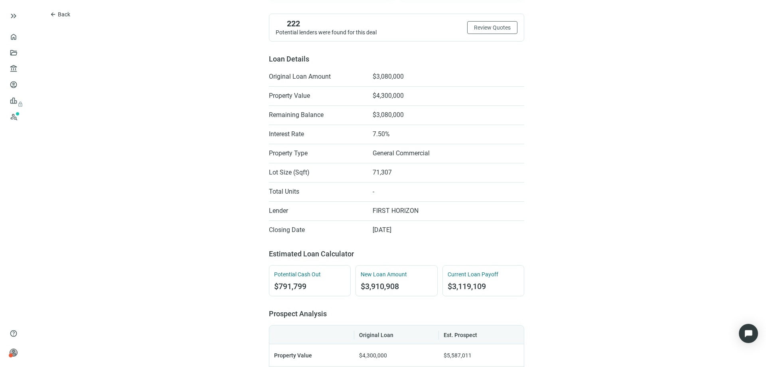
scroll to position [160, 0]
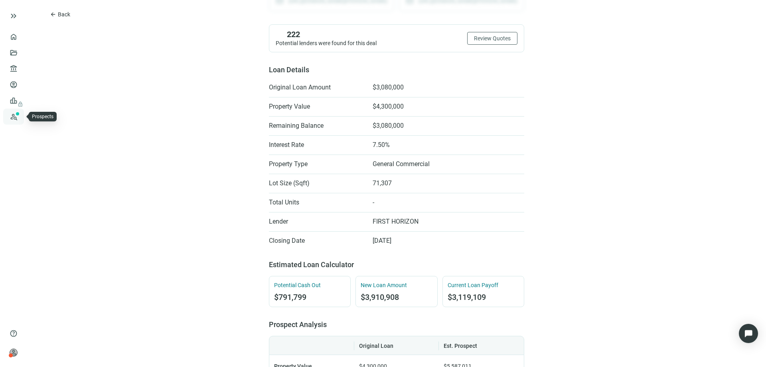
click at [20, 117] on link "Prospects New" at bounding box center [33, 117] width 26 height 16
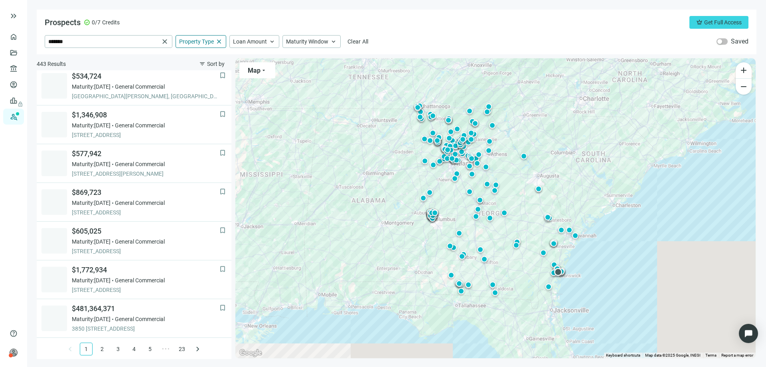
scroll to position [508, 0]
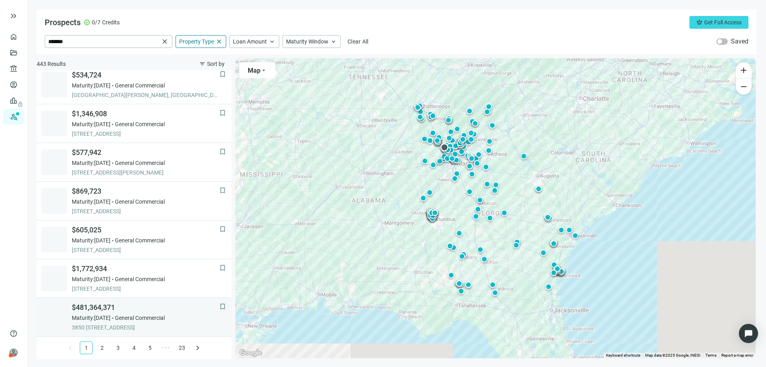
click at [113, 310] on span "$481,364,371" at bounding box center [146, 307] width 148 height 10
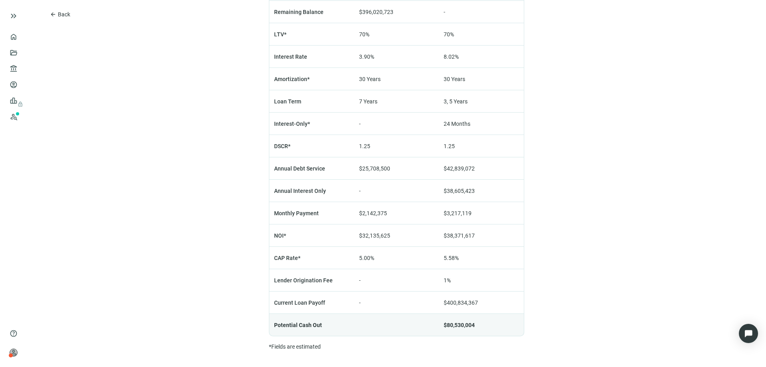
scroll to position [559, 0]
click at [20, 118] on link "Prospects New" at bounding box center [33, 117] width 26 height 16
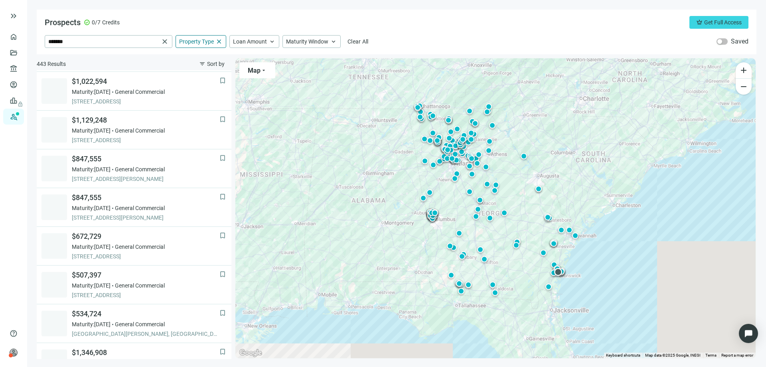
scroll to position [239, 0]
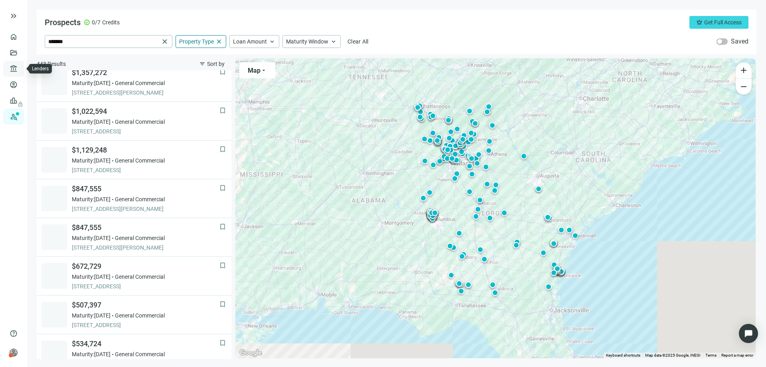
click at [20, 68] on link "Lenders" at bounding box center [30, 68] width 21 height 6
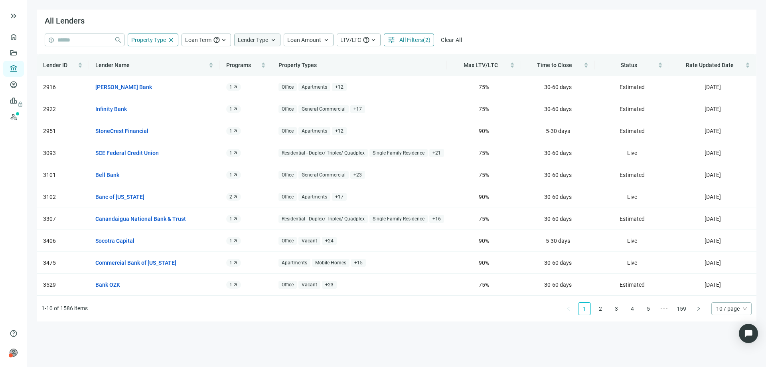
click at [241, 38] on span "Lender Type" at bounding box center [253, 40] width 30 height 6
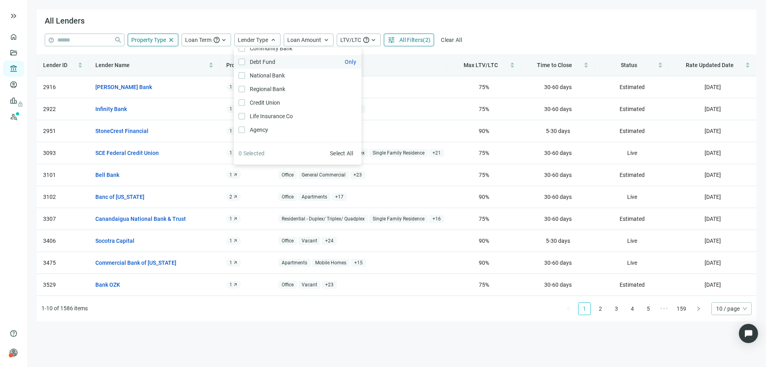
scroll to position [12, 0]
click at [492, 38] on div "help close Property Type close Loan Term help keyboard_arrow_up Lender Type clo…" at bounding box center [397, 40] width 704 height 13
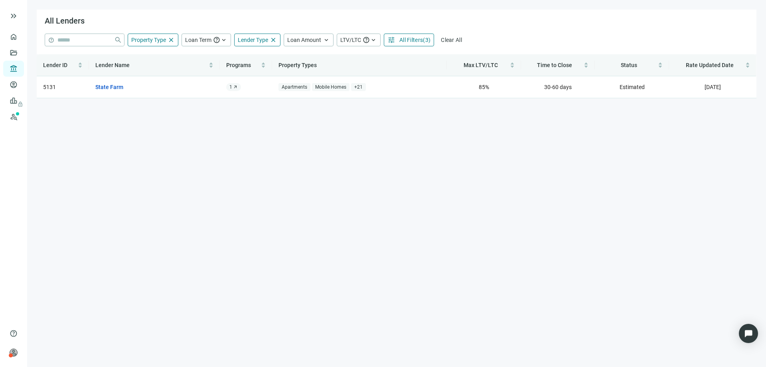
click at [124, 21] on div "All Lenders" at bounding box center [397, 22] width 720 height 24
click at [138, 41] on span "Property Type" at bounding box center [148, 40] width 35 height 6
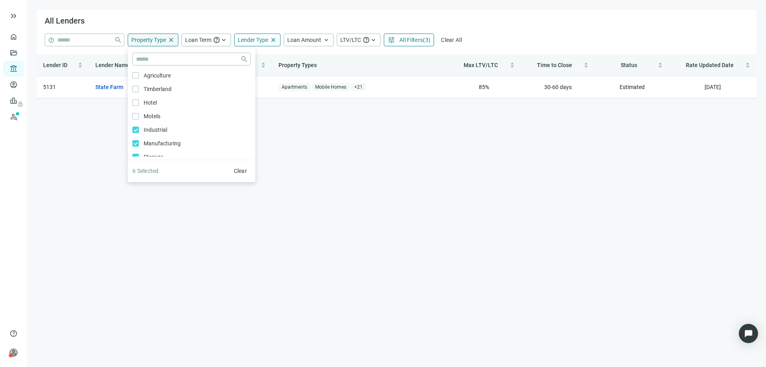
click at [173, 39] on span "close" at bounding box center [171, 39] width 7 height 7
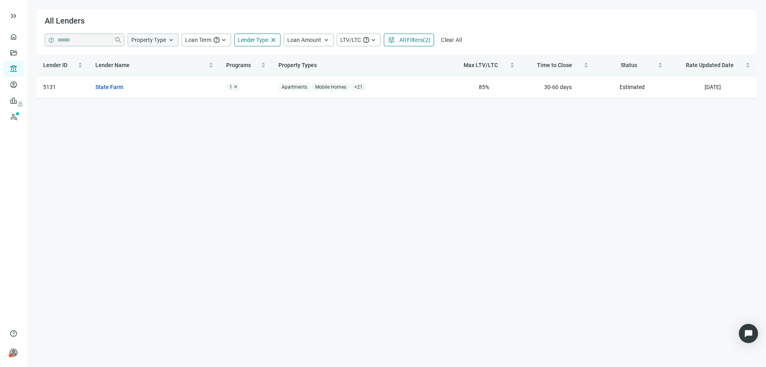
click at [186, 18] on div "All Lenders" at bounding box center [397, 22] width 720 height 24
click at [156, 42] on span "Property Type" at bounding box center [148, 40] width 35 height 6
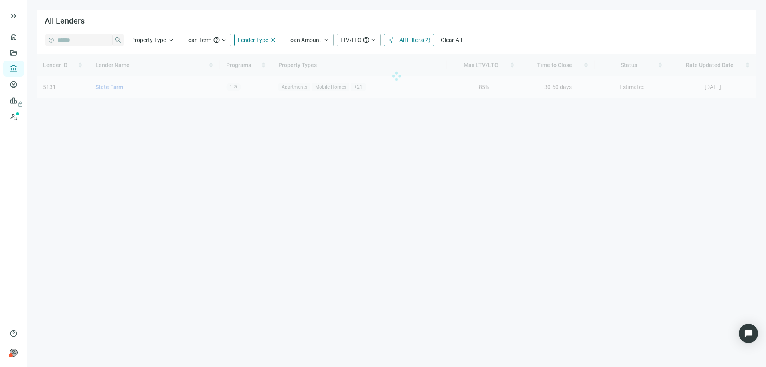
click at [490, 36] on div "help close Property Type keyboard_arrow_up close Agriculture Only Timberland On…" at bounding box center [397, 40] width 704 height 13
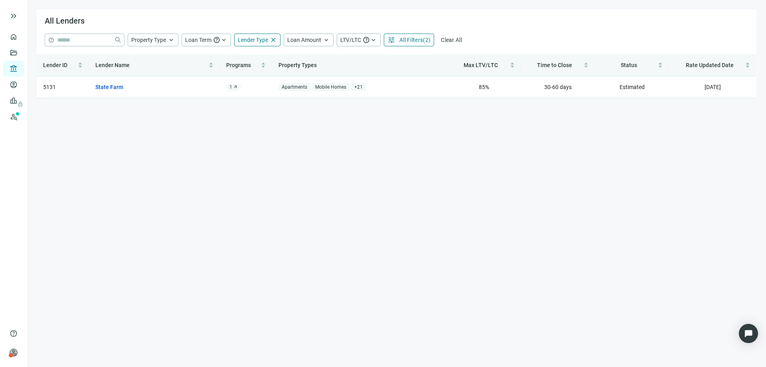
click at [392, 38] on span "tune" at bounding box center [391, 40] width 8 height 8
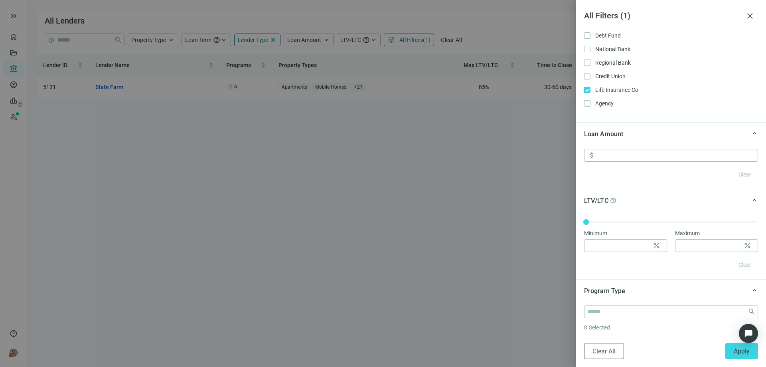
scroll to position [345, 0]
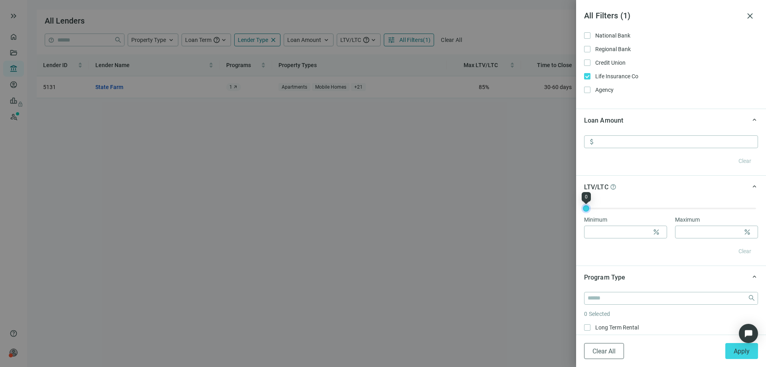
type input "*"
drag, startPoint x: 584, startPoint y: 208, endPoint x: 589, endPoint y: 215, distance: 8.8
click at [589, 215] on div "Minimum * percent Maximum * percent Clear" at bounding box center [671, 231] width 190 height 67
type input "*"
drag, startPoint x: 592, startPoint y: 211, endPoint x: 585, endPoint y: 212, distance: 6.8
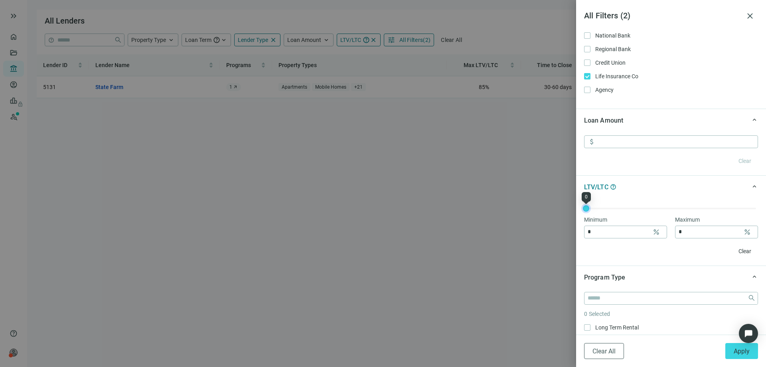
click at [585, 212] on div "Minimum * percent Maximum * percent Clear" at bounding box center [671, 231] width 190 height 67
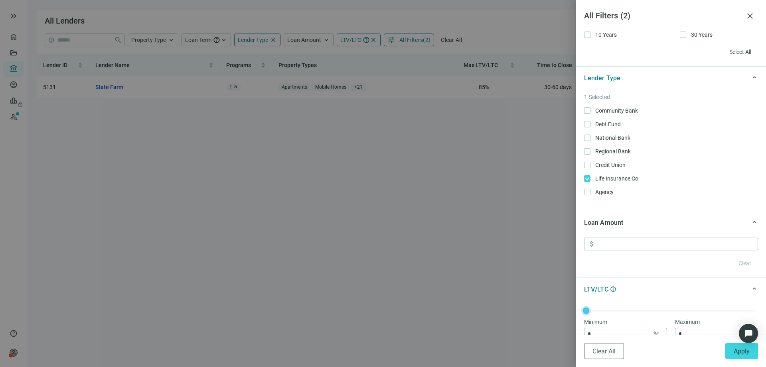
scroll to position [265, 0]
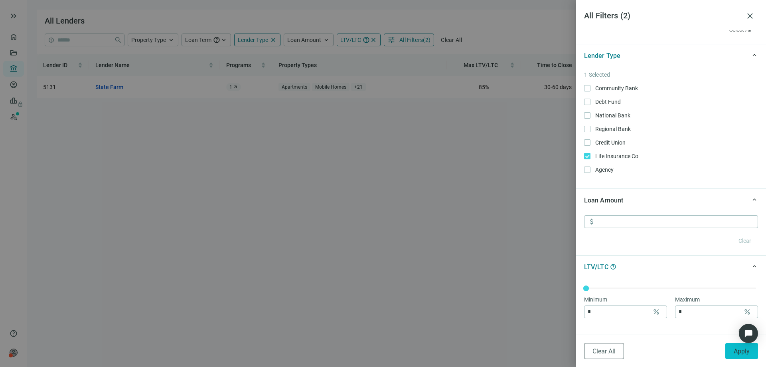
click at [738, 352] on span "Apply" at bounding box center [742, 351] width 16 height 8
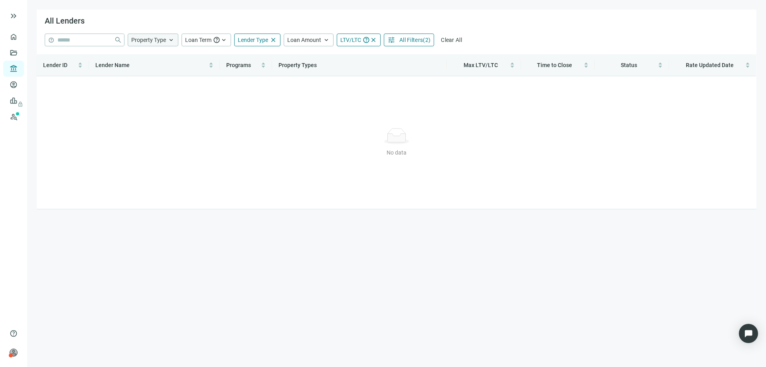
click at [148, 41] on span "Property Type" at bounding box center [148, 40] width 35 height 6
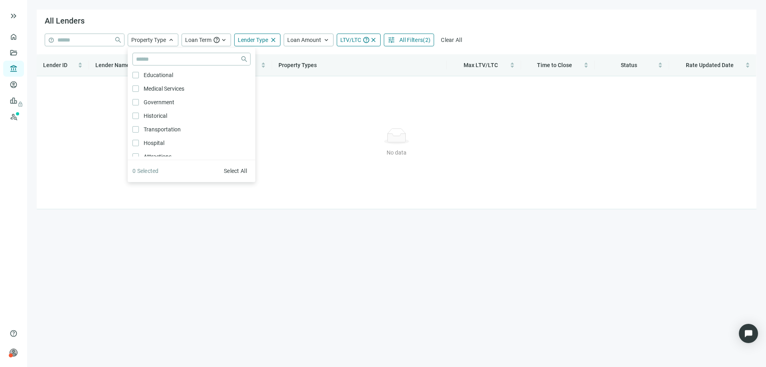
scroll to position [319, 0]
click at [121, 213] on main "All Lenders help close Property Type keyboard_arrow_up close Agriculture Only T…" at bounding box center [396, 183] width 739 height 367
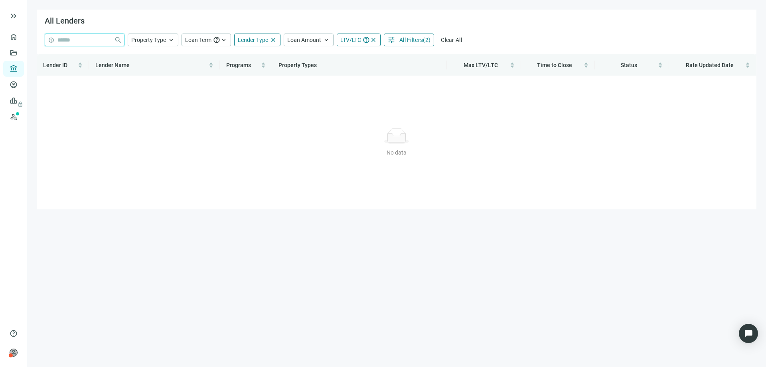
click at [70, 42] on input "search" at bounding box center [83, 40] width 53 height 12
click at [155, 213] on main "All Lenders help close Property Type keyboard_arrow_up close Agriculture Only T…" at bounding box center [396, 183] width 739 height 367
click at [325, 42] on span "keyboard_arrow_up" at bounding box center [326, 39] width 7 height 7
click at [267, 41] on span "Lender Type" at bounding box center [253, 40] width 30 height 6
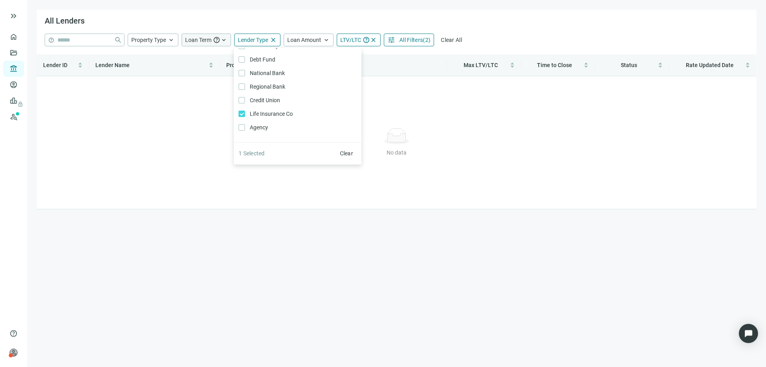
click at [196, 43] on div "Loan Term help keyboard_arrow_up" at bounding box center [206, 40] width 49 height 13
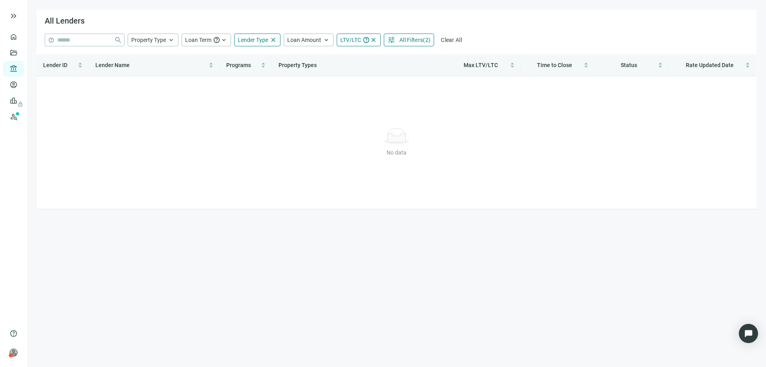
click at [239, 222] on main "All Lenders help close Property Type keyboard_arrow_up close Agriculture Only T…" at bounding box center [396, 183] width 739 height 367
click at [392, 43] on span "tune" at bounding box center [391, 40] width 8 height 8
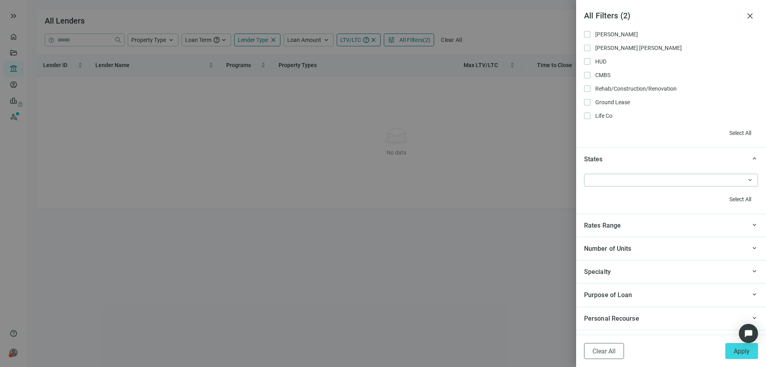
scroll to position [598, 0]
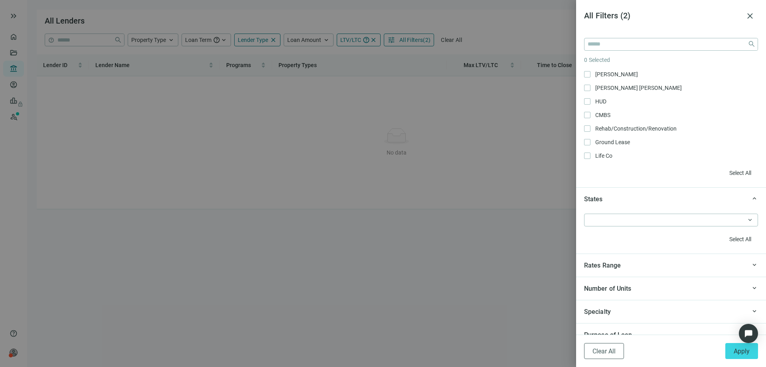
click at [586, 160] on div "close 0 Selected Long Term Rental Only Rental Portfolio/Blanket Loan Only SBA O…" at bounding box center [671, 108] width 174 height 141
click at [524, 174] on div at bounding box center [383, 183] width 766 height 367
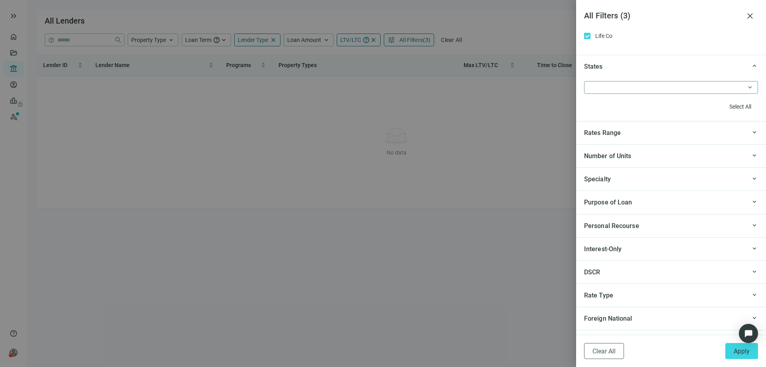
scroll to position [784, 0]
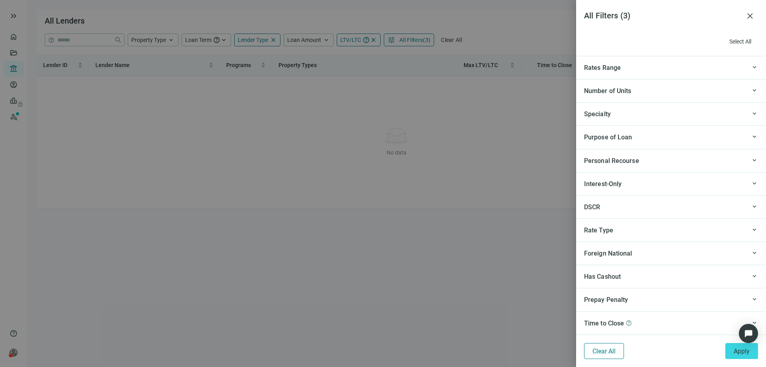
click at [617, 347] on button "Clear All" at bounding box center [604, 351] width 40 height 16
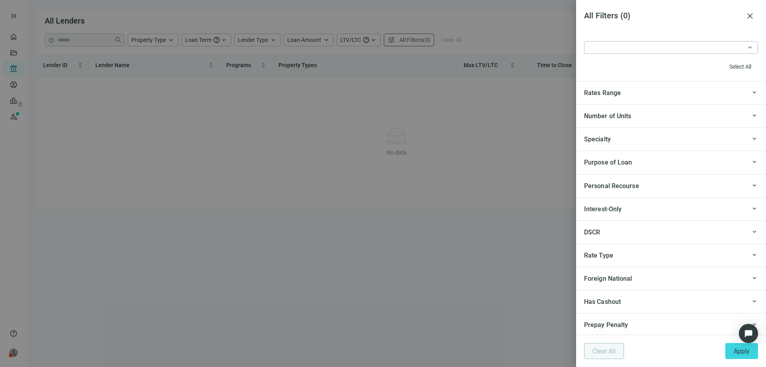
scroll to position [809, 0]
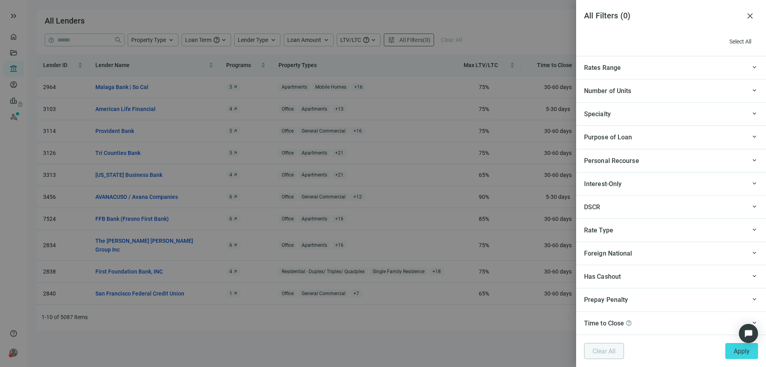
click at [517, 332] on div at bounding box center [383, 183] width 766 height 367
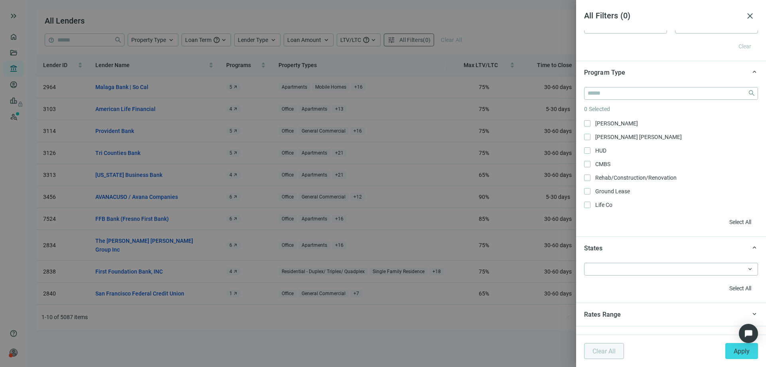
scroll to position [530, 0]
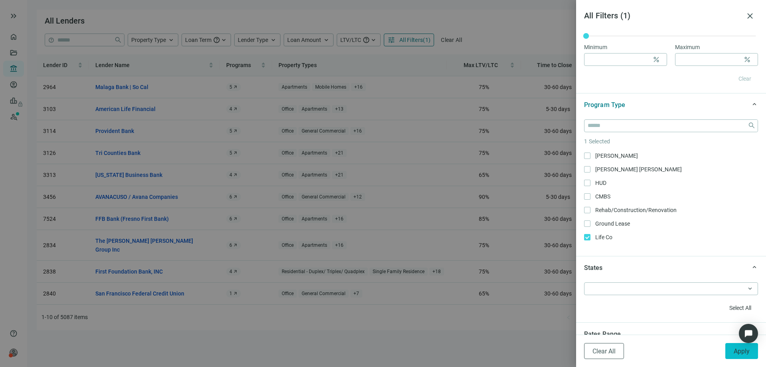
click at [732, 351] on button "Apply" at bounding box center [741, 351] width 33 height 16
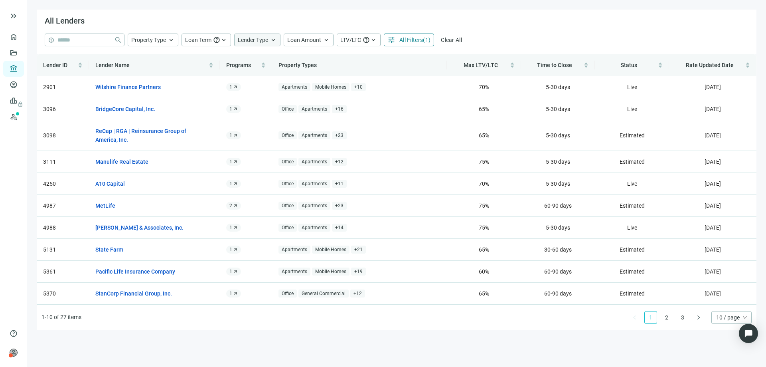
click at [250, 42] on span "Lender Type" at bounding box center [253, 40] width 30 height 6
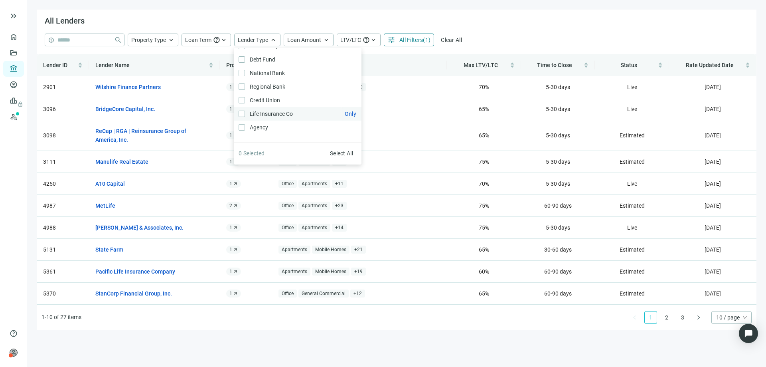
click at [238, 115] on label "Life Insurance Co Only" at bounding box center [298, 114] width 128 height 14
click at [482, 30] on div "All Lenders" at bounding box center [397, 22] width 720 height 24
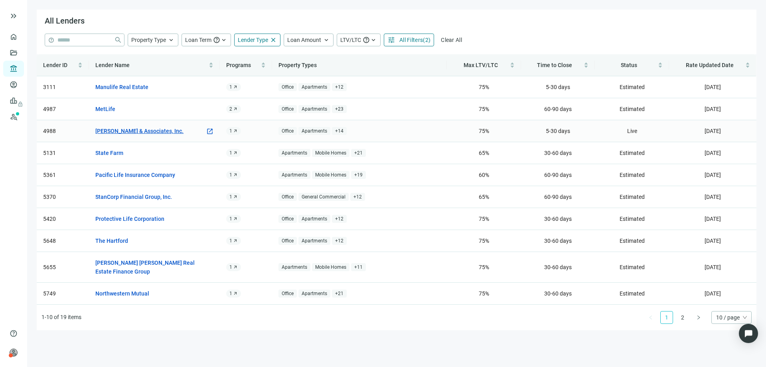
click at [131, 131] on link "Mohrle-Morris & Associates, Inc." at bounding box center [139, 130] width 88 height 9
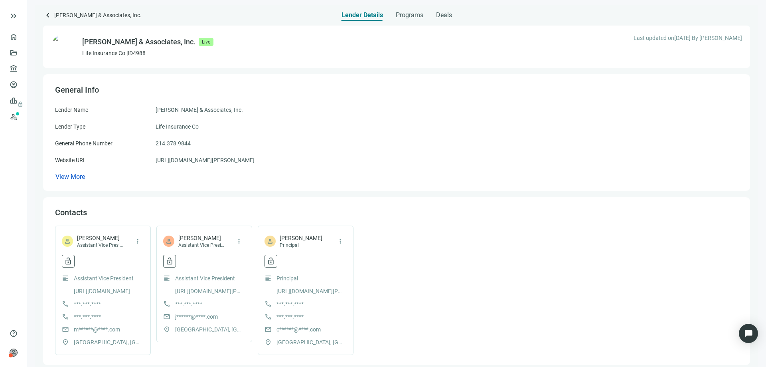
drag, startPoint x: 252, startPoint y: 75, endPoint x: 383, endPoint y: 165, distance: 158.7
click at [383, 165] on div "Lender Name Mohrle-Morris & Associates, Inc. Lender Type Life Insurance Co Gene…" at bounding box center [396, 143] width 683 height 76
click at [404, 14] on span "Programs" at bounding box center [410, 15] width 28 height 8
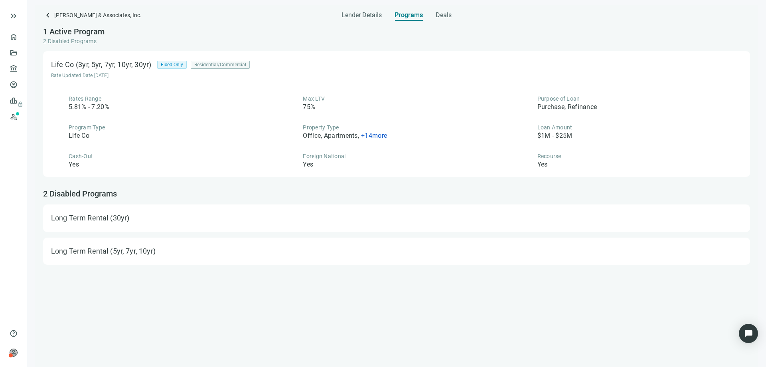
click at [372, 136] on span "+ 14 more" at bounding box center [374, 136] width 26 height 8
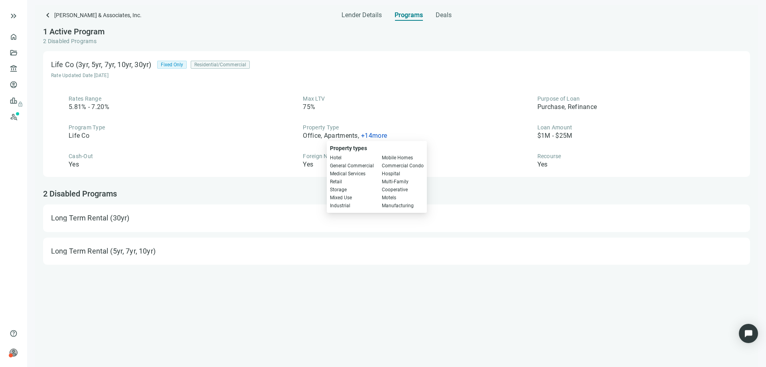
click at [336, 155] on span "Hotel" at bounding box center [352, 158] width 44 height 8
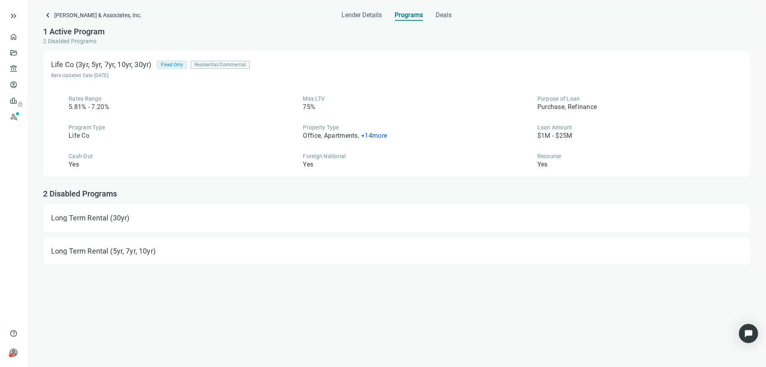
click at [395, 114] on div "Rates Range 5.81% - 7.20% Max LTV 75% Purpose of Loan Purchase, Refinance Progr…" at bounding box center [396, 132] width 691 height 74
click at [439, 16] on span "Deals" at bounding box center [444, 15] width 16 height 8
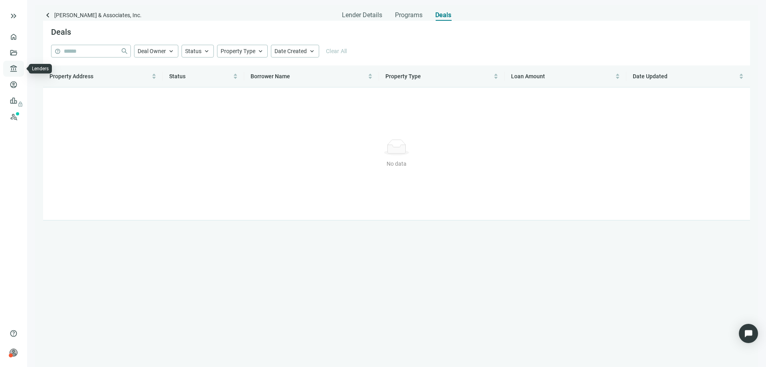
click at [20, 71] on link "Lenders" at bounding box center [30, 68] width 21 height 6
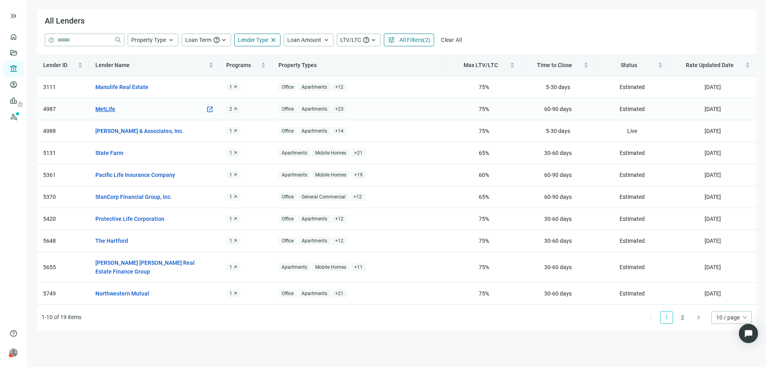
click at [105, 109] on link "MetLife" at bounding box center [105, 109] width 20 height 9
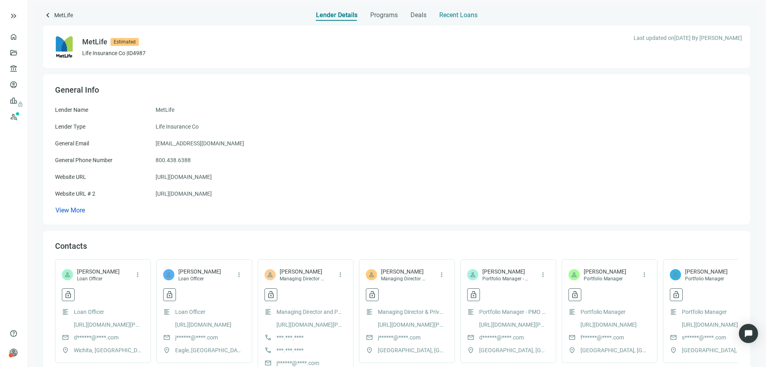
click at [450, 18] on span "Recent Loans" at bounding box center [458, 15] width 38 height 8
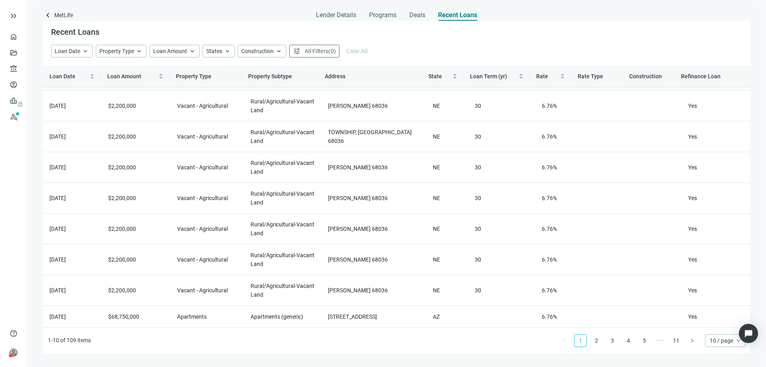
scroll to position [58, 0]
click at [383, 12] on span "Programs" at bounding box center [383, 15] width 28 height 8
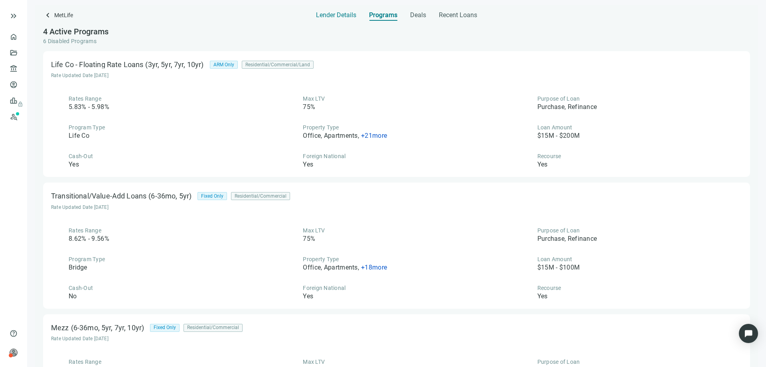
click at [348, 18] on span "Lender Details" at bounding box center [336, 15] width 40 height 8
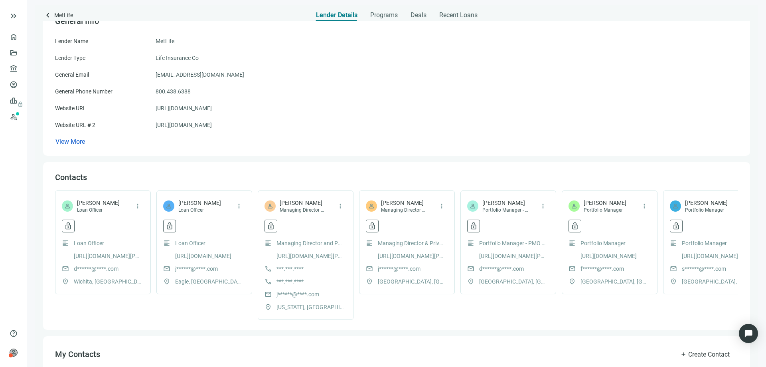
scroll to position [80, 0]
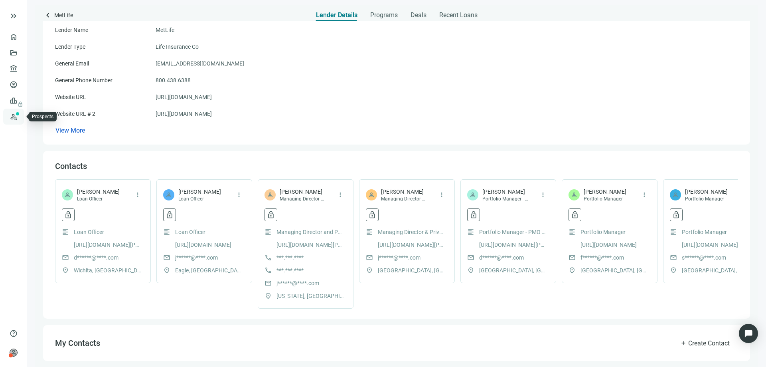
click at [20, 119] on link "Prospects New" at bounding box center [33, 117] width 26 height 16
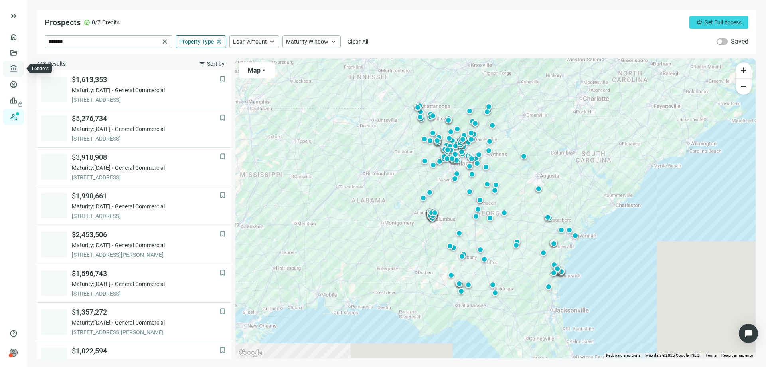
click at [20, 71] on link "Lenders" at bounding box center [30, 68] width 21 height 6
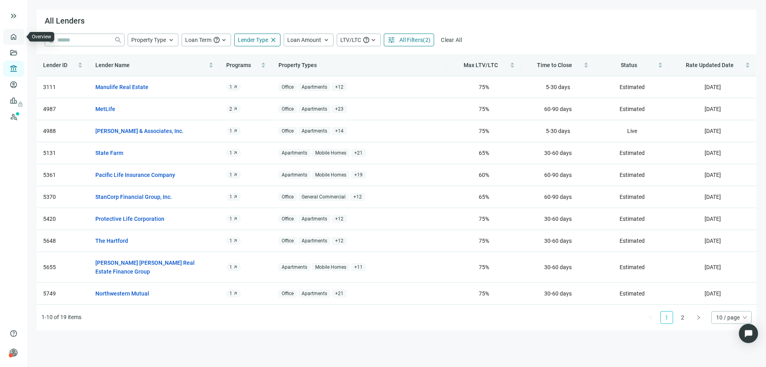
click at [20, 34] on link "Overview" at bounding box center [32, 37] width 24 height 6
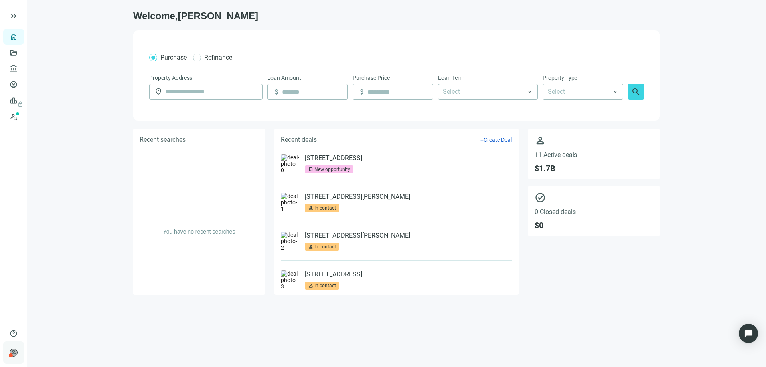
click at [13, 349] on span "person" at bounding box center [14, 352] width 8 height 8
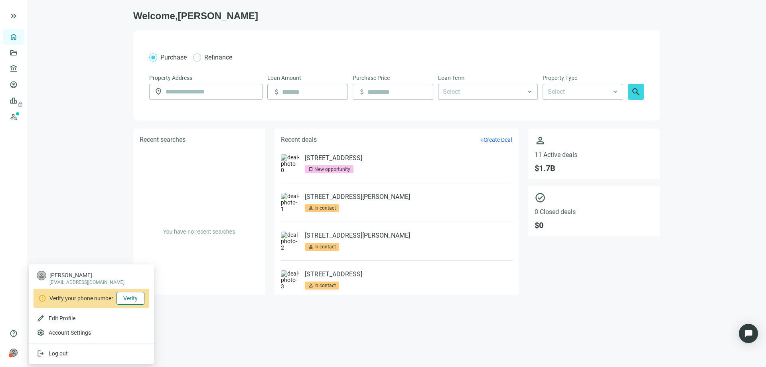
click at [124, 300] on span "Verify" at bounding box center [130, 298] width 14 height 6
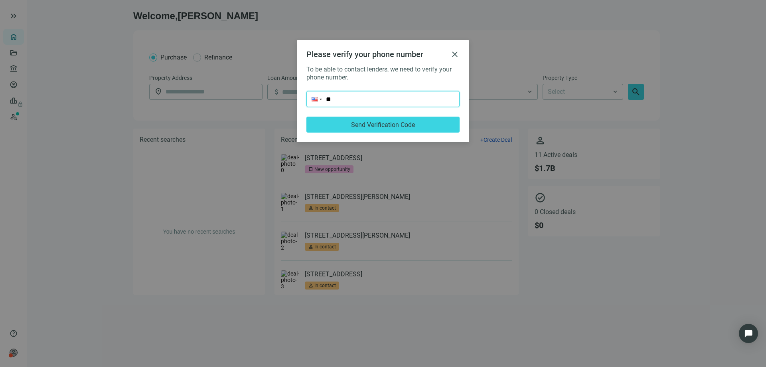
click at [338, 101] on input "**" at bounding box center [383, 98] width 152 height 15
type input "**********"
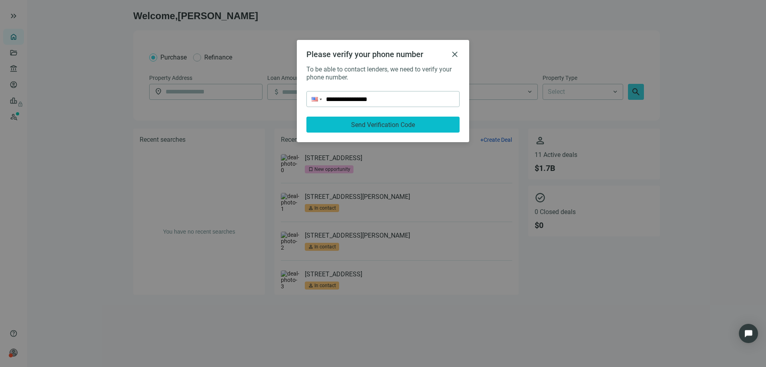
click at [353, 127] on span "Send Verification Code" at bounding box center [383, 125] width 64 height 8
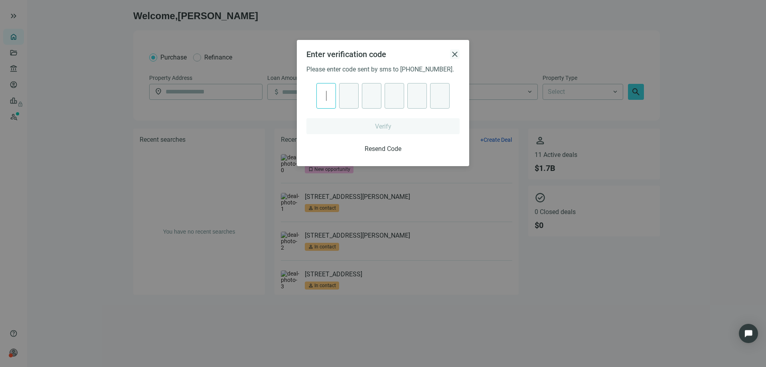
click at [453, 55] on span "close" at bounding box center [455, 54] width 10 height 10
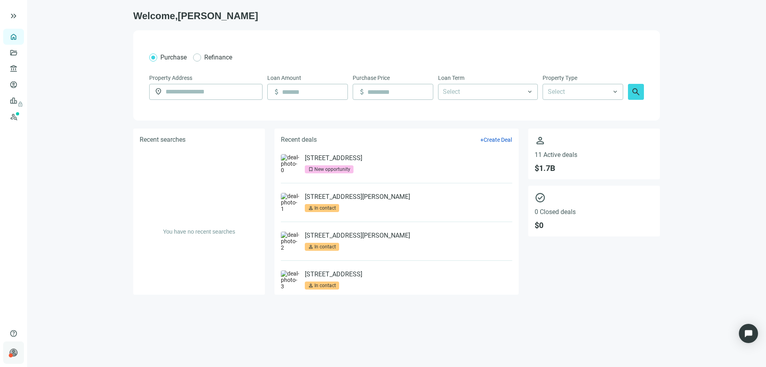
click at [11, 350] on span "person" at bounding box center [14, 352] width 8 height 8
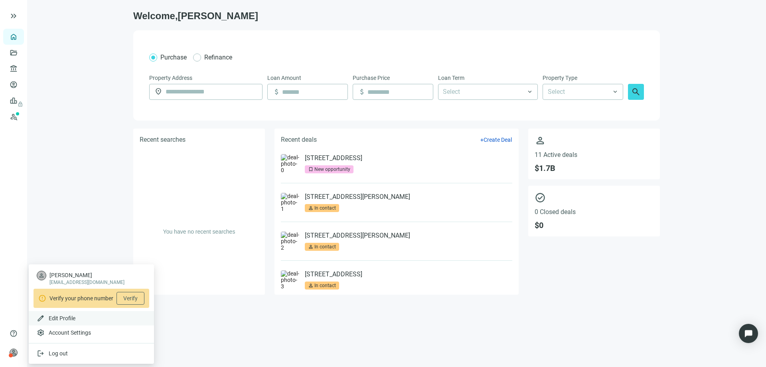
click at [59, 318] on span "Edit Profile" at bounding box center [62, 318] width 27 height 6
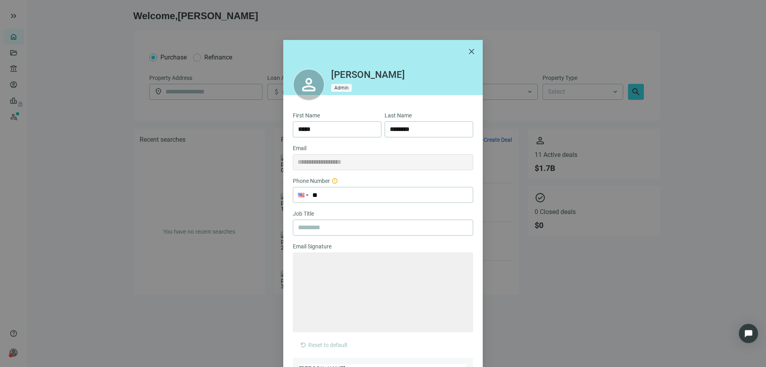
type textarea "**********"
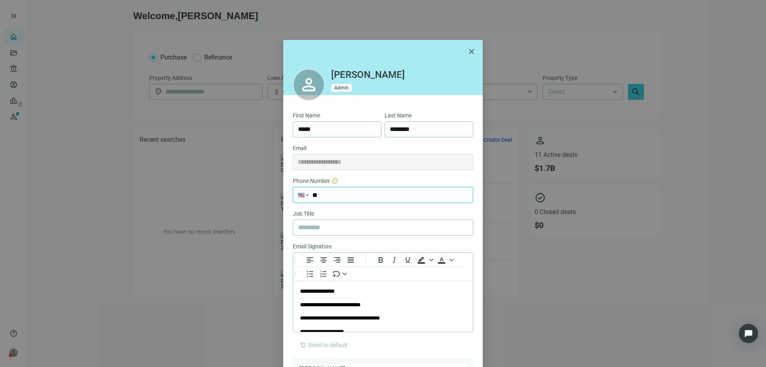
click at [321, 195] on input "**" at bounding box center [383, 194] width 180 height 15
click at [323, 197] on input "**" at bounding box center [383, 194] width 180 height 15
type input "**********"
click at [312, 228] on input "text" at bounding box center [383, 227] width 170 height 15
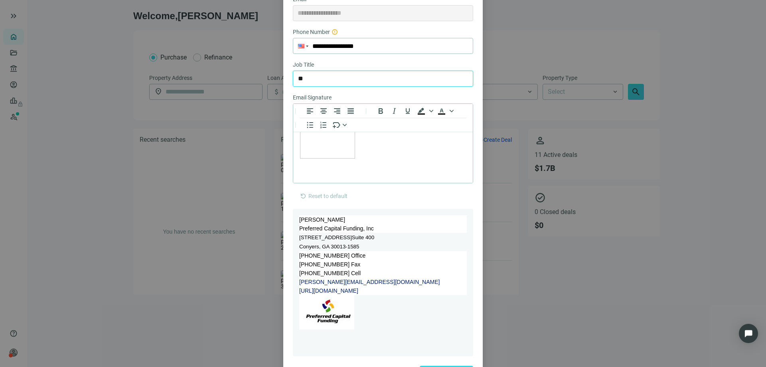
scroll to position [189, 0]
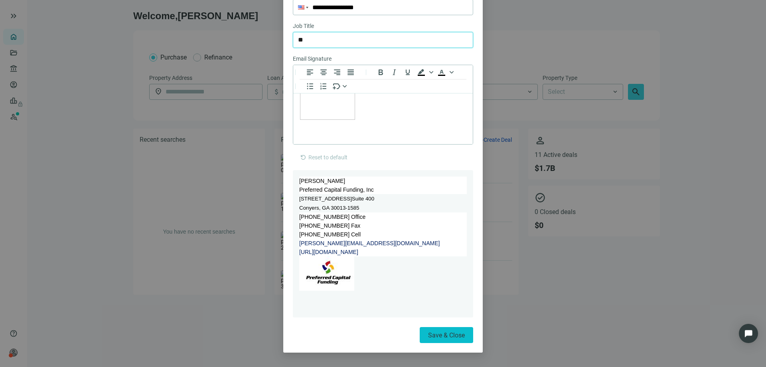
type input "**"
click at [440, 330] on button "Save & Close" at bounding box center [446, 335] width 53 height 16
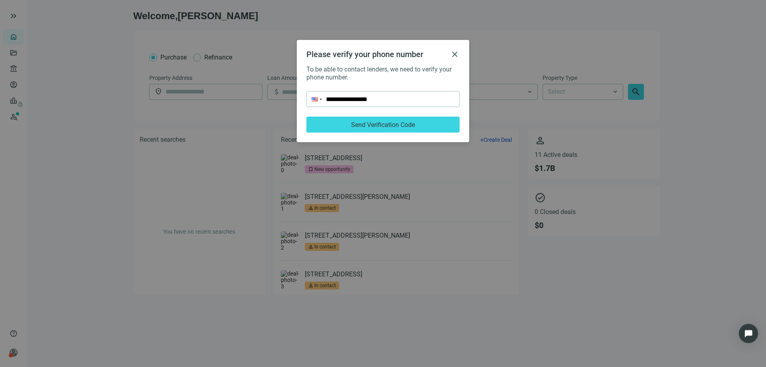
scroll to position [0, 0]
click at [377, 126] on span "Send Verification Code" at bounding box center [383, 125] width 64 height 8
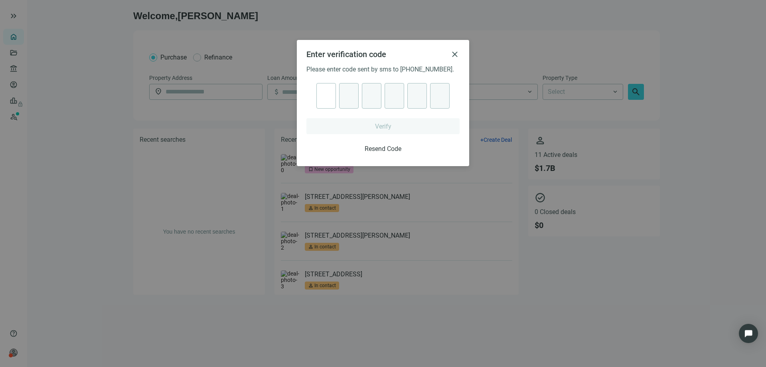
click at [326, 96] on div "· · · · · ·" at bounding box center [382, 96] width 133 height 26
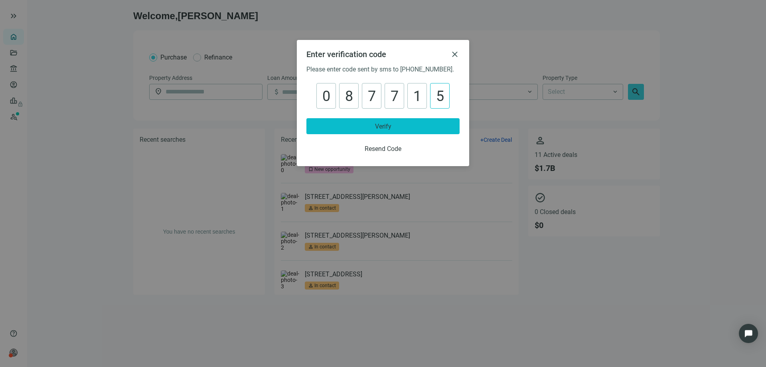
type input "******"
click at [385, 129] on span "Verify" at bounding box center [383, 126] width 16 height 8
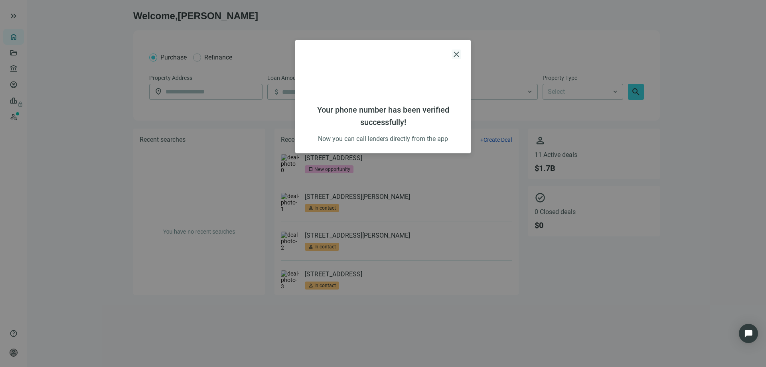
click at [455, 57] on span "close" at bounding box center [457, 54] width 10 height 10
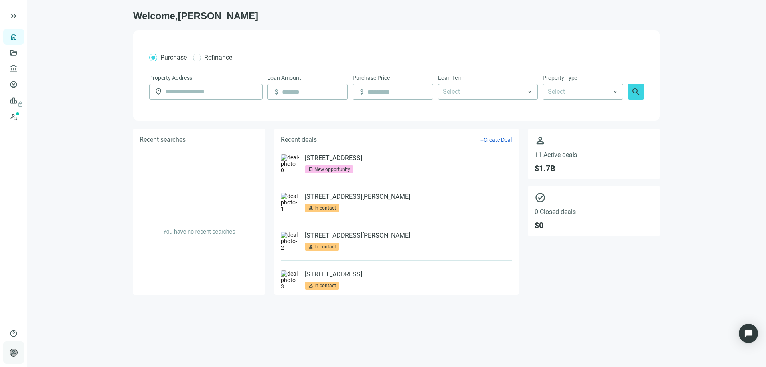
click at [16, 347] on div "person Larry Kendrick Preferred Capital Funding INC. keyboard_arrow_right" at bounding box center [13, 352] width 21 height 22
click at [56, 330] on span "Account Settings" at bounding box center [70, 332] width 42 height 8
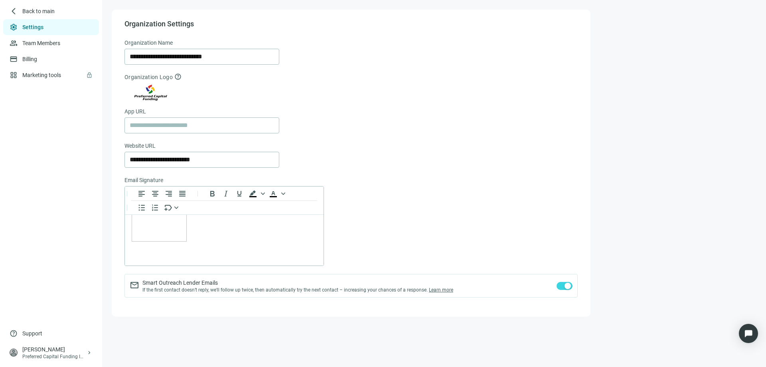
scroll to position [135, 0]
click at [22, 332] on div "help Support" at bounding box center [51, 333] width 96 height 16
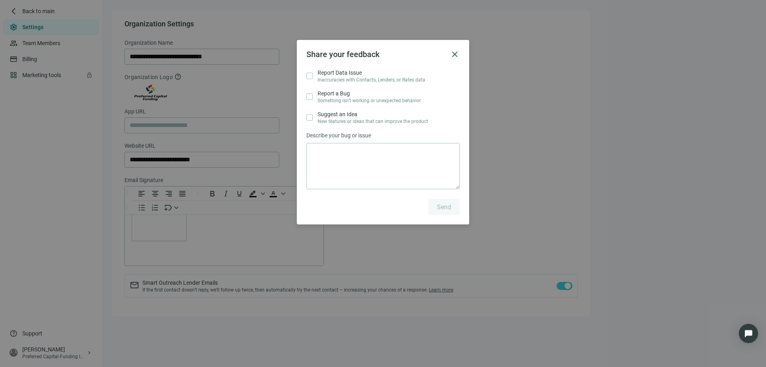
click at [450, 57] on span "close" at bounding box center [455, 54] width 10 height 10
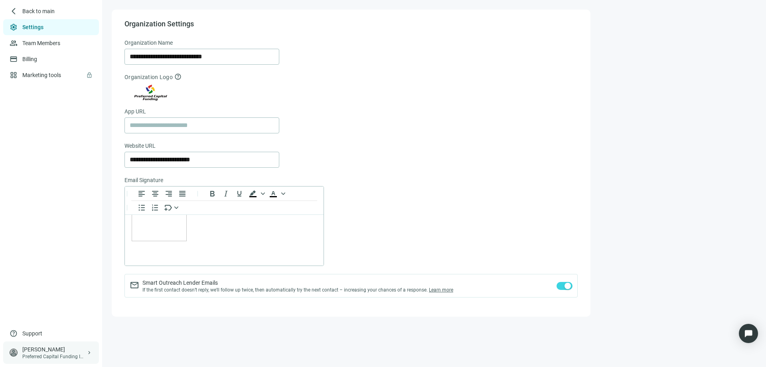
click at [16, 355] on span "person" at bounding box center [14, 352] width 8 height 8
click at [27, 353] on div "[PERSON_NAME]" at bounding box center [54, 349] width 64 height 8
click at [12, 348] on div "person Larry Kendrick Preferred Capital Funding INC. keyboard_arrow_right" at bounding box center [51, 352] width 96 height 22
click at [38, 59] on link "Billing" at bounding box center [30, 59] width 16 height 6
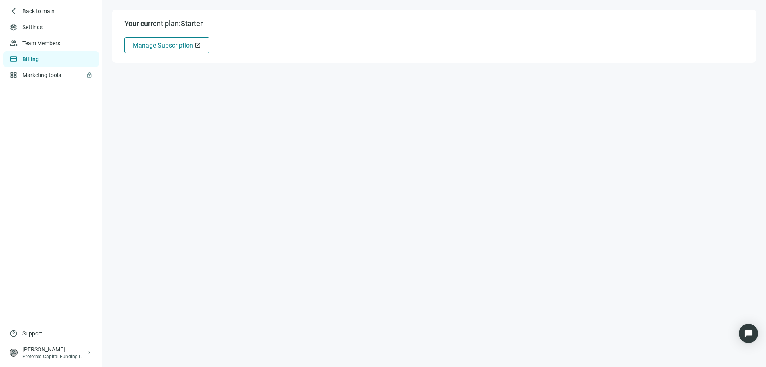
click at [164, 47] on span "Manage Subscription" at bounding box center [163, 45] width 60 height 8
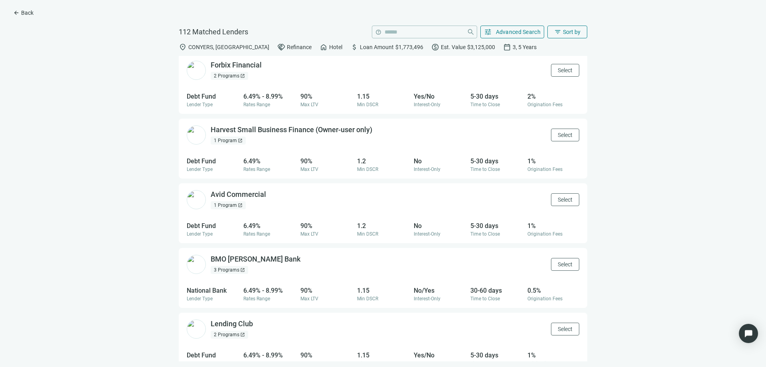
scroll to position [2969, 0]
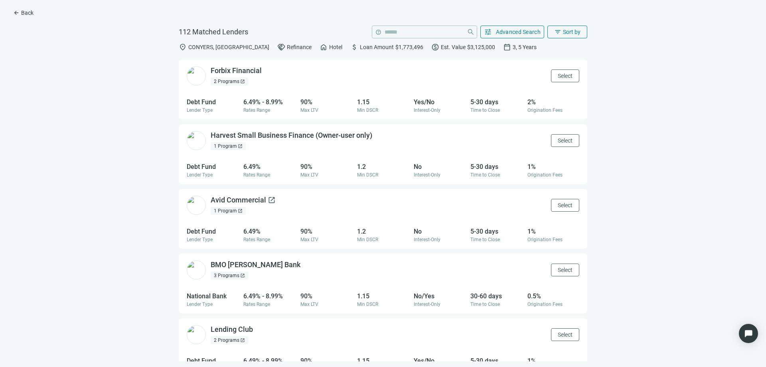
click at [255, 199] on div "Avid Commercial open_in_new" at bounding box center [243, 200] width 65 height 10
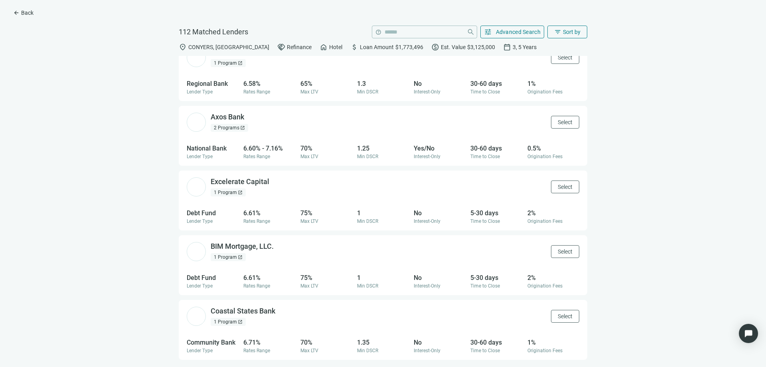
scroll to position [4693, 0]
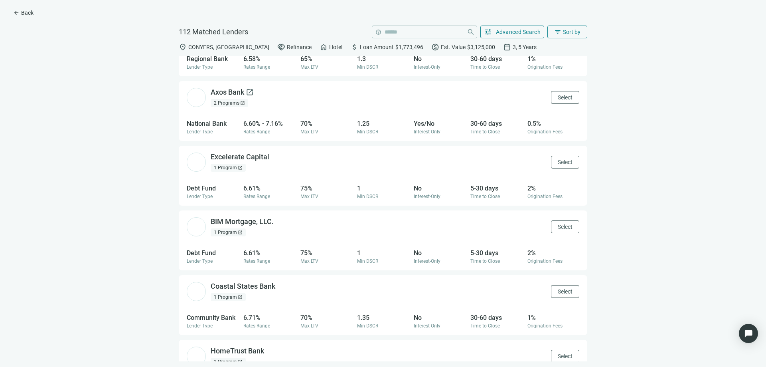
click at [238, 95] on div "Axos Bank open_in_new" at bounding box center [232, 92] width 43 height 10
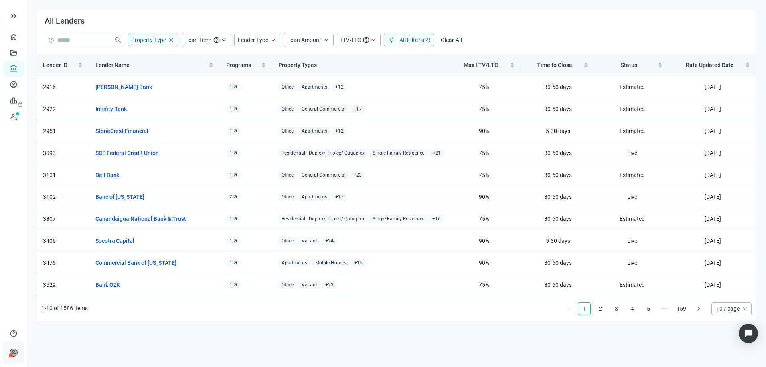
click at [9, 355] on div at bounding box center [11, 355] width 4 height 4
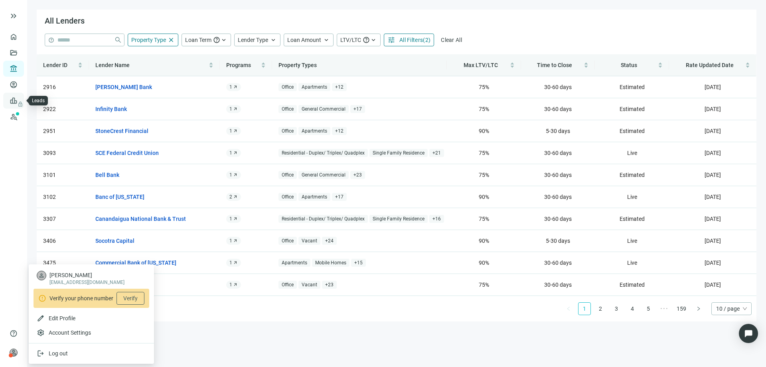
click at [15, 101] on span "lock" at bounding box center [14, 100] width 6 height 6
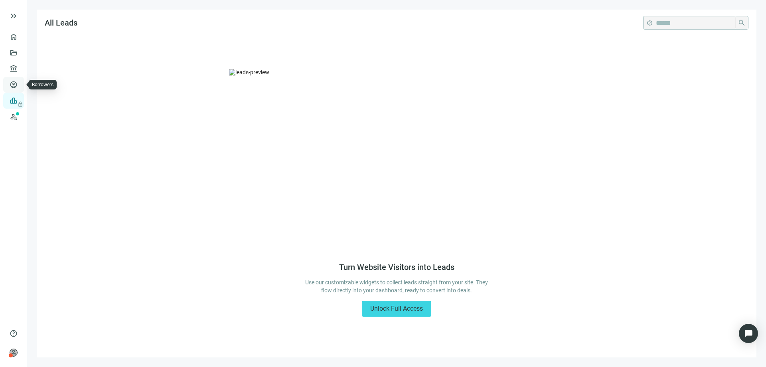
click at [20, 87] on link "Borrowers" at bounding box center [33, 84] width 26 height 6
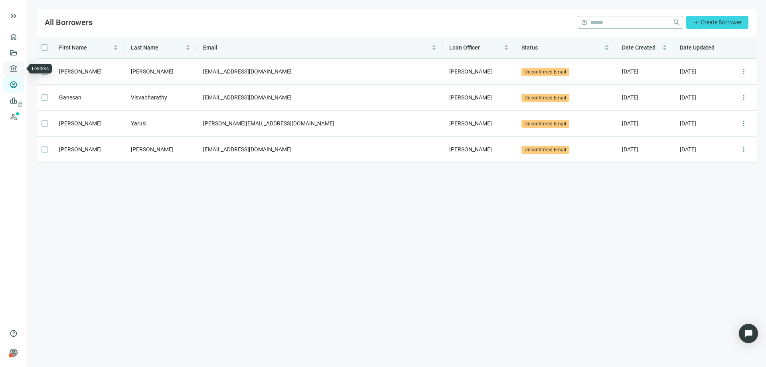
click at [20, 71] on link "Lenders" at bounding box center [30, 68] width 21 height 6
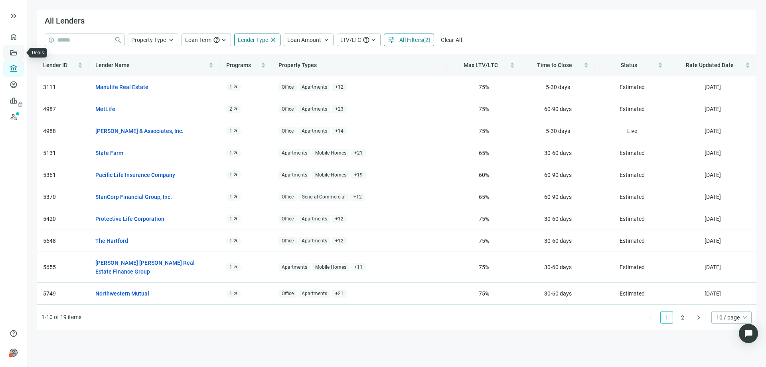
click at [20, 52] on link "Deals" at bounding box center [27, 52] width 14 height 6
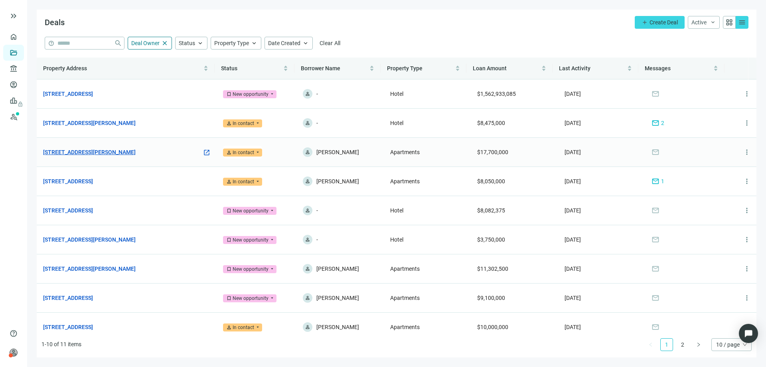
click at [111, 153] on link "[STREET_ADDRESS][PERSON_NAME]" at bounding box center [89, 152] width 93 height 9
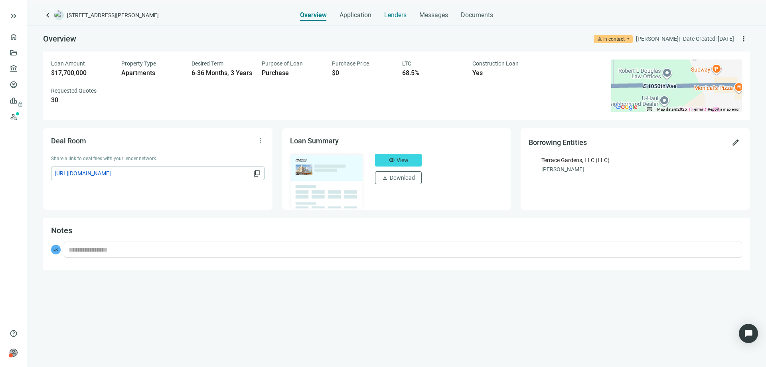
click at [389, 15] on span "Lenders" at bounding box center [395, 15] width 22 height 8
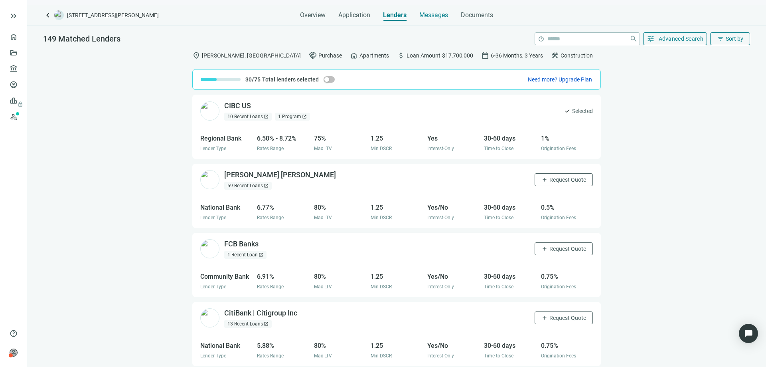
click at [428, 16] on span "Messages" at bounding box center [433, 15] width 29 height 8
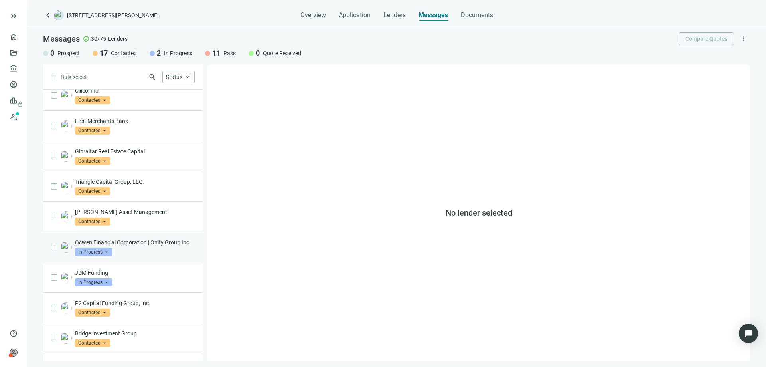
scroll to position [80, 0]
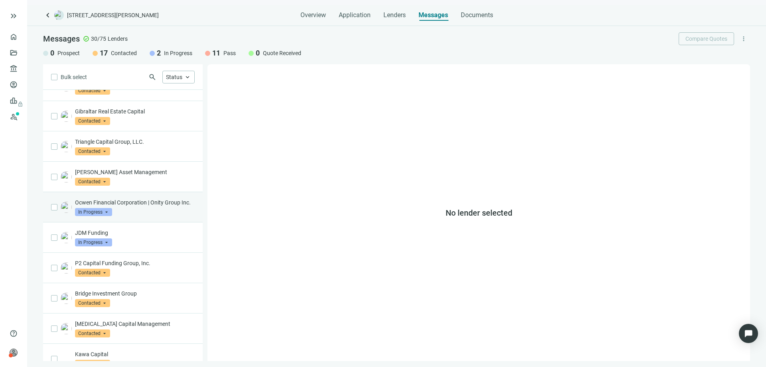
click at [85, 216] on span "In Progress" at bounding box center [93, 212] width 37 height 8
click at [105, 200] on p "Ocwen Financial Corporation | Onity Group Inc." at bounding box center [135, 202] width 120 height 8
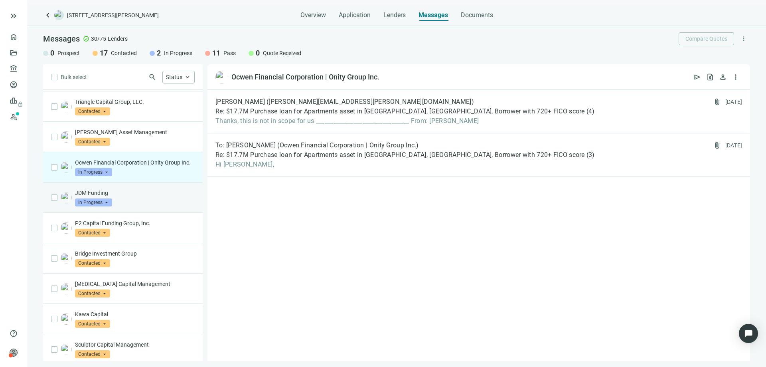
scroll to position [160, 0]
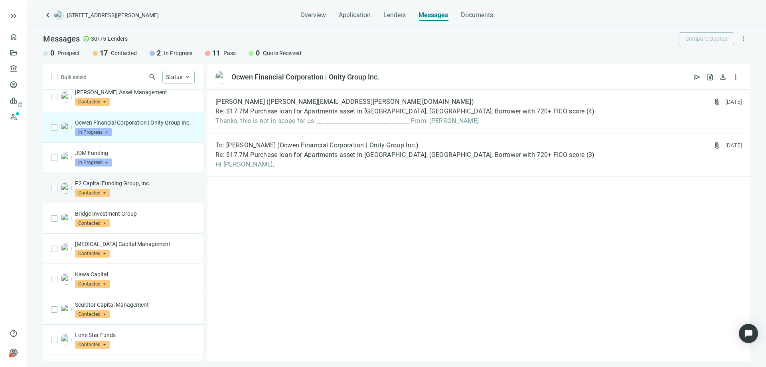
click at [95, 197] on span "Contacted" at bounding box center [92, 193] width 35 height 8
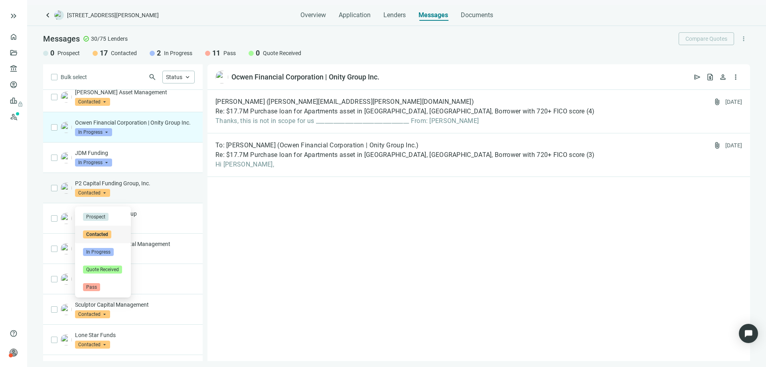
click at [150, 187] on p "P2 Capital Funding Group, Inc." at bounding box center [135, 183] width 120 height 8
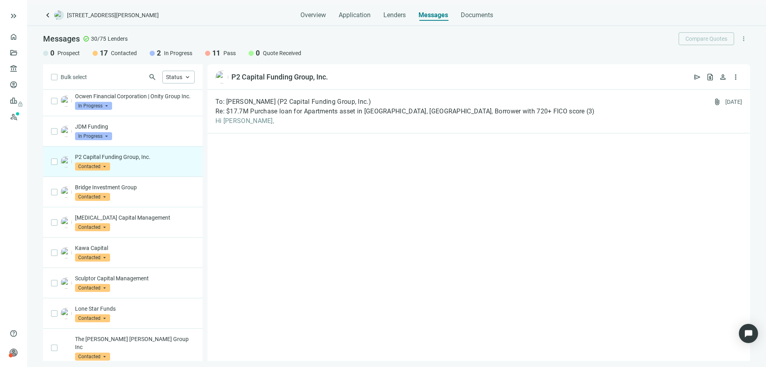
scroll to position [199, 0]
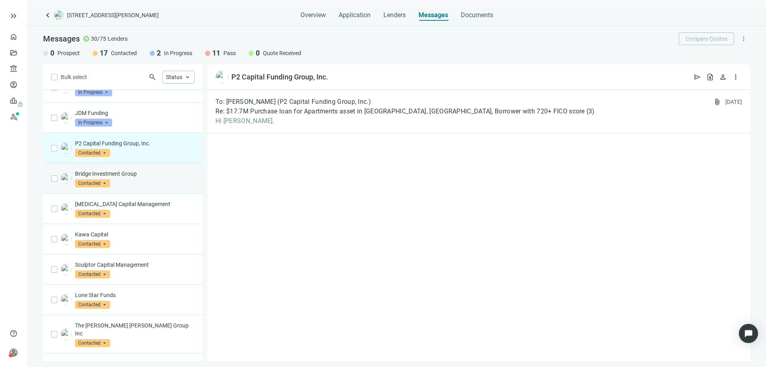
click at [127, 178] on p "Bridge Investment Group" at bounding box center [135, 174] width 120 height 8
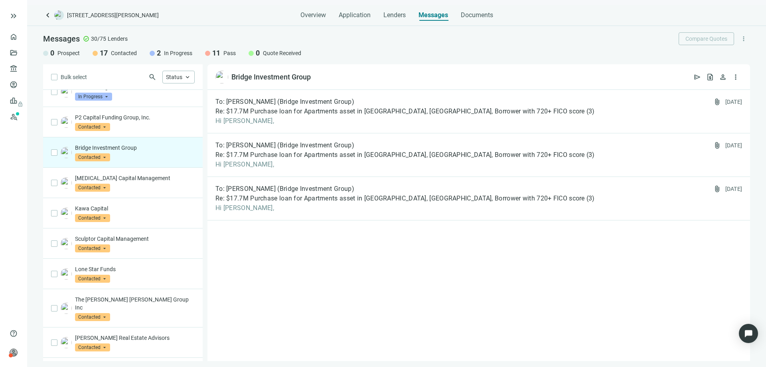
scroll to position [239, 0]
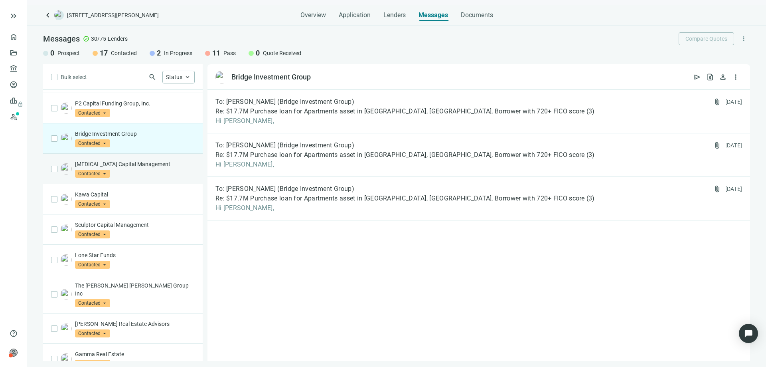
click at [124, 168] on p "[MEDICAL_DATA] Capital Management" at bounding box center [135, 164] width 120 height 8
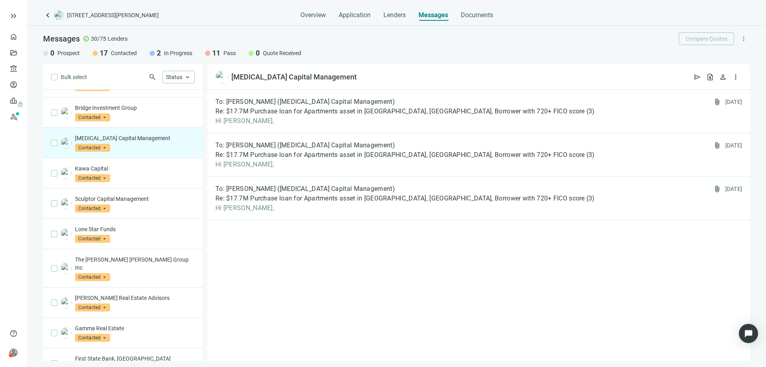
scroll to position [279, 0]
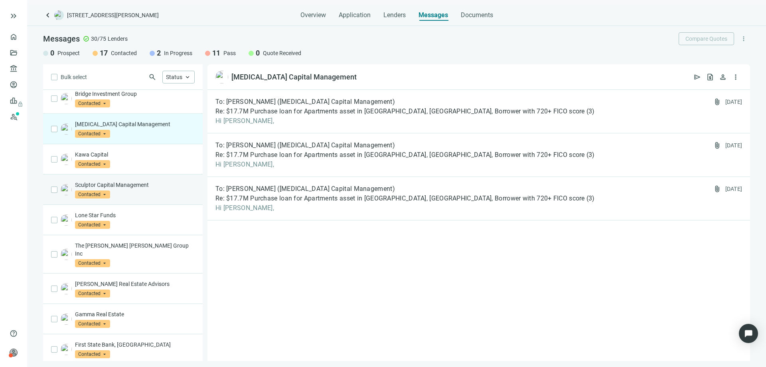
click at [120, 189] on p "Sculptor Capital Management" at bounding box center [135, 185] width 120 height 8
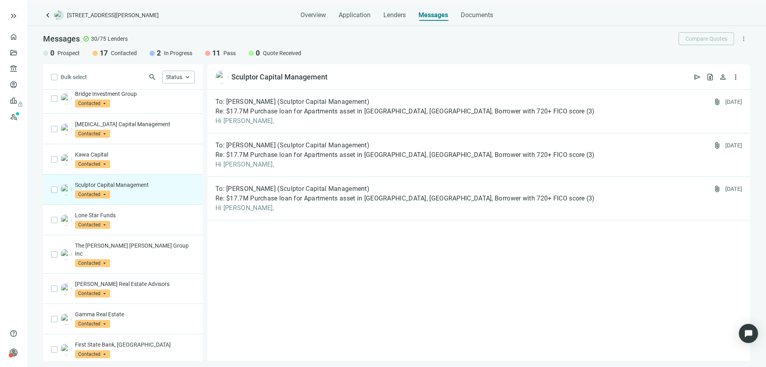
scroll to position [319, 0]
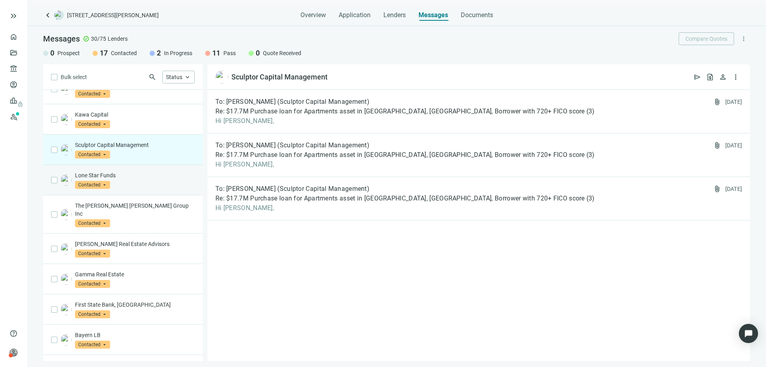
click at [111, 179] on p "Lone Star Funds" at bounding box center [135, 175] width 120 height 8
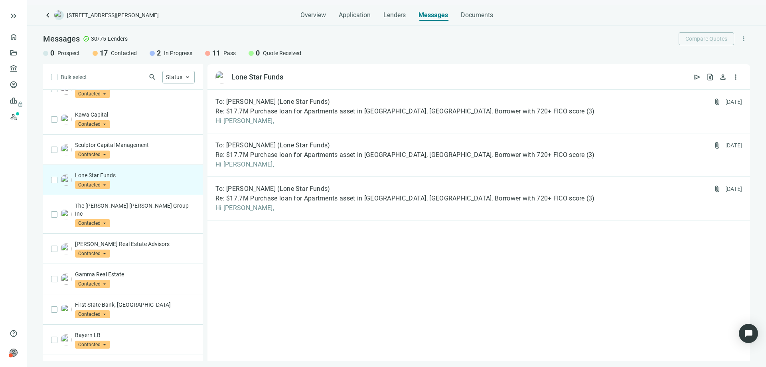
scroll to position [359, 0]
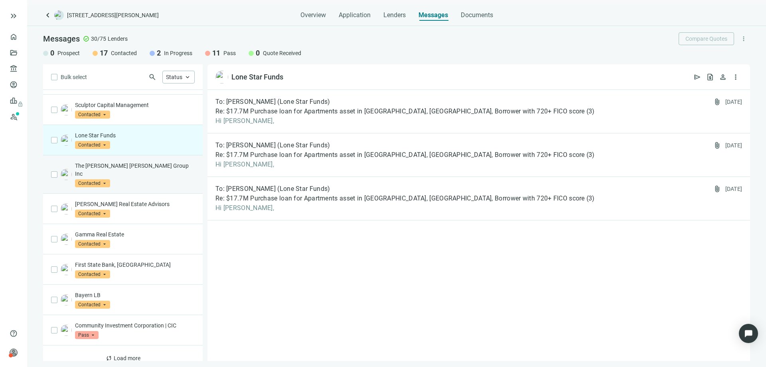
click at [119, 174] on p "The [PERSON_NAME] [PERSON_NAME] Group Inc" at bounding box center [135, 170] width 120 height 16
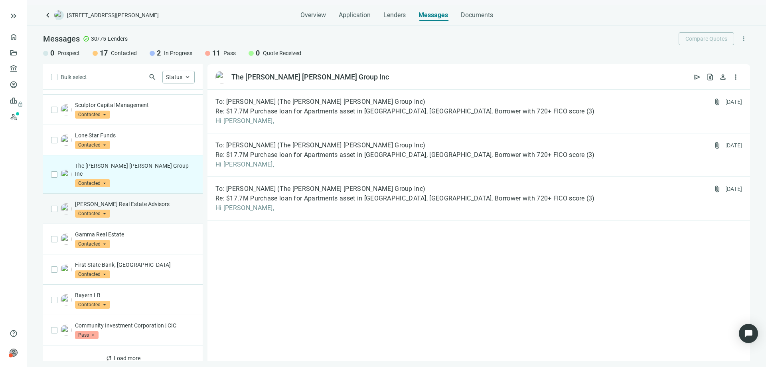
click at [113, 201] on p "[PERSON_NAME] Real Estate Advisors" at bounding box center [135, 204] width 120 height 8
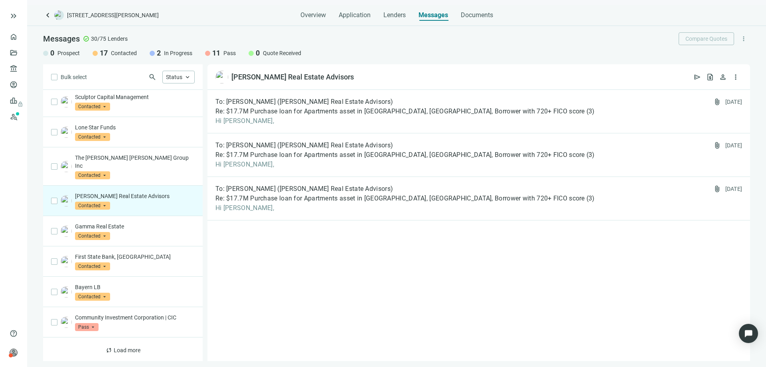
scroll to position [369, 0]
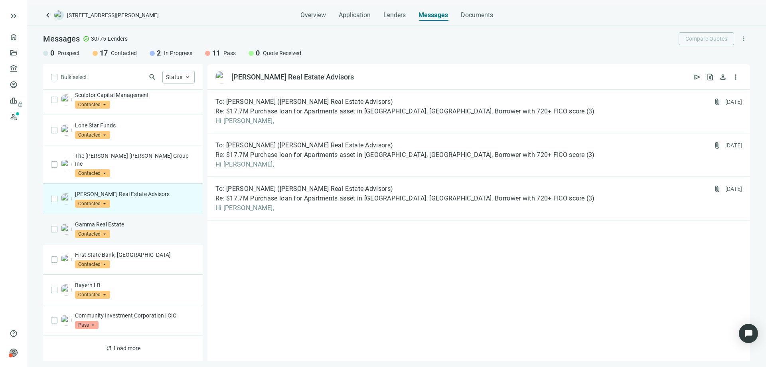
click at [104, 221] on p "Gamma Real Estate" at bounding box center [135, 224] width 120 height 8
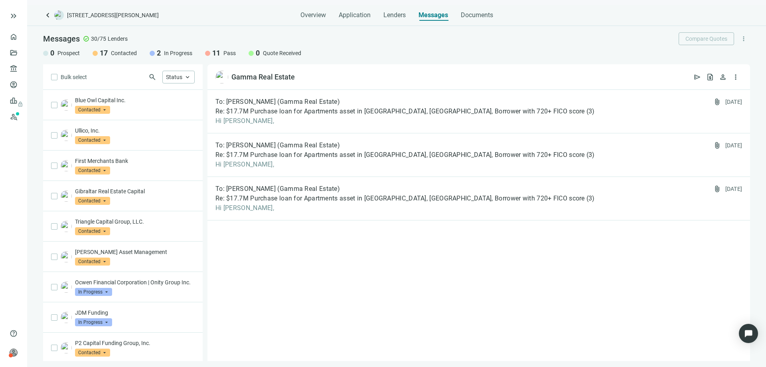
click at [116, 53] on span "Contacted" at bounding box center [124, 53] width 26 height 8
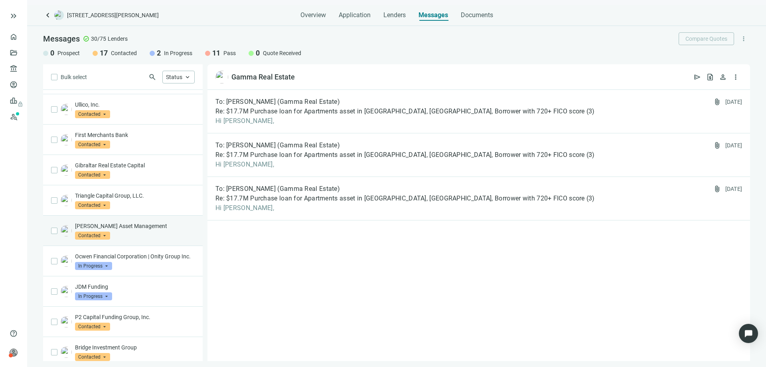
scroll to position [40, 0]
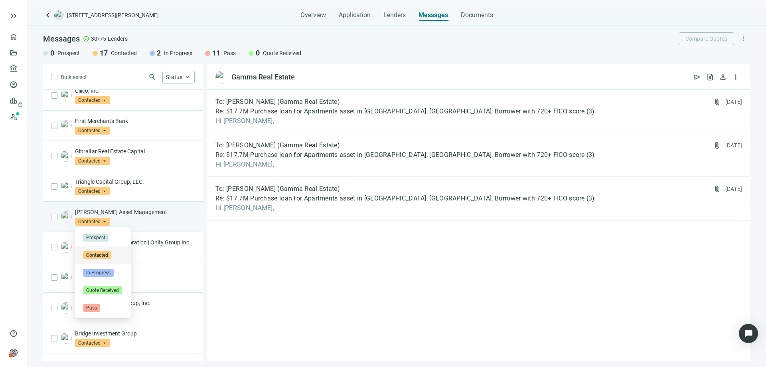
click at [87, 221] on span "Contacted" at bounding box center [92, 221] width 35 height 8
click at [158, 217] on div "[PERSON_NAME] Asset Management Contacted arrow_drop_down prospect contacted in_…" at bounding box center [135, 217] width 120 height 18
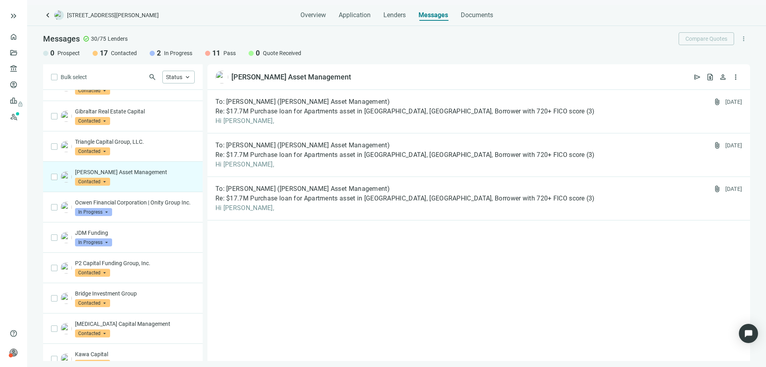
scroll to position [120, 0]
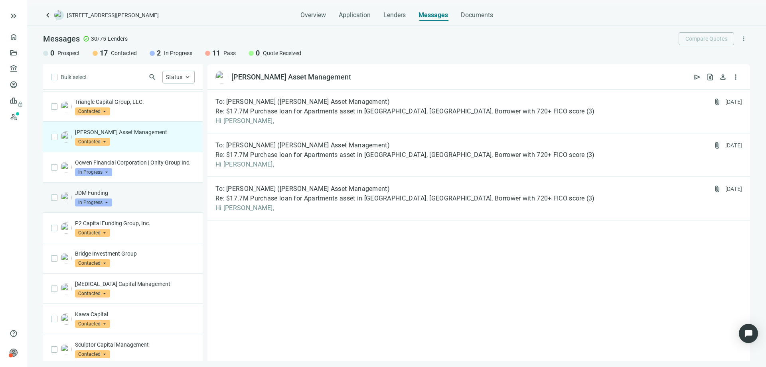
click at [87, 197] on p "JDM Funding" at bounding box center [135, 193] width 120 height 8
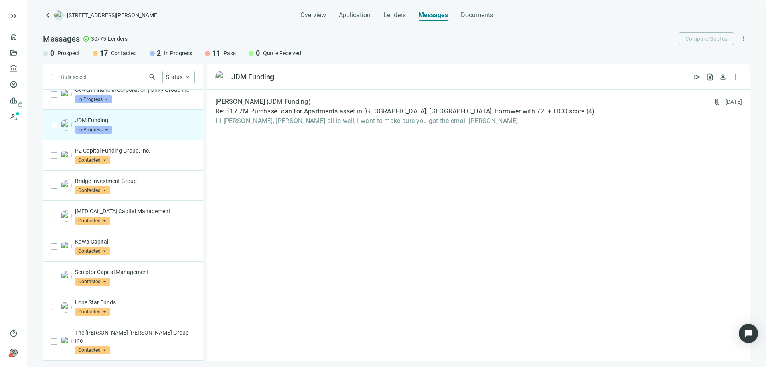
scroll to position [199, 0]
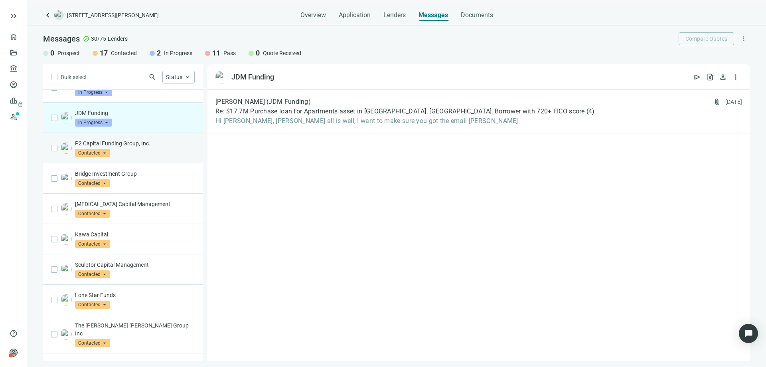
click at [104, 147] on p "P2 Capital Funding Group, Inc." at bounding box center [135, 143] width 120 height 8
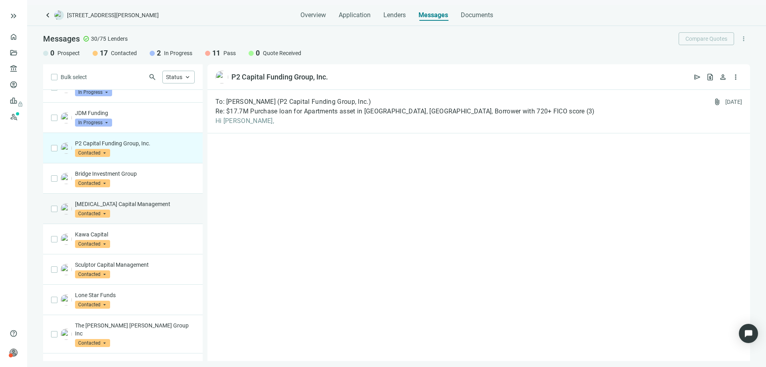
click at [122, 208] on p "[MEDICAL_DATA] Capital Management" at bounding box center [135, 204] width 120 height 8
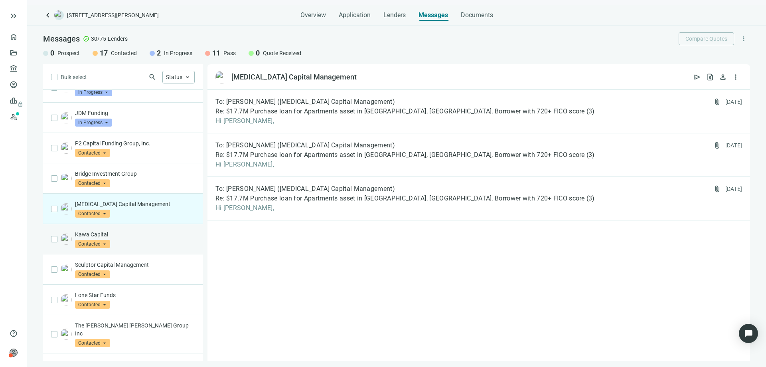
click at [96, 238] on p "Kawa Capital" at bounding box center [135, 234] width 120 height 8
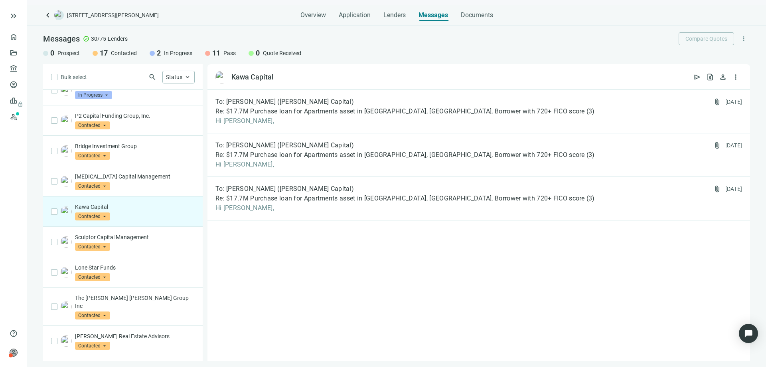
scroll to position [239, 0]
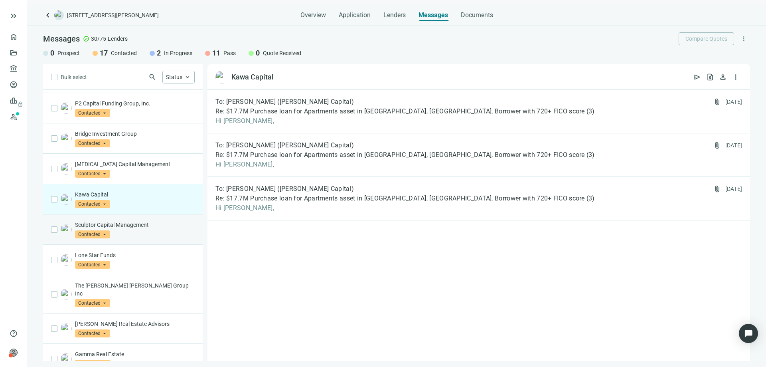
click at [98, 229] on p "Sculptor Capital Management" at bounding box center [135, 225] width 120 height 8
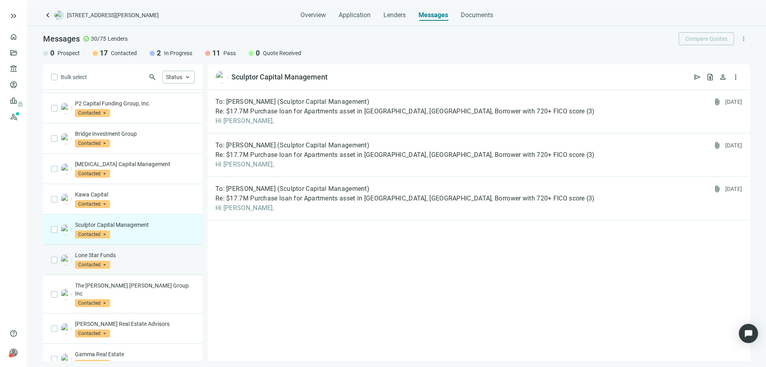
click at [91, 259] on p "Lone Star Funds" at bounding box center [135, 255] width 120 height 8
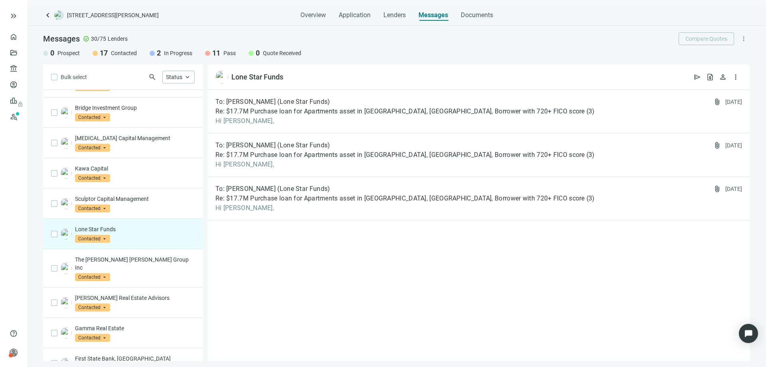
scroll to position [279, 0]
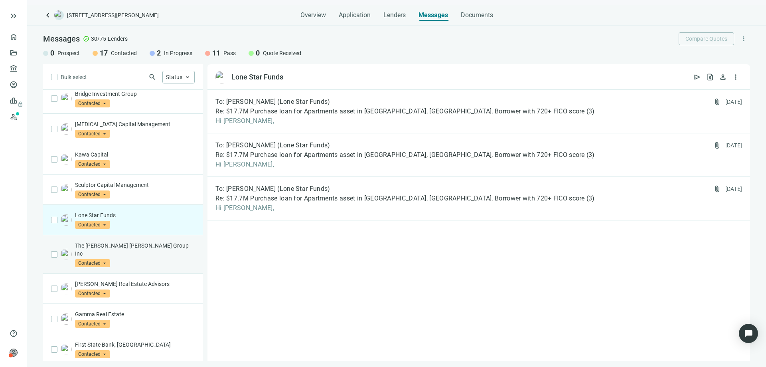
click at [91, 255] on p "The [PERSON_NAME] [PERSON_NAME] Group Inc" at bounding box center [135, 249] width 120 height 16
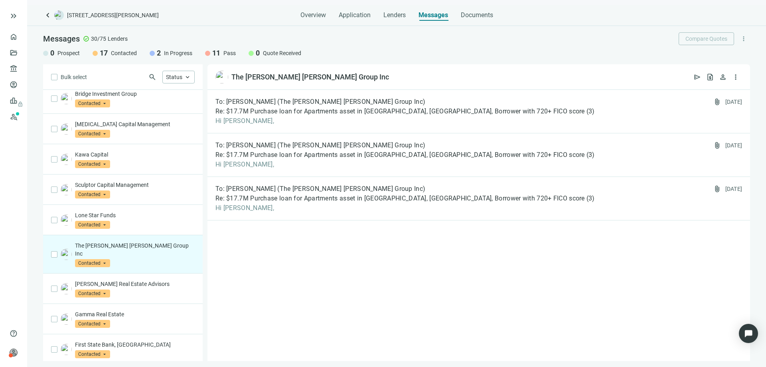
scroll to position [319, 0]
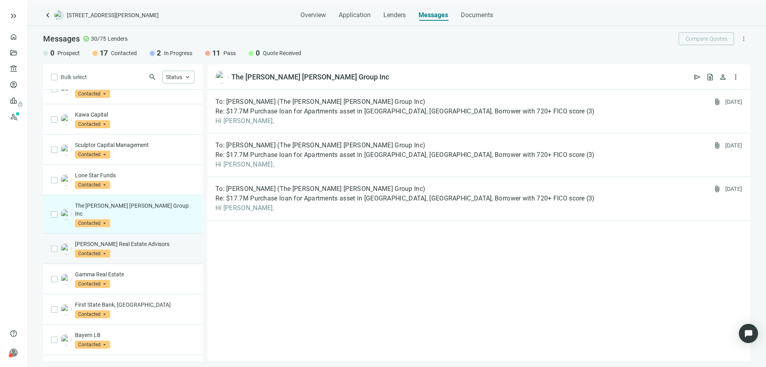
click at [95, 244] on p "[PERSON_NAME] Real Estate Advisors" at bounding box center [135, 244] width 120 height 8
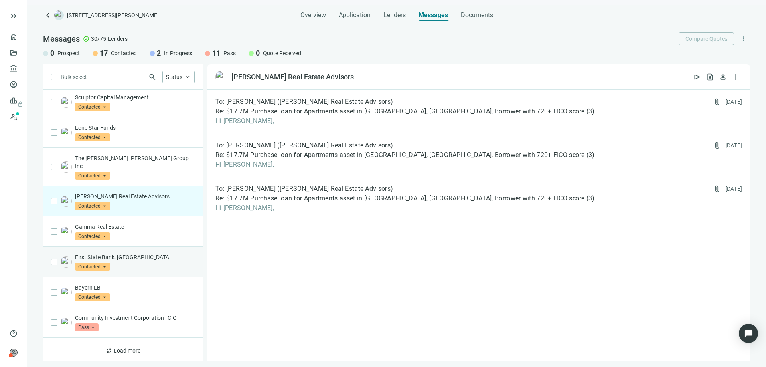
scroll to position [369, 0]
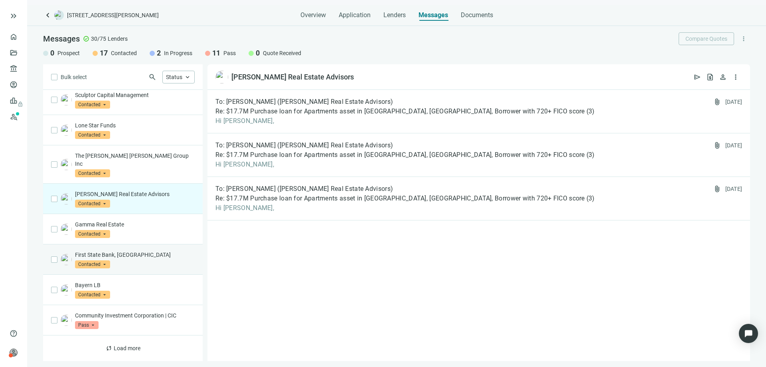
click at [93, 256] on p "First State Bank, [GEOGRAPHIC_DATA]" at bounding box center [135, 255] width 120 height 8
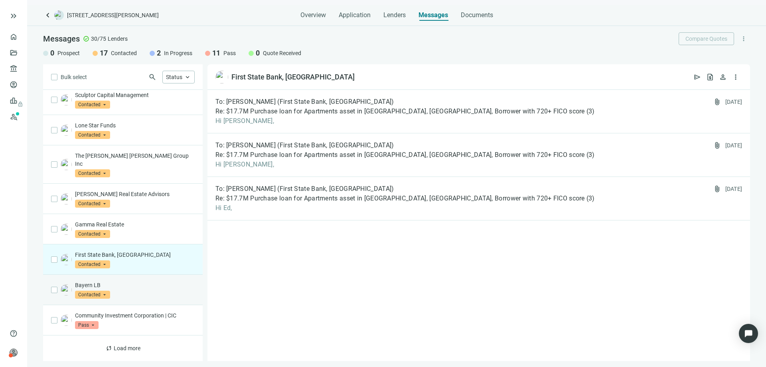
click at [85, 280] on div "Bayern LB Contacted arrow_drop_down" at bounding box center [123, 289] width 160 height 30
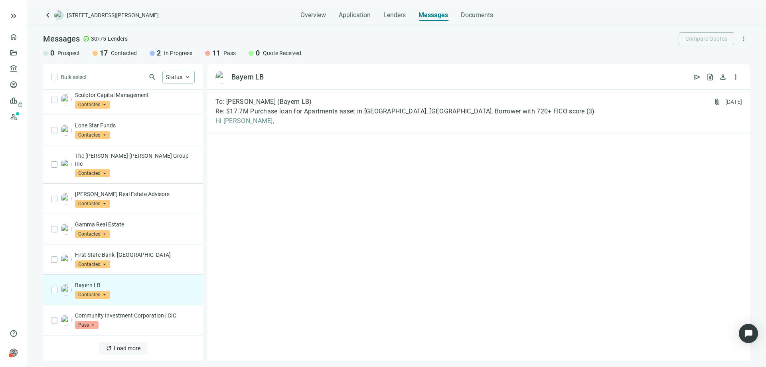
click at [120, 348] on span "Load more" at bounding box center [127, 348] width 27 height 6
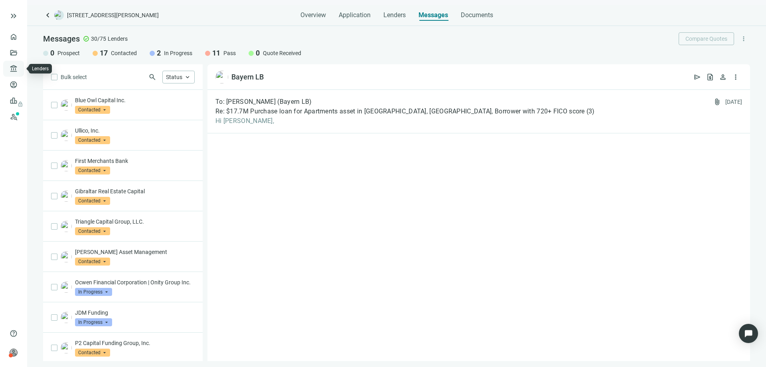
click at [20, 69] on link "Lenders" at bounding box center [30, 68] width 21 height 6
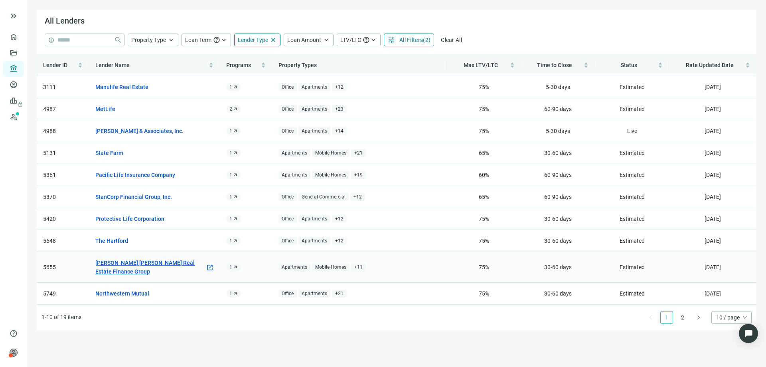
click at [155, 260] on link "[PERSON_NAME] [PERSON_NAME] Real Estate Finance Group" at bounding box center [150, 267] width 110 height 18
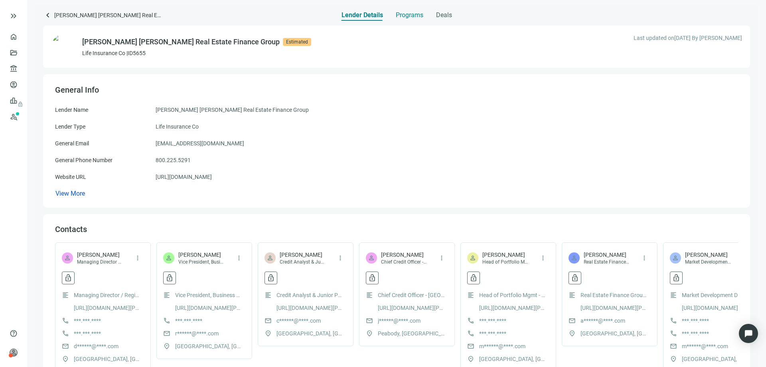
click at [416, 16] on span "Programs" at bounding box center [410, 15] width 28 height 8
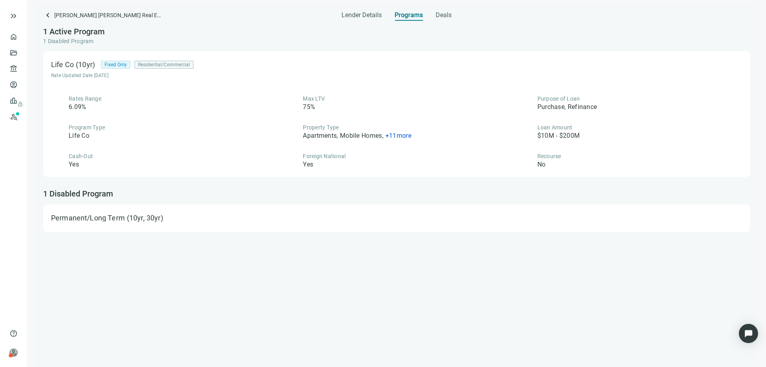
click at [399, 137] on span "+ 11 more" at bounding box center [398, 136] width 26 height 8
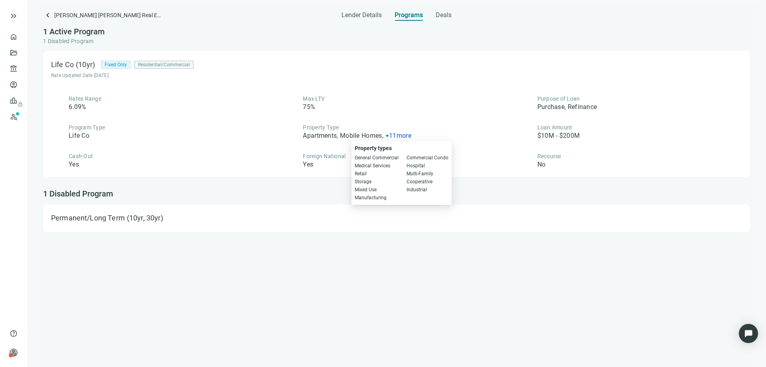
click at [394, 118] on div "Rates Range 6.09% Max LTV 75% Purpose of Loan Purchase, Refinance Program Type …" at bounding box center [396, 132] width 691 height 74
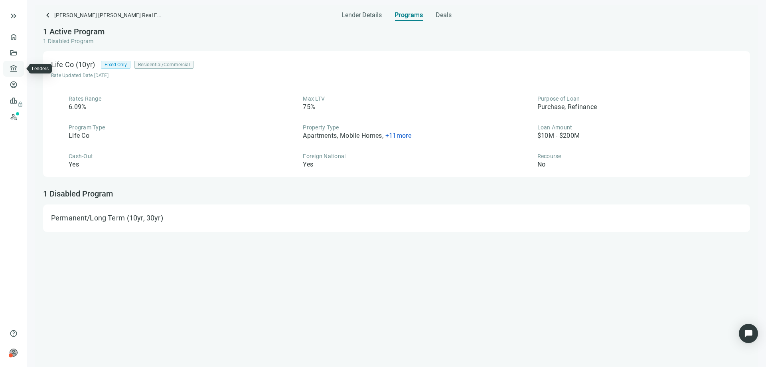
click at [20, 67] on link "Lenders" at bounding box center [30, 68] width 21 height 6
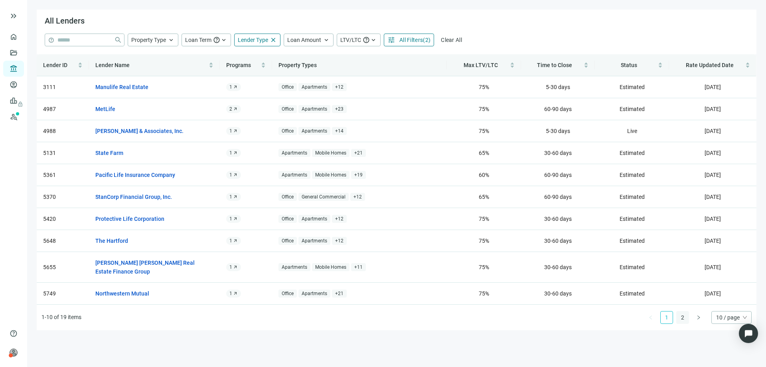
click at [679, 311] on link "2" at bounding box center [683, 317] width 12 height 12
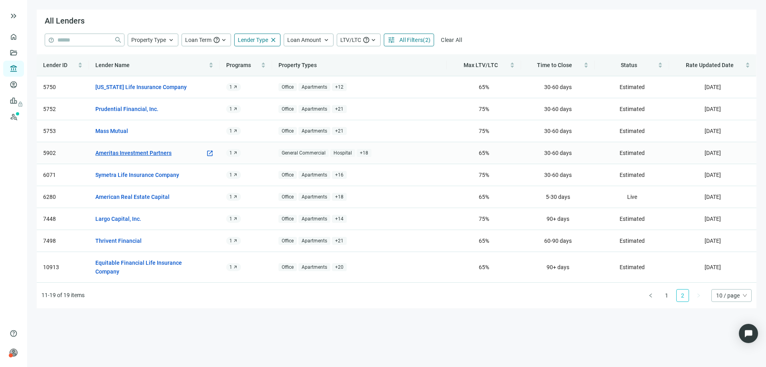
click at [160, 154] on link "Ameritas Investment Partners" at bounding box center [133, 152] width 76 height 9
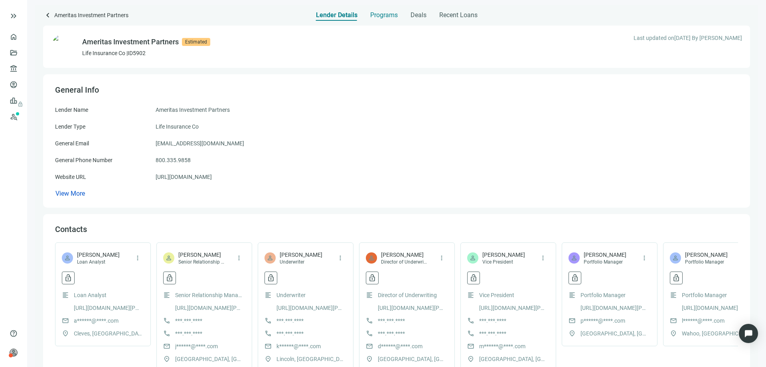
click at [394, 18] on span "Programs" at bounding box center [384, 15] width 28 height 8
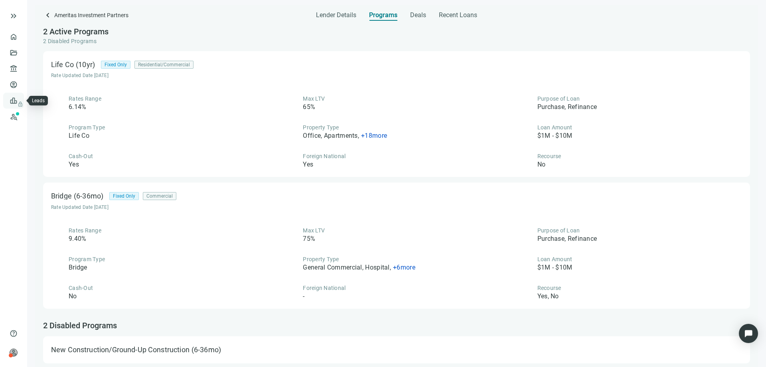
click at [20, 102] on link "Leads lock" at bounding box center [28, 100] width 16 height 6
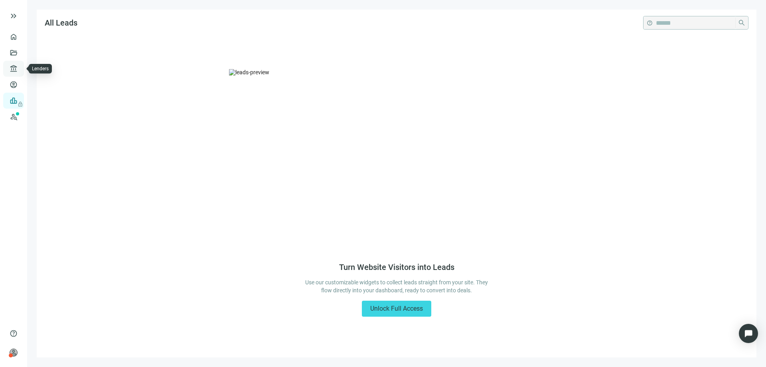
click at [20, 72] on link "Lenders" at bounding box center [30, 68] width 21 height 6
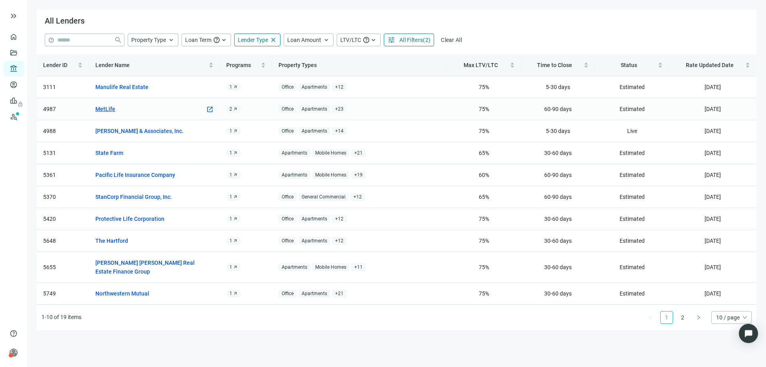
click at [107, 107] on link "MetLife" at bounding box center [105, 109] width 20 height 9
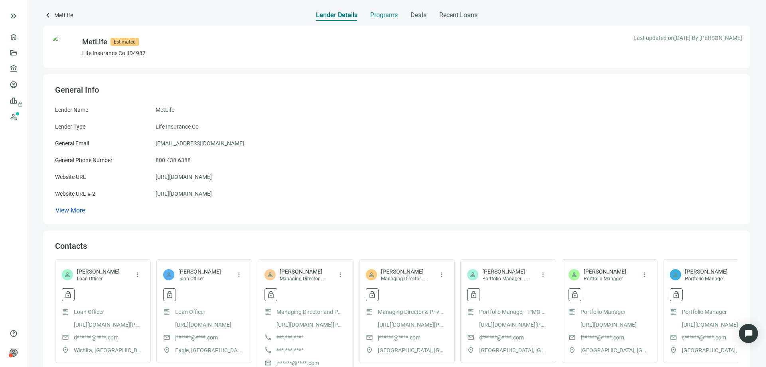
click at [376, 17] on span "Programs" at bounding box center [384, 15] width 28 height 8
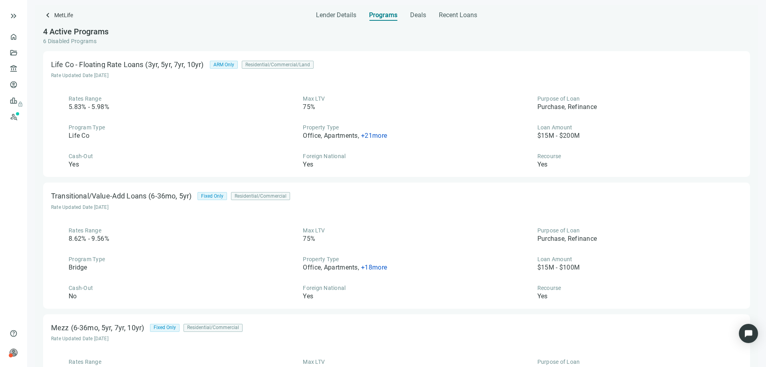
click at [371, 137] on span "+ 21 more" at bounding box center [374, 136] width 26 height 8
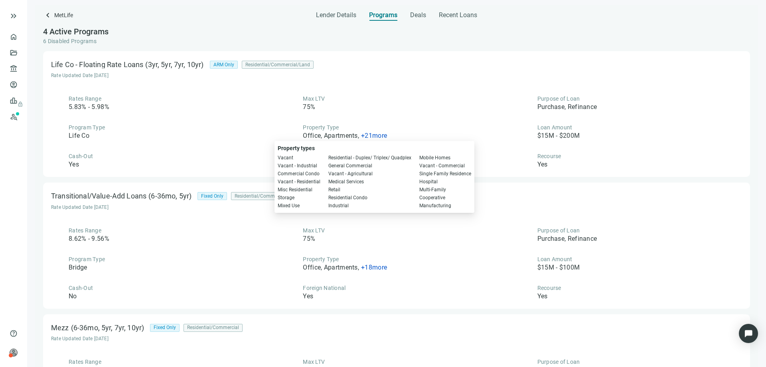
click at [371, 120] on div "Rates Range 5.83% - 5.98% Max LTV 75% Purpose of Loan Purchase, Refinance Progr…" at bounding box center [396, 132] width 691 height 74
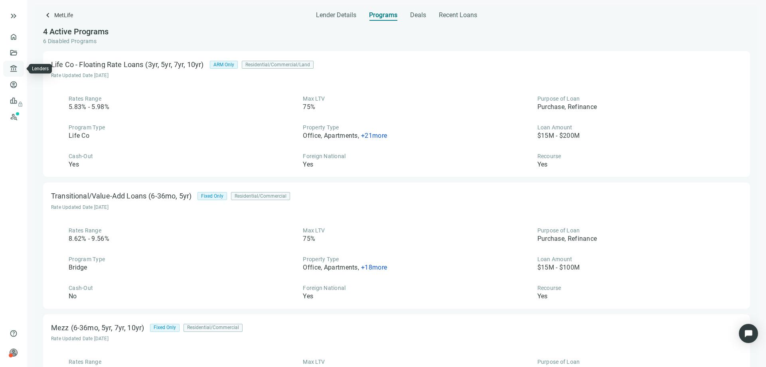
click at [20, 67] on link "Lenders" at bounding box center [30, 68] width 21 height 6
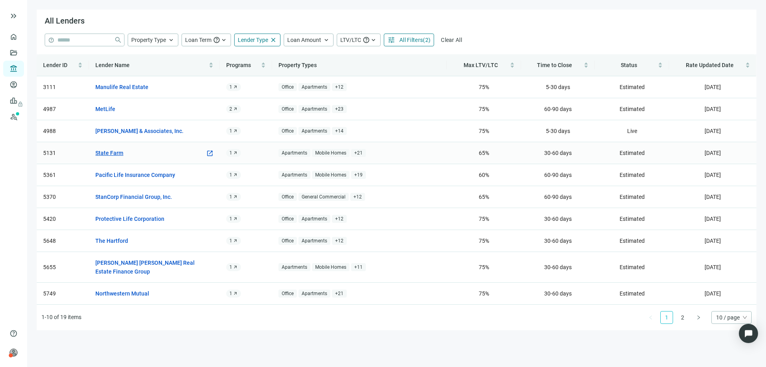
click at [111, 149] on link "State Farm" at bounding box center [109, 152] width 28 height 9
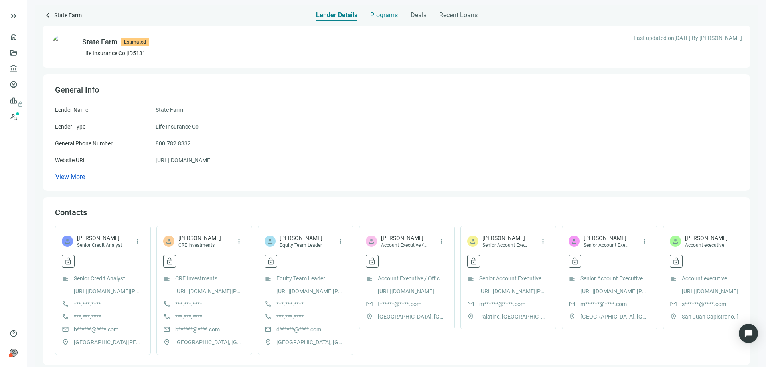
click at [375, 17] on span "Programs" at bounding box center [384, 15] width 28 height 8
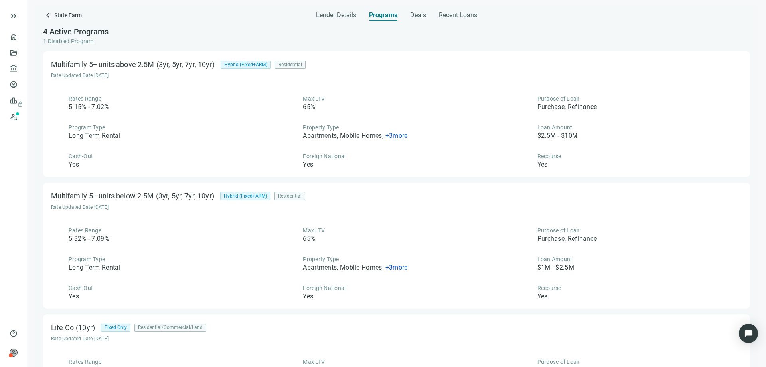
click at [387, 136] on span "+ 3 more" at bounding box center [396, 136] width 22 height 8
click at [20, 65] on link "Lenders" at bounding box center [30, 68] width 21 height 6
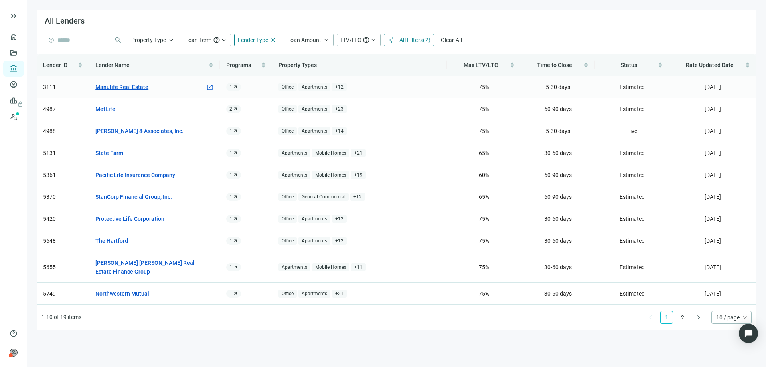
click at [111, 86] on link "Manulife Real Estate" at bounding box center [121, 87] width 53 height 9
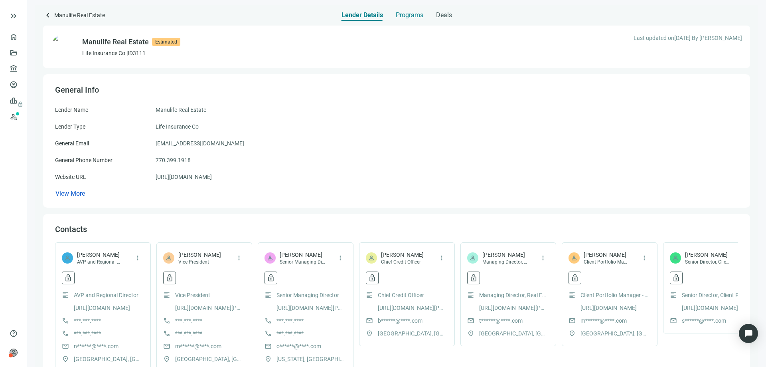
click at [396, 16] on span "Programs" at bounding box center [410, 15] width 28 height 8
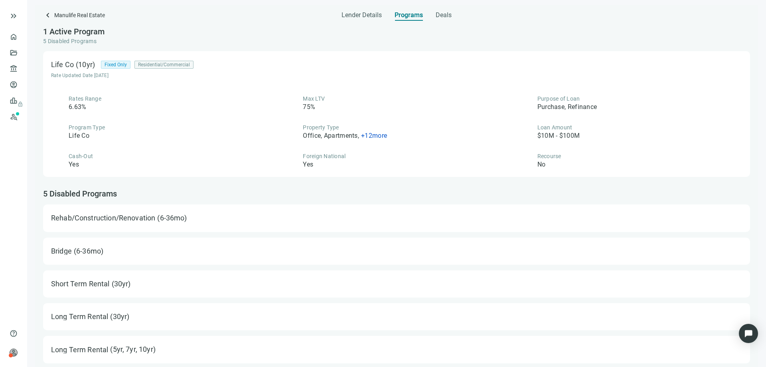
scroll to position [1, 0]
click at [20, 39] on link "Overview" at bounding box center [32, 37] width 24 height 6
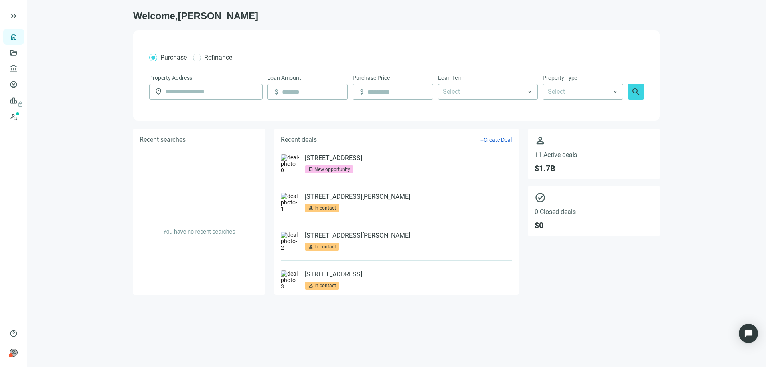
click at [350, 160] on link "[STREET_ADDRESS]" at bounding box center [333, 158] width 57 height 8
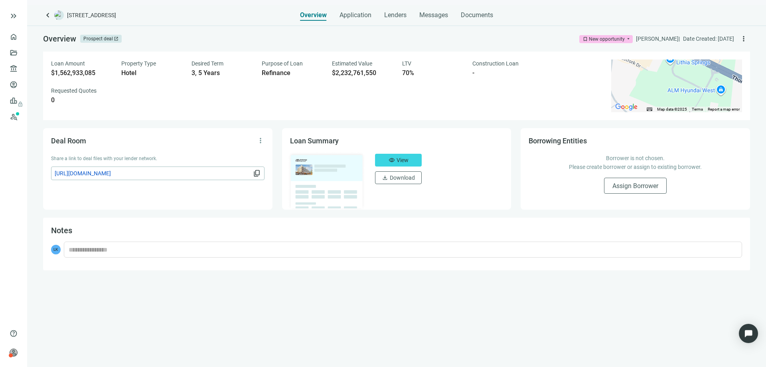
click at [307, 168] on img at bounding box center [327, 180] width 78 height 59
click at [403, 157] on span "View" at bounding box center [403, 160] width 12 height 6
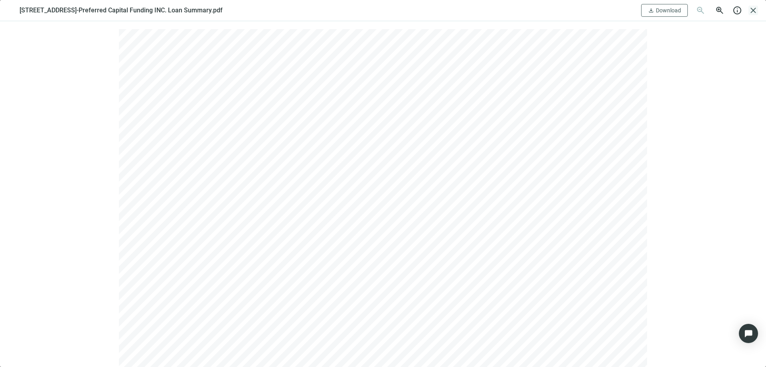
click at [754, 14] on span "close" at bounding box center [753, 11] width 10 height 10
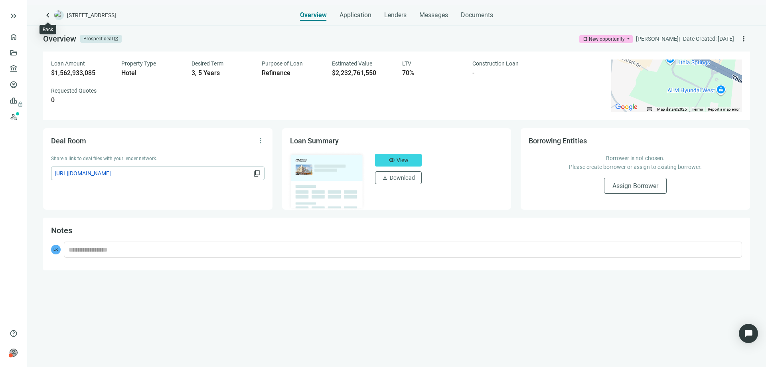
click at [46, 16] on span "keyboard_arrow_left" at bounding box center [48, 15] width 10 height 10
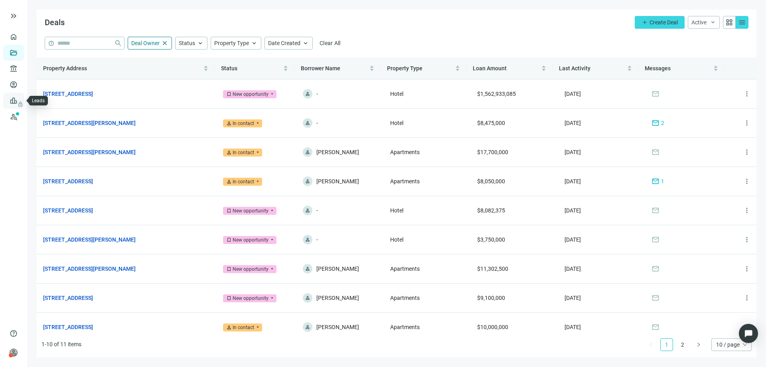
click at [20, 101] on link "Leads lock" at bounding box center [28, 100] width 16 height 6
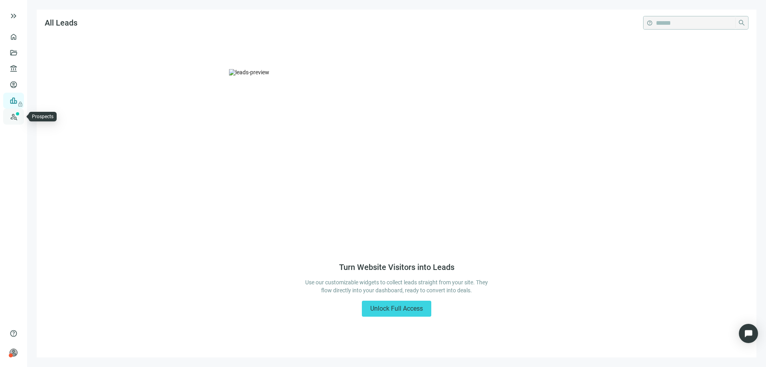
click at [20, 117] on link "Prospects New" at bounding box center [33, 117] width 26 height 16
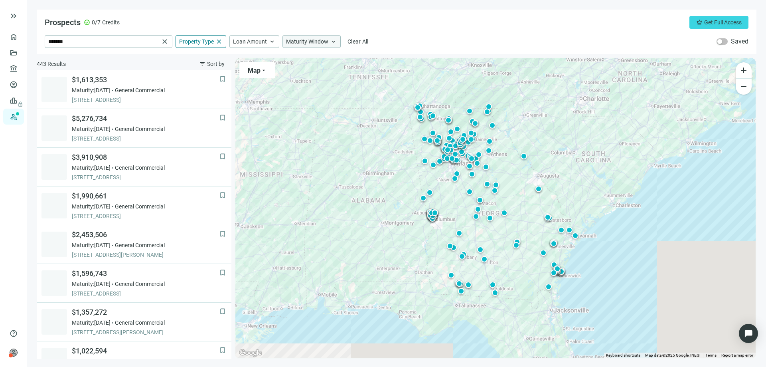
click at [320, 41] on span "Maturity Window" at bounding box center [307, 41] width 42 height 7
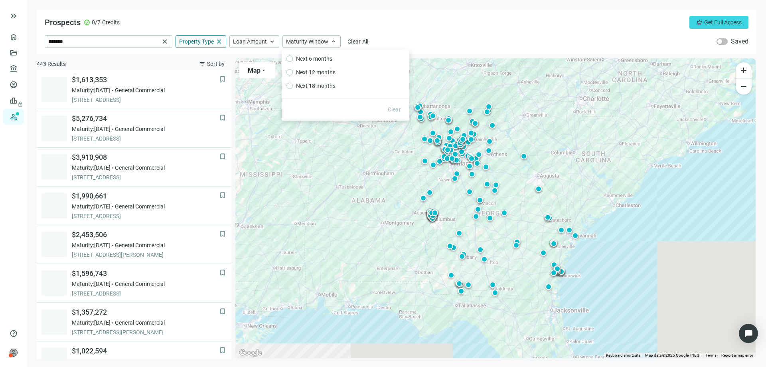
click at [338, 29] on div "Prospects check_circle 0/7 Credits crown Get Full Access ******* close Property…" at bounding box center [397, 32] width 720 height 45
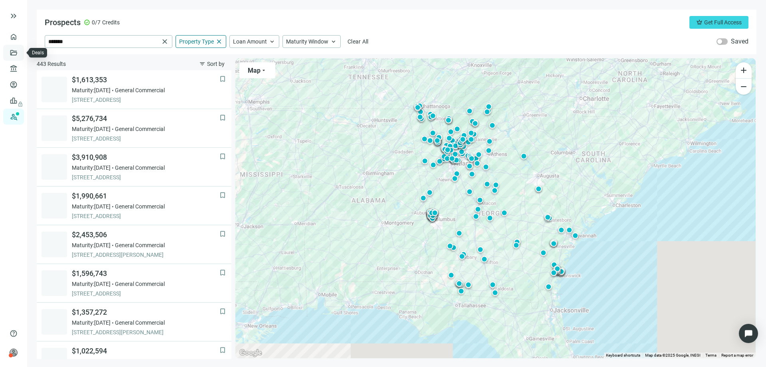
click at [20, 55] on link "Deals" at bounding box center [27, 52] width 14 height 6
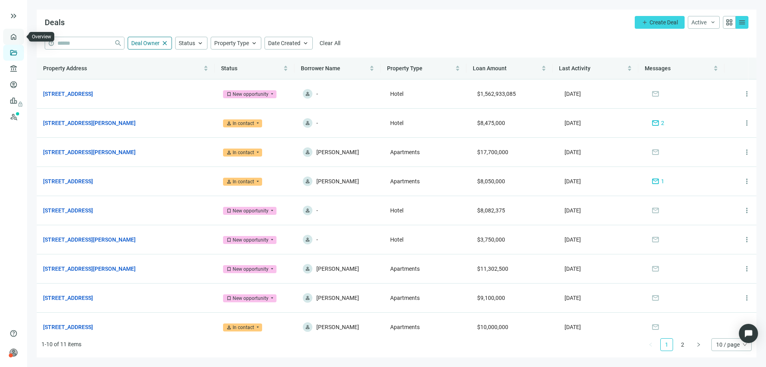
click at [20, 36] on link "Overview" at bounding box center [32, 37] width 24 height 6
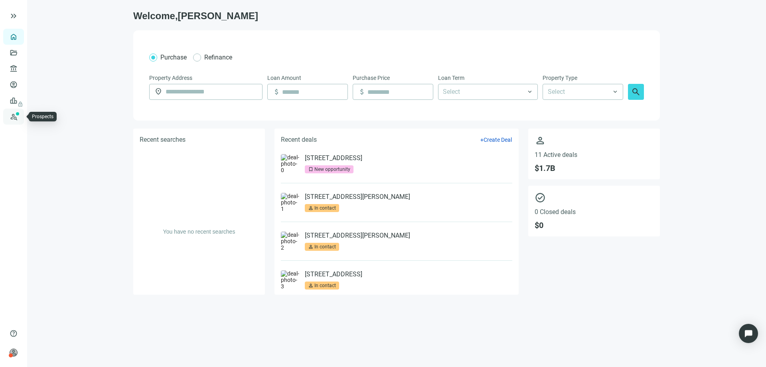
click at [20, 117] on link "Prospects New" at bounding box center [33, 117] width 26 height 16
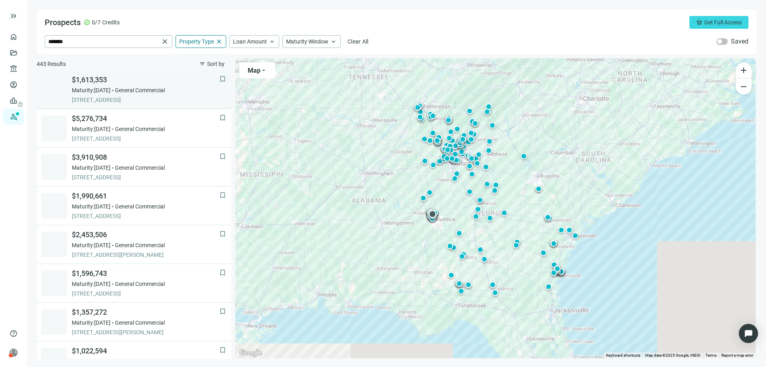
click at [121, 98] on span "[STREET_ADDRESS]" at bounding box center [146, 100] width 148 height 8
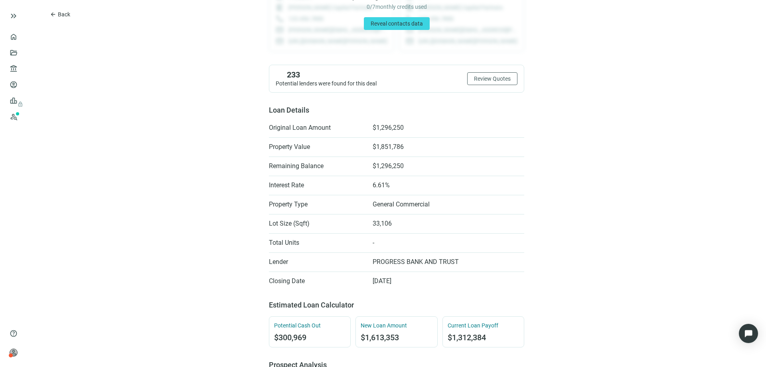
scroll to position [160, 0]
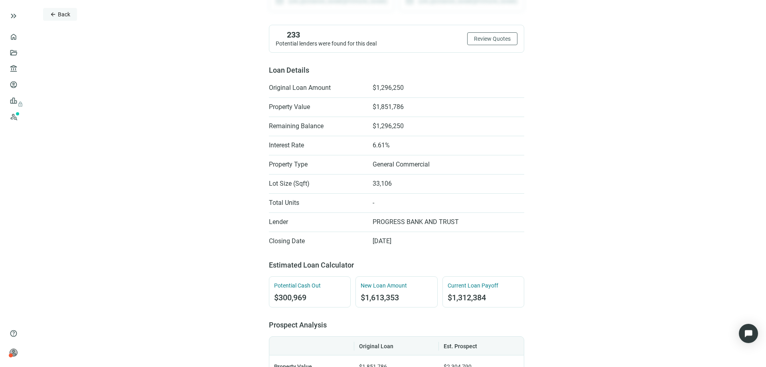
click at [55, 18] on span "arrow_back" at bounding box center [53, 14] width 6 height 6
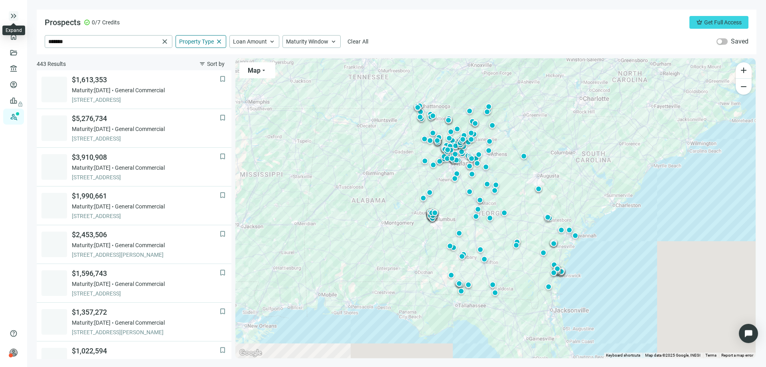
click at [13, 17] on span "keyboard_double_arrow_right" at bounding box center [14, 16] width 10 height 10
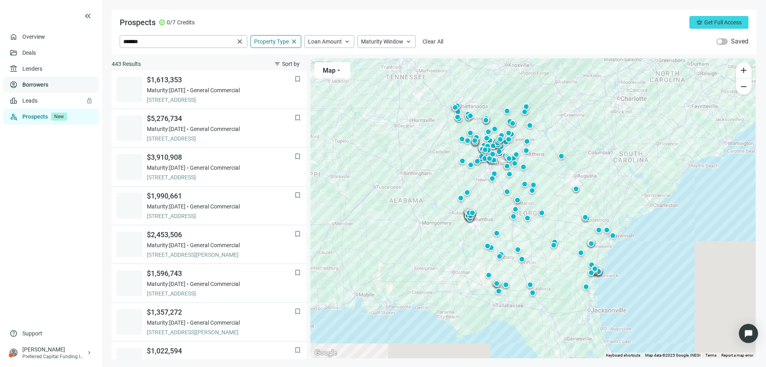
click at [27, 83] on link "Borrowers" at bounding box center [35, 84] width 26 height 6
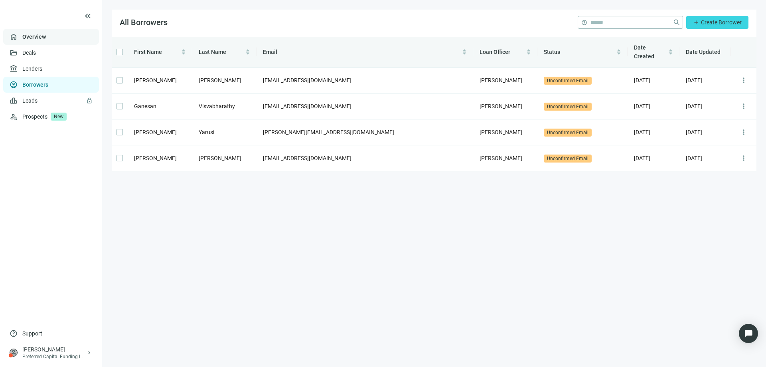
click at [33, 39] on link "Overview" at bounding box center [34, 37] width 24 height 6
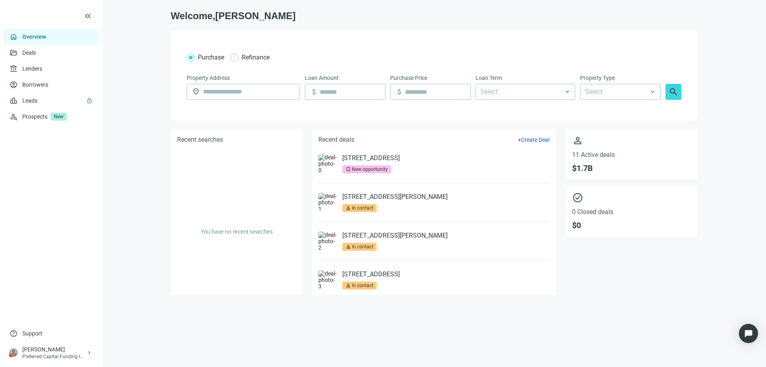
click at [35, 37] on link "Overview" at bounding box center [34, 37] width 24 height 6
click at [204, 91] on input "text" at bounding box center [249, 91] width 92 height 15
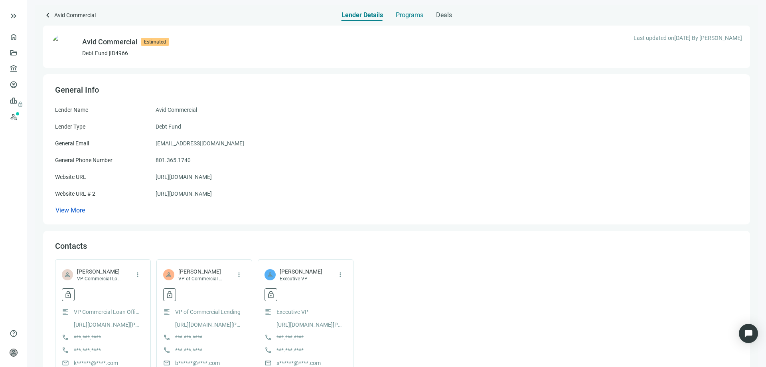
click at [396, 14] on span "Programs" at bounding box center [410, 15] width 28 height 8
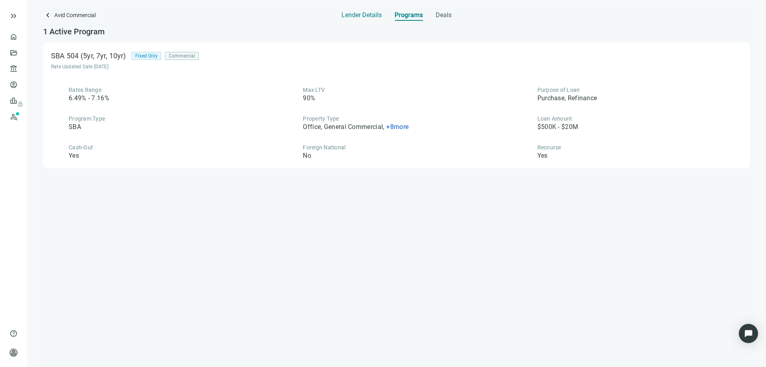
click at [355, 17] on span "Lender Details" at bounding box center [361, 15] width 40 height 8
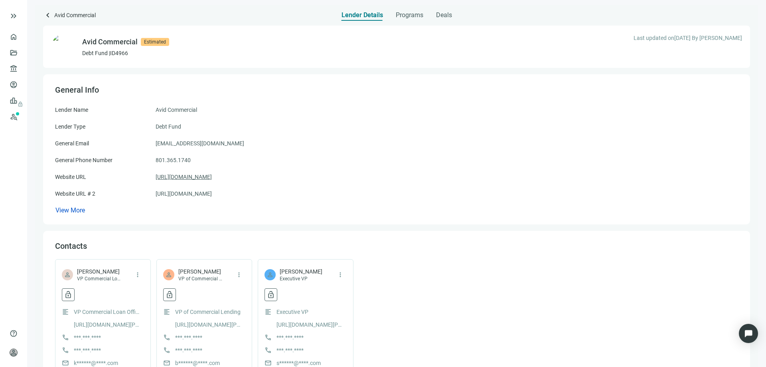
click at [191, 175] on link "https://avidcommercial.com" at bounding box center [184, 176] width 56 height 9
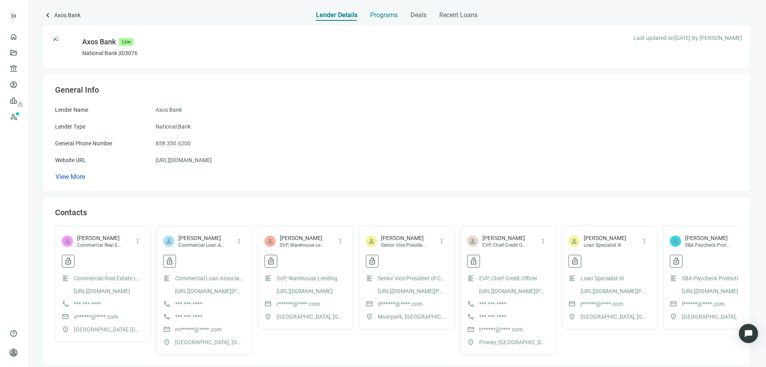
click at [385, 18] on span "Programs" at bounding box center [384, 15] width 28 height 8
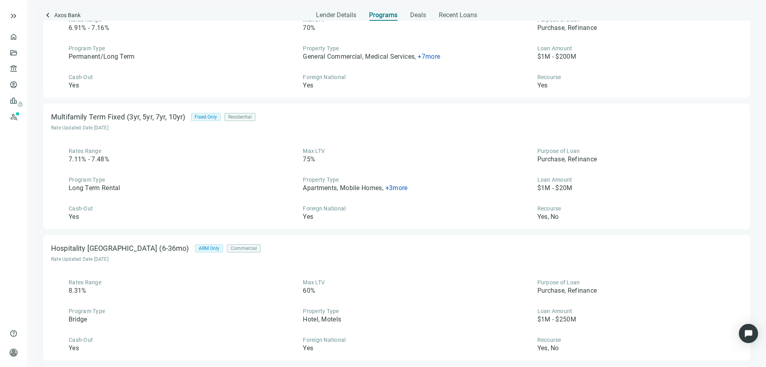
scroll to position [319, 0]
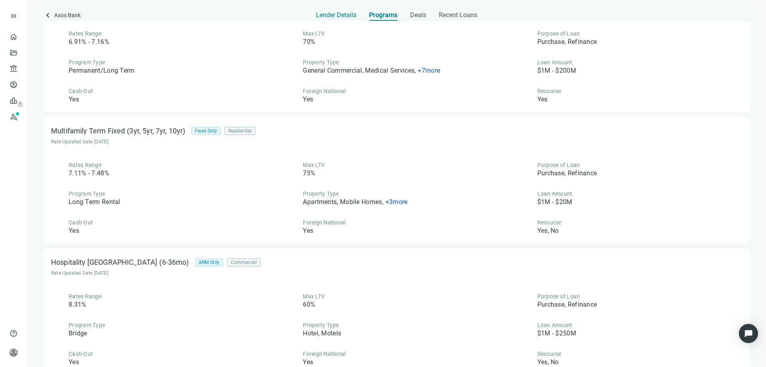
click at [331, 14] on span "Lender Details" at bounding box center [336, 15] width 40 height 8
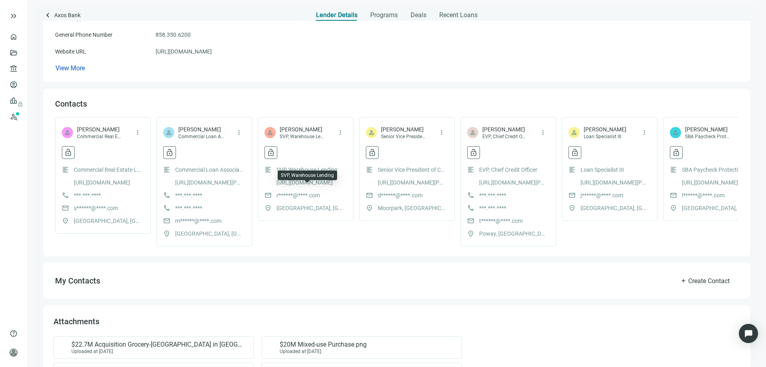
scroll to position [89, 0]
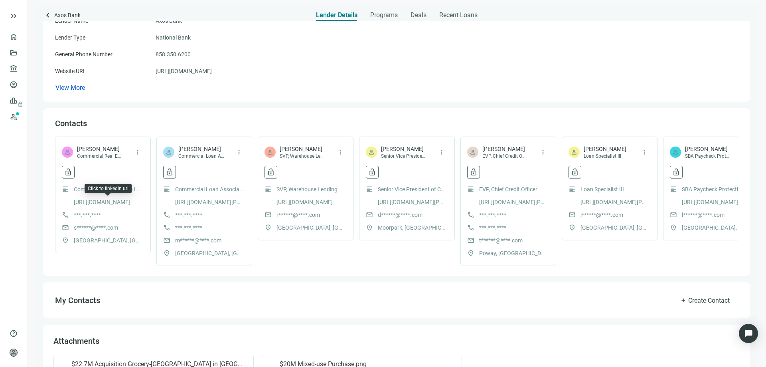
click at [127, 202] on link "[URL][DOMAIN_NAME]" at bounding box center [102, 201] width 56 height 9
